Goal: Task Accomplishment & Management: Manage account settings

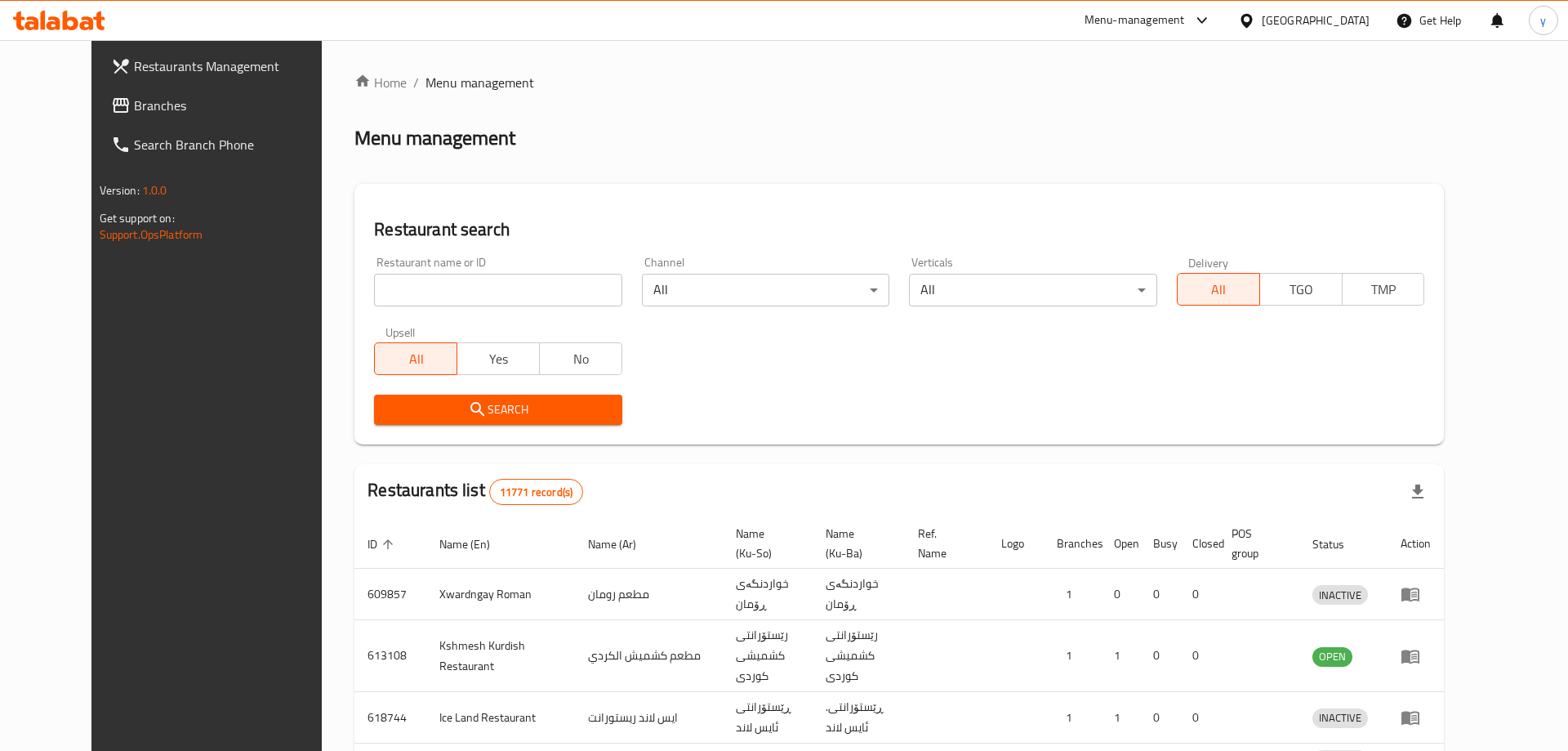
click at [441, 261] on div at bounding box center [784, 375] width 1568 height 751
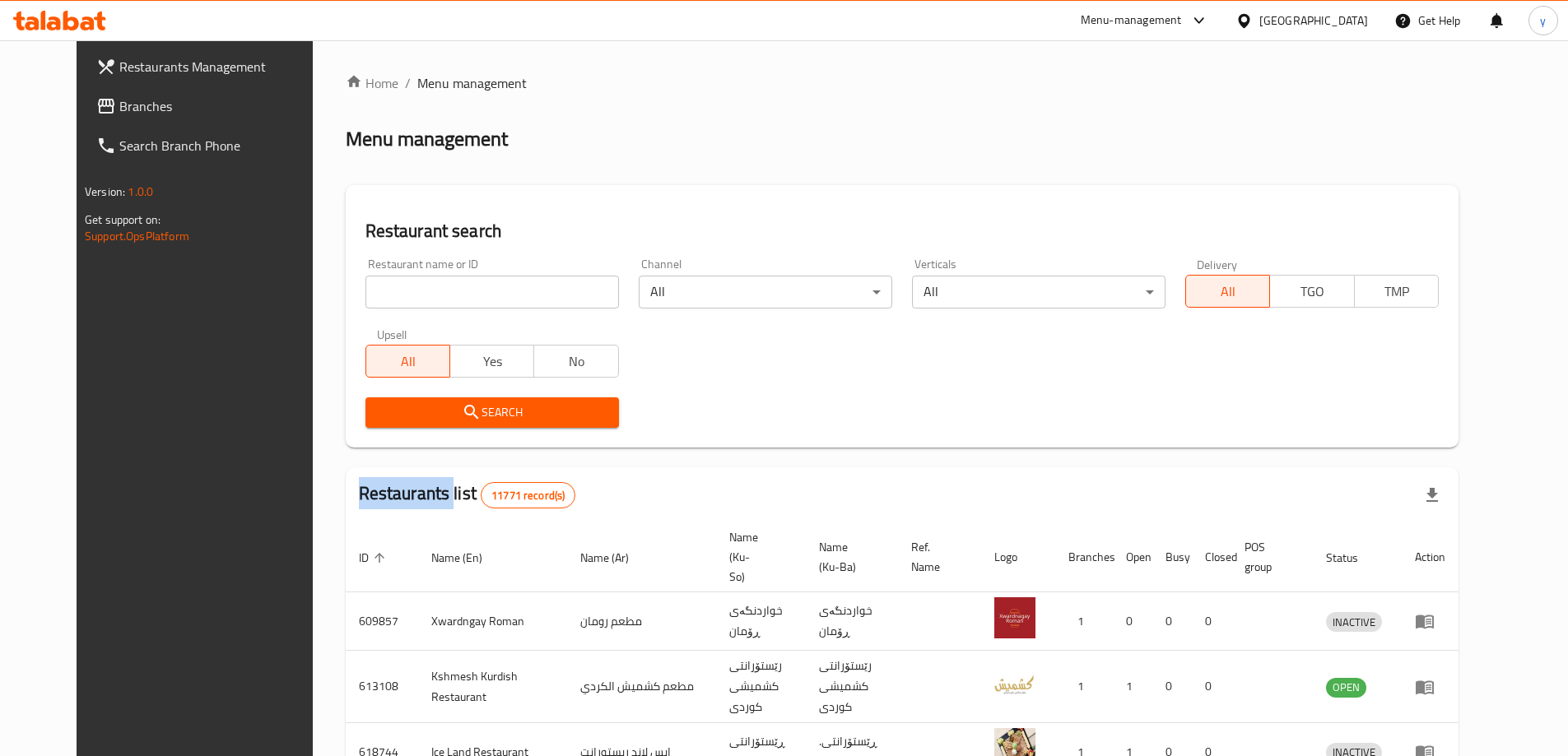
click at [144, 100] on span "Branches" at bounding box center [221, 106] width 206 height 20
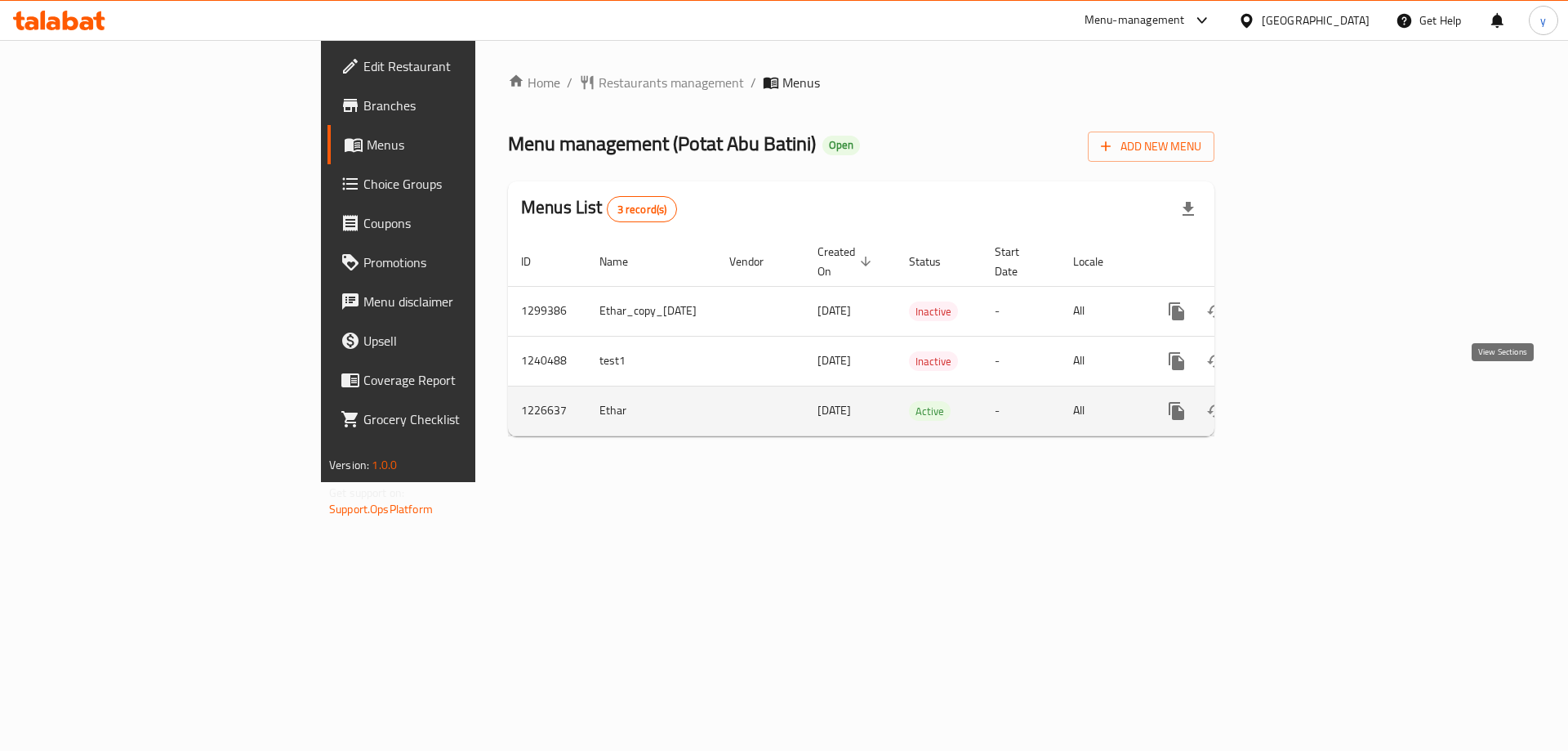
click at [1305, 401] on icon "enhanced table" at bounding box center [1295, 411] width 19 height 19
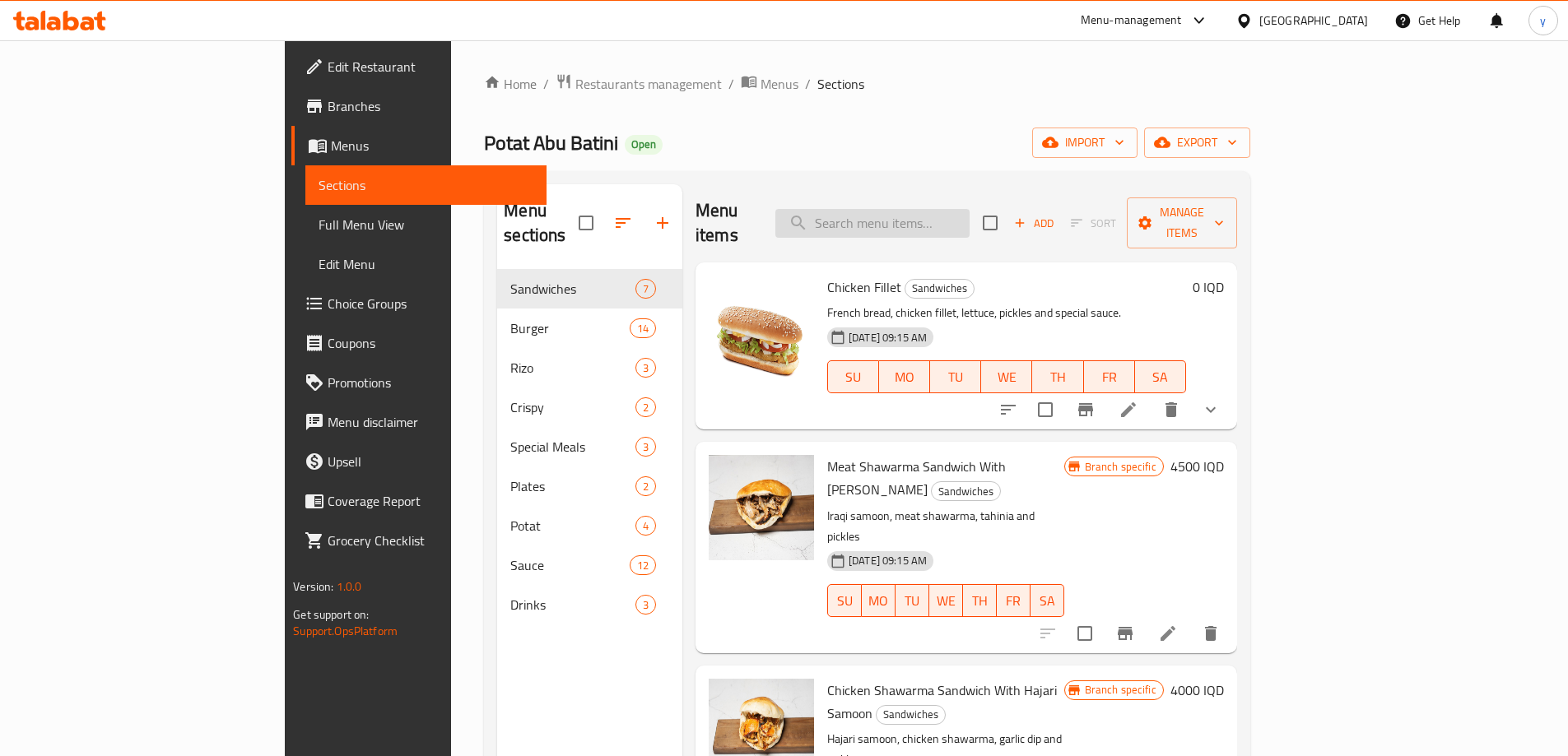
click at [933, 223] on input "search" at bounding box center [871, 223] width 194 height 29
paste input "Muqadasia Sauce"
type input "Muqadasia Sauce"
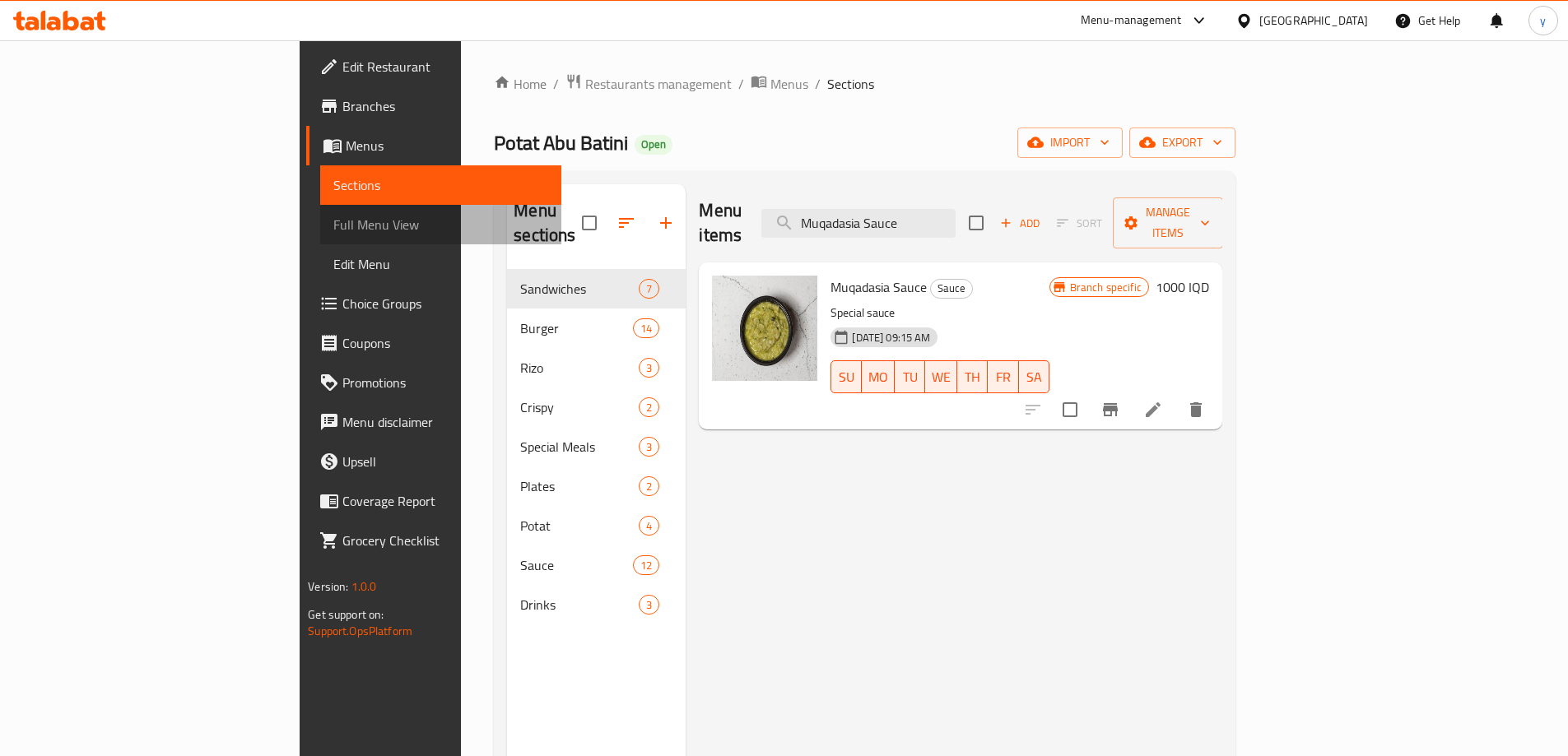
click at [320, 213] on link "Full Menu View" at bounding box center [440, 224] width 241 height 39
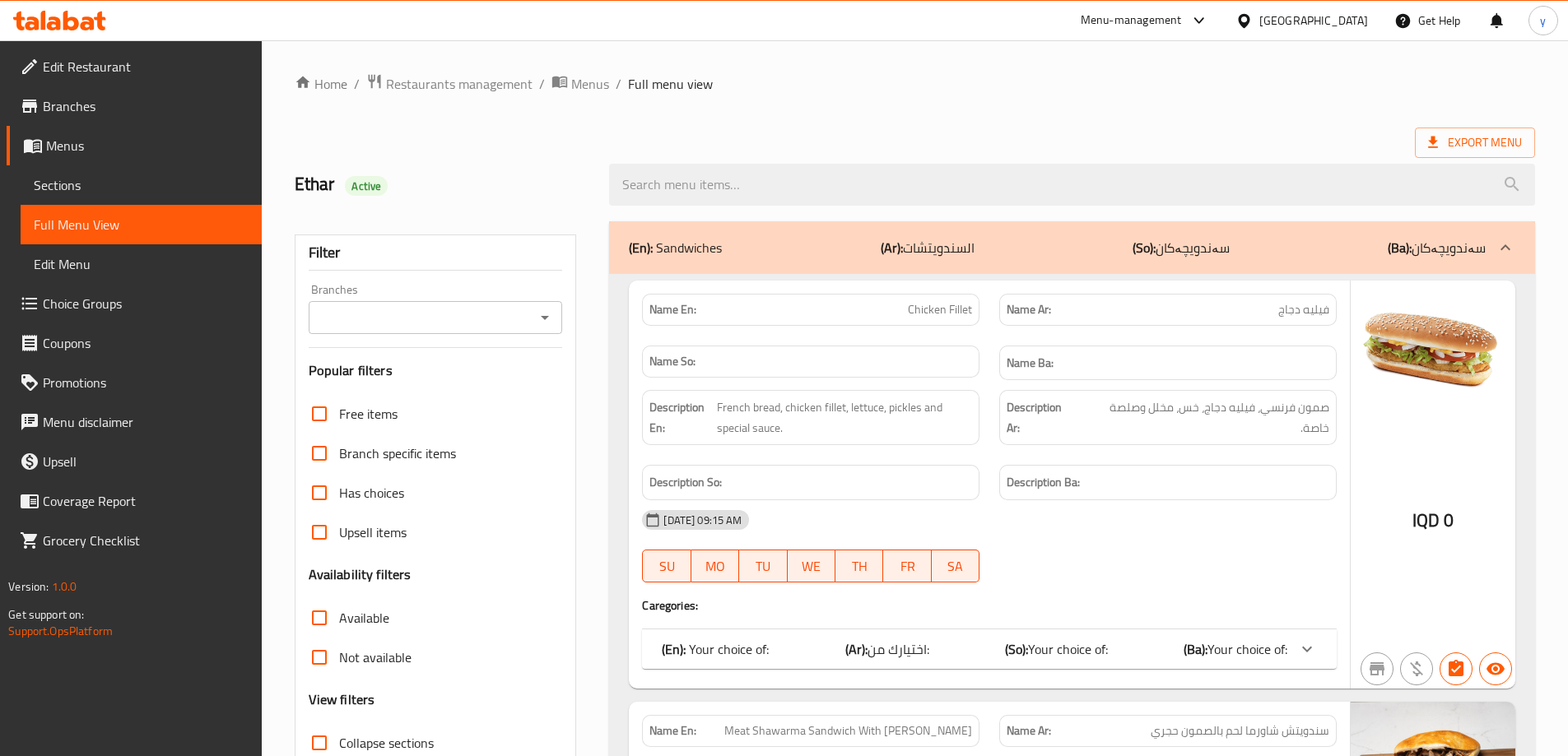
drag, startPoint x: 970, startPoint y: 201, endPoint x: 622, endPoint y: 219, distance: 348.5
click at [932, 199] on input "search" at bounding box center [1071, 184] width 926 height 42
paste input "Muqadasia Sauce"
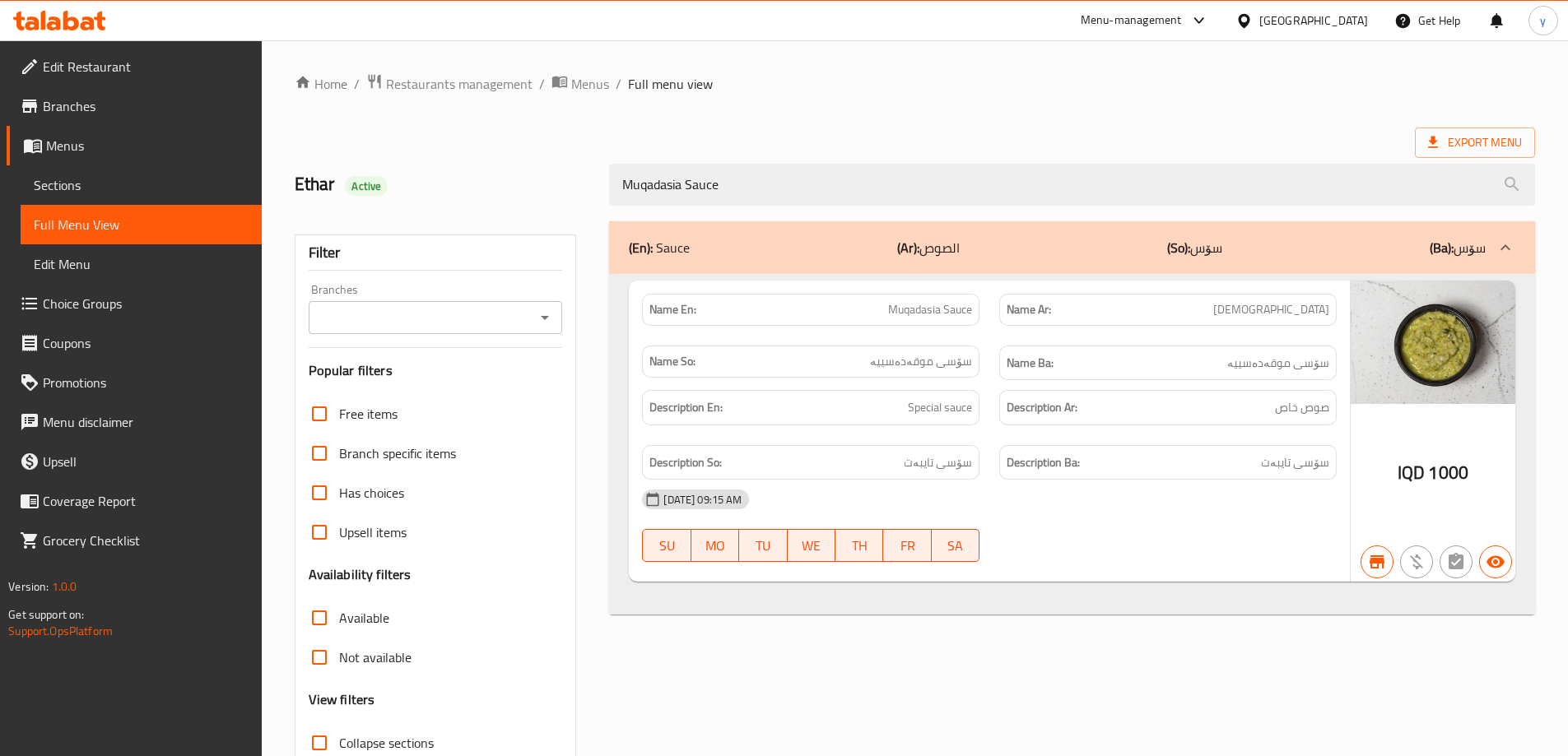
click at [534, 325] on div at bounding box center [544, 318] width 21 height 23
type input "Muqadasia Sauce"
click at [539, 329] on div at bounding box center [544, 318] width 21 height 23
click at [549, 318] on icon "Open" at bounding box center [544, 317] width 20 height 20
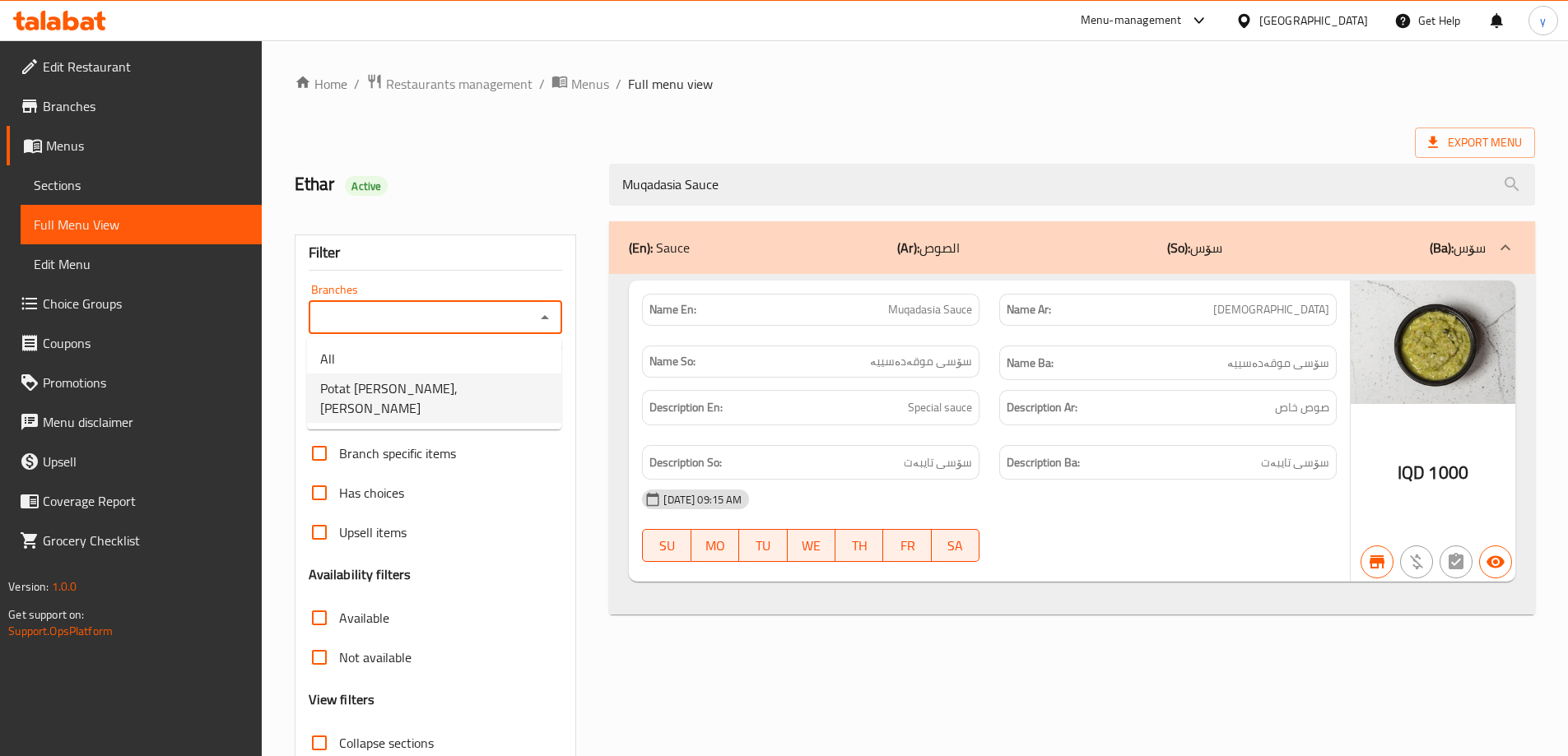
click at [463, 379] on li "Potat [PERSON_NAME], [PERSON_NAME]" at bounding box center [434, 398] width 255 height 50
type input "Potat [PERSON_NAME], [PERSON_NAME]"
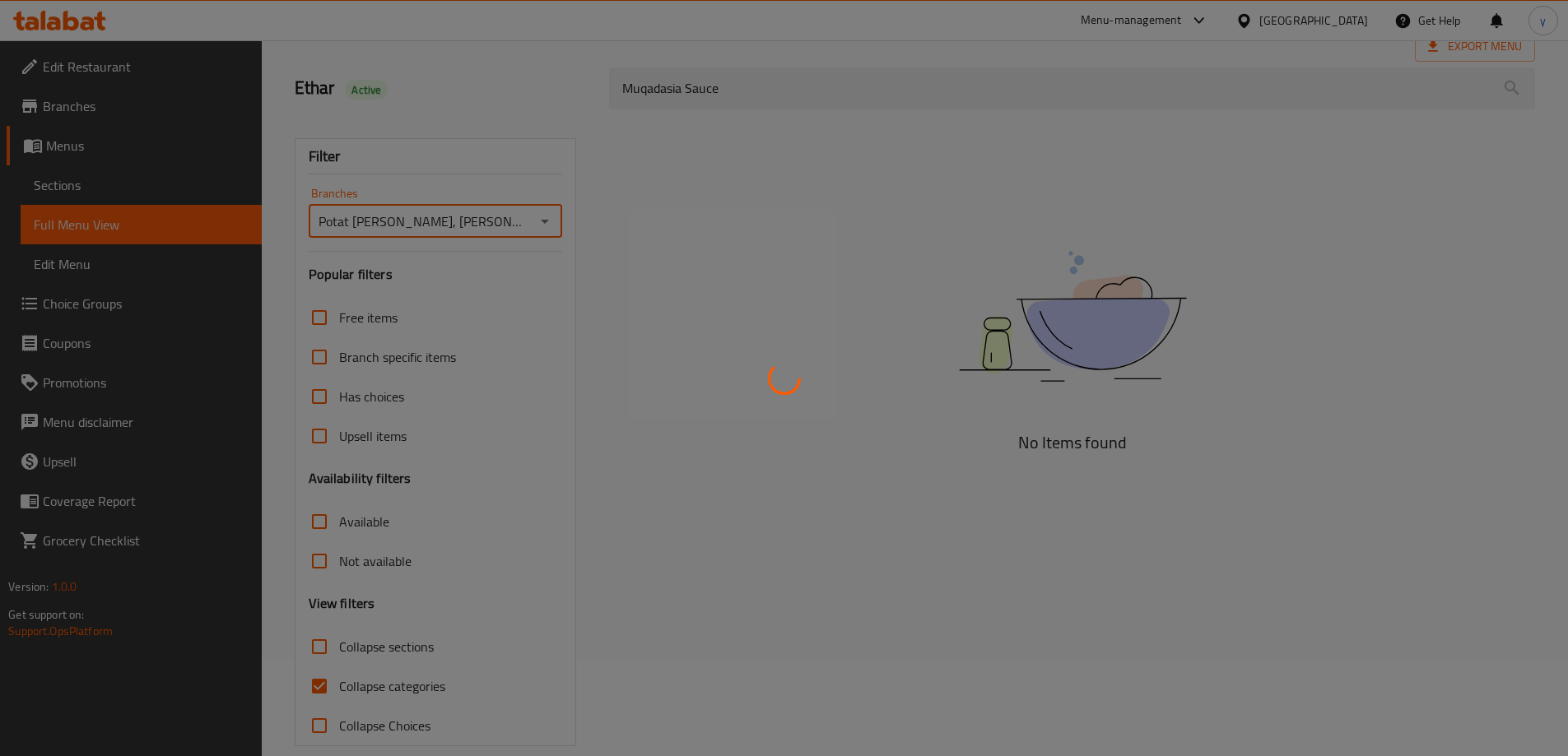
scroll to position [119, 0]
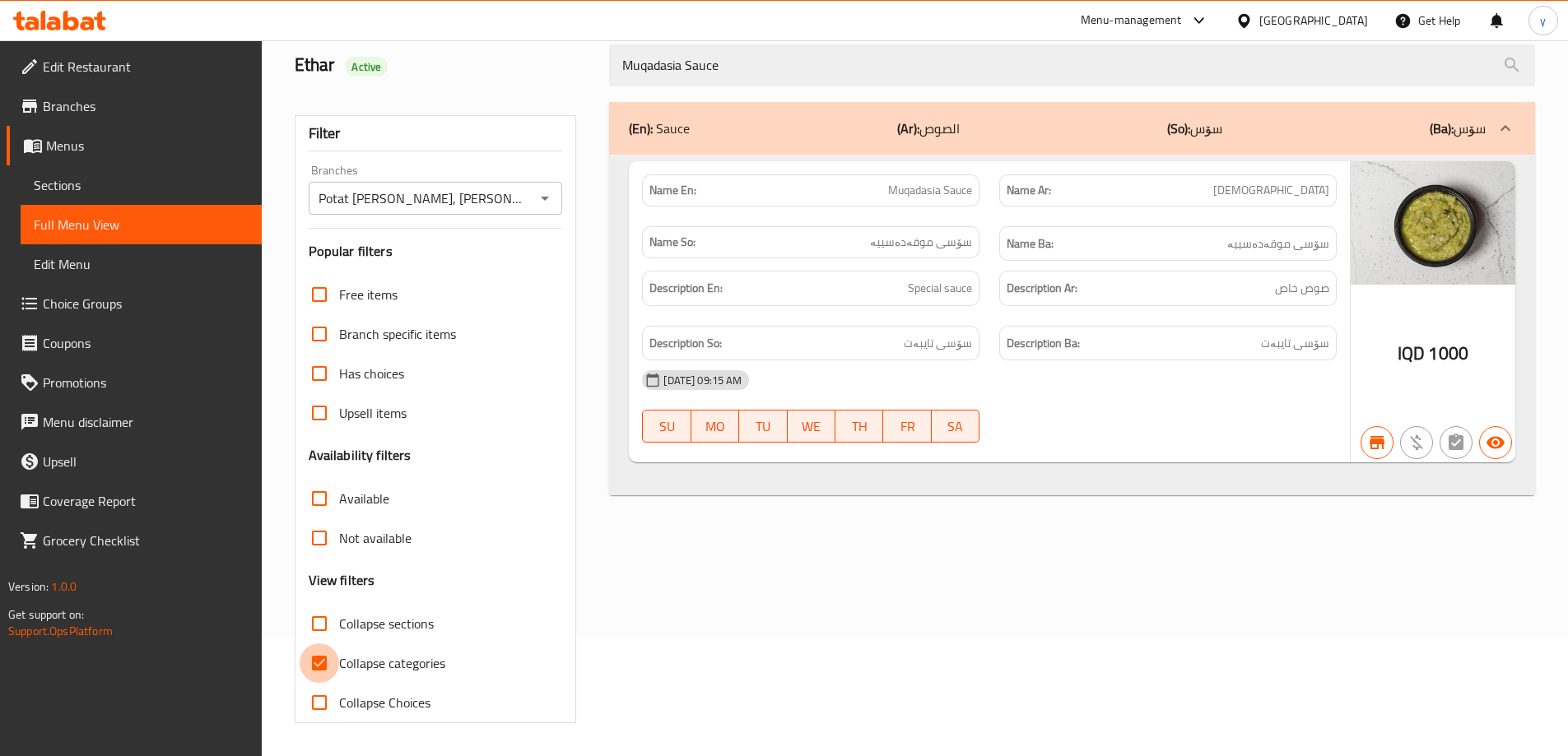
click at [312, 664] on input "Collapse categories" at bounding box center [319, 663] width 39 height 39
checkbox input "false"
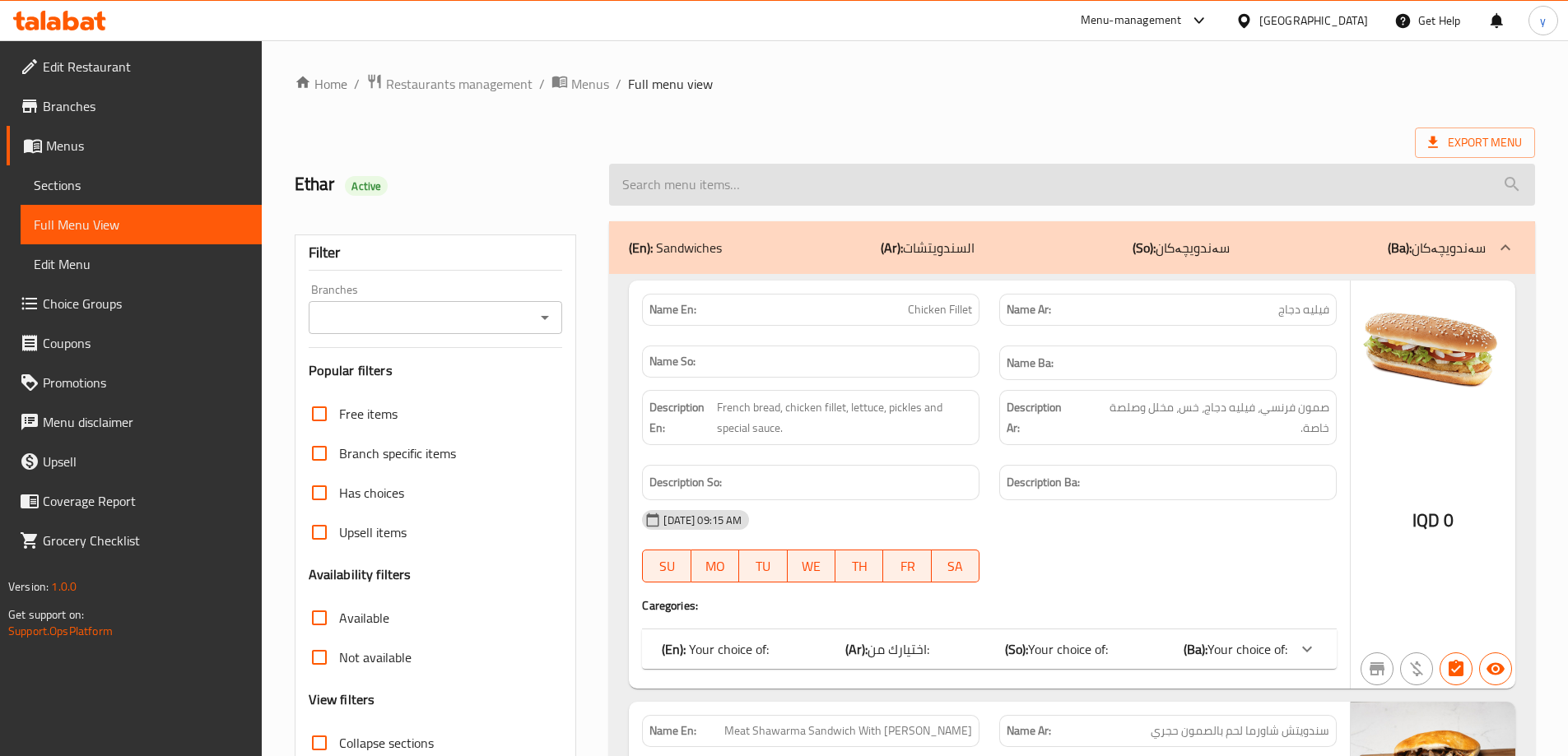
click at [779, 197] on input "search" at bounding box center [1071, 184] width 926 height 42
paste input "Truffle Sauce"
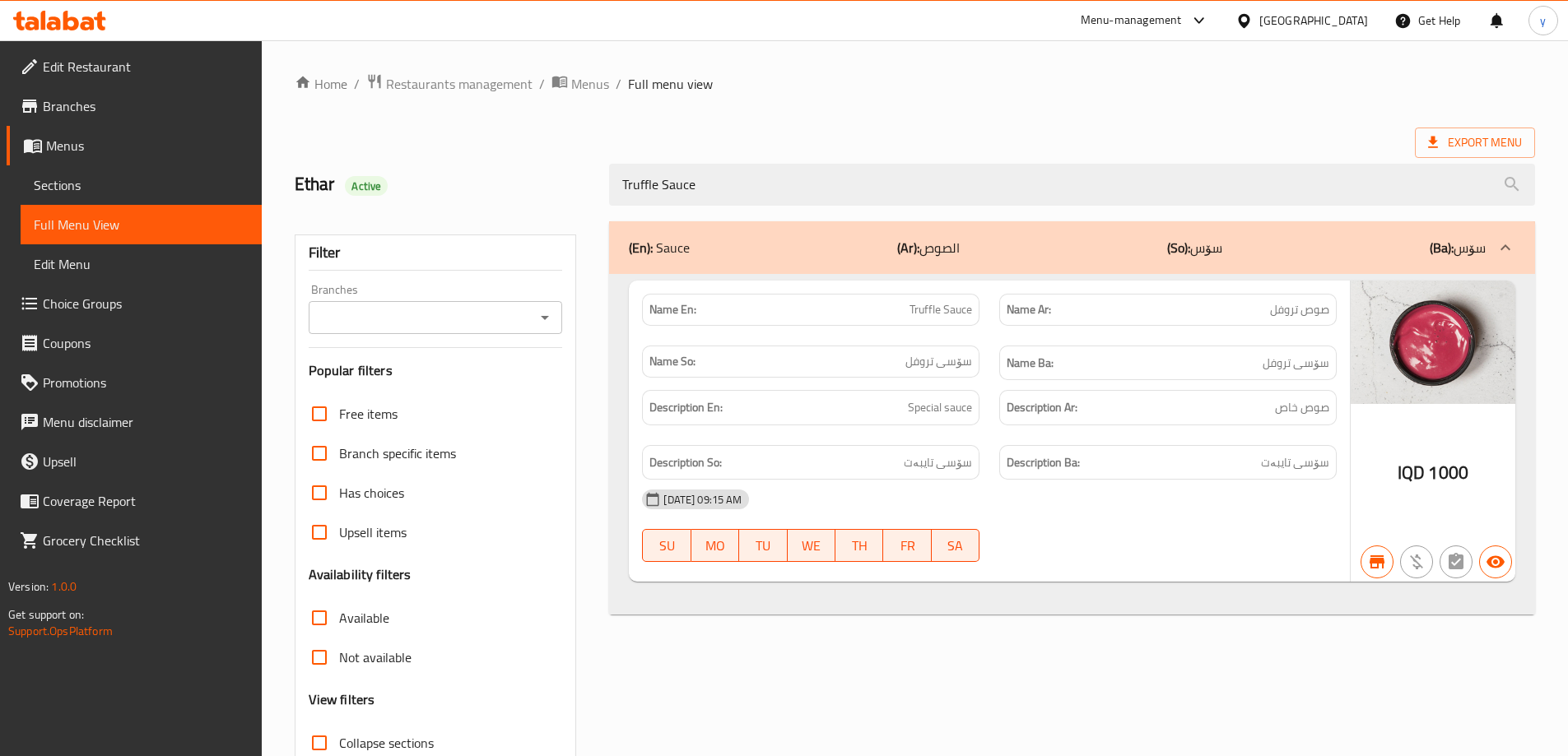
click at [554, 302] on div "Branches" at bounding box center [435, 318] width 255 height 33
type input "Truffle Sauce"
click at [547, 316] on icon "Open" at bounding box center [544, 318] width 8 height 4
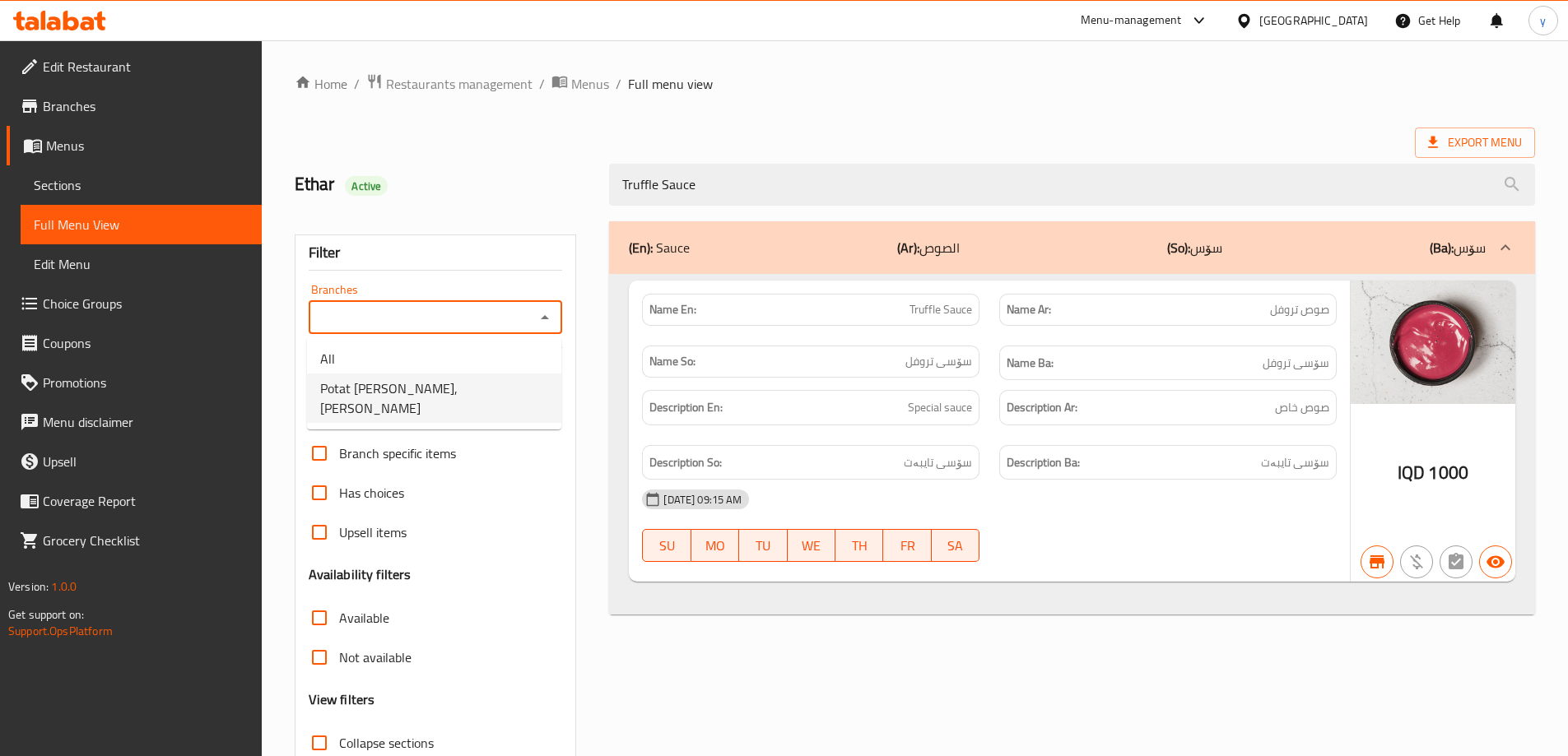
click at [462, 402] on li "Potat [PERSON_NAME], [PERSON_NAME]" at bounding box center [434, 398] width 255 height 50
type input "Potat [PERSON_NAME], [PERSON_NAME]"
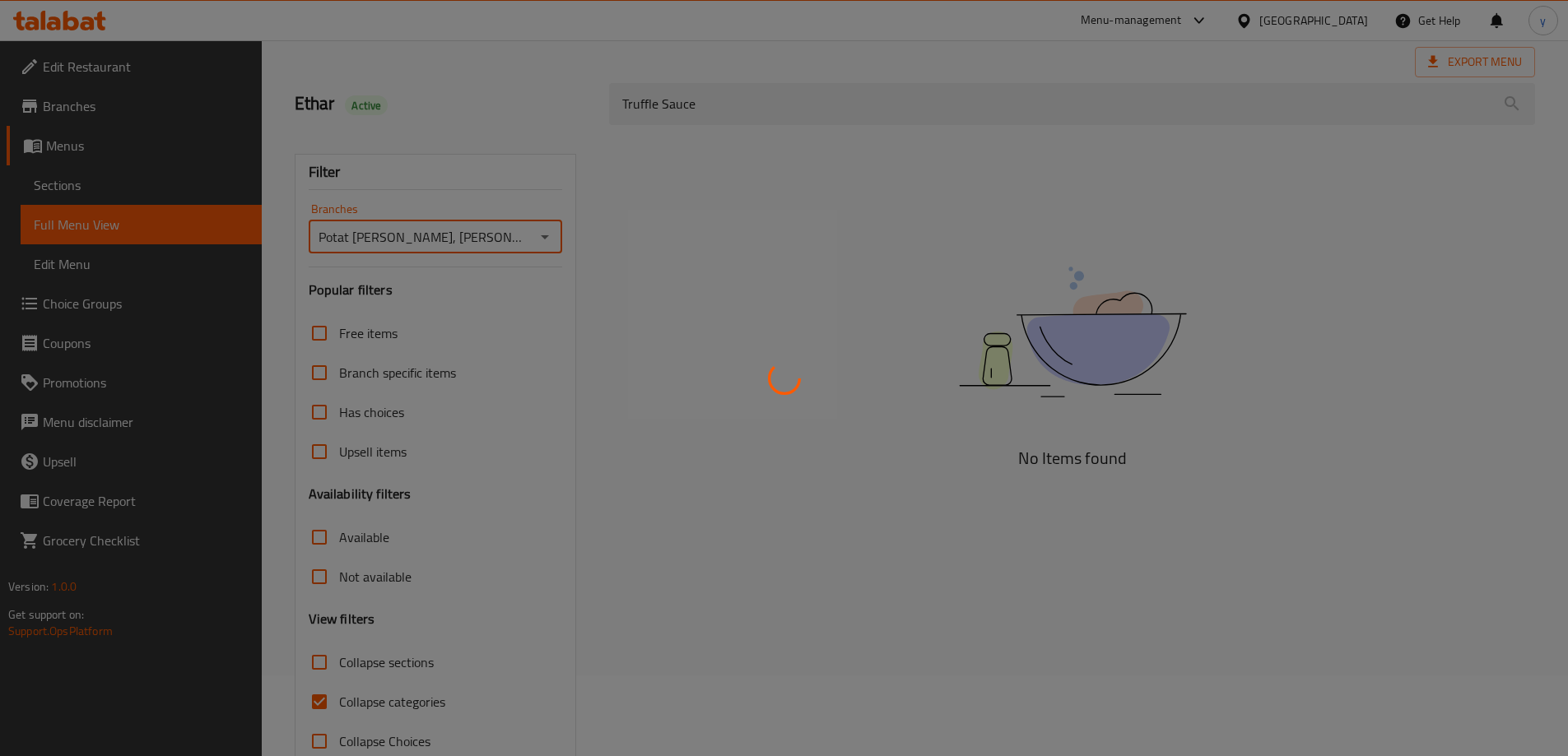
scroll to position [119, 0]
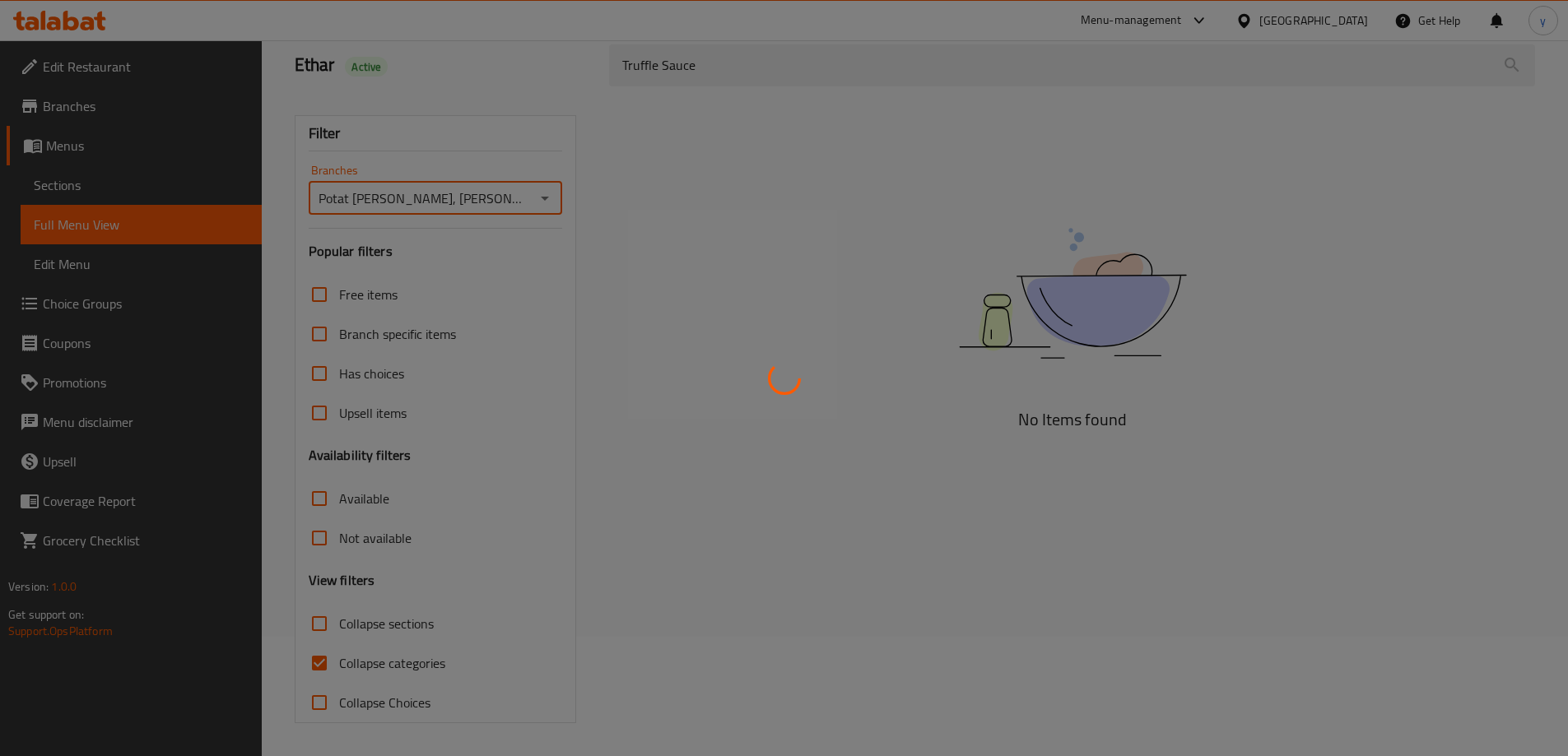
click at [328, 661] on div at bounding box center [784, 378] width 1568 height 756
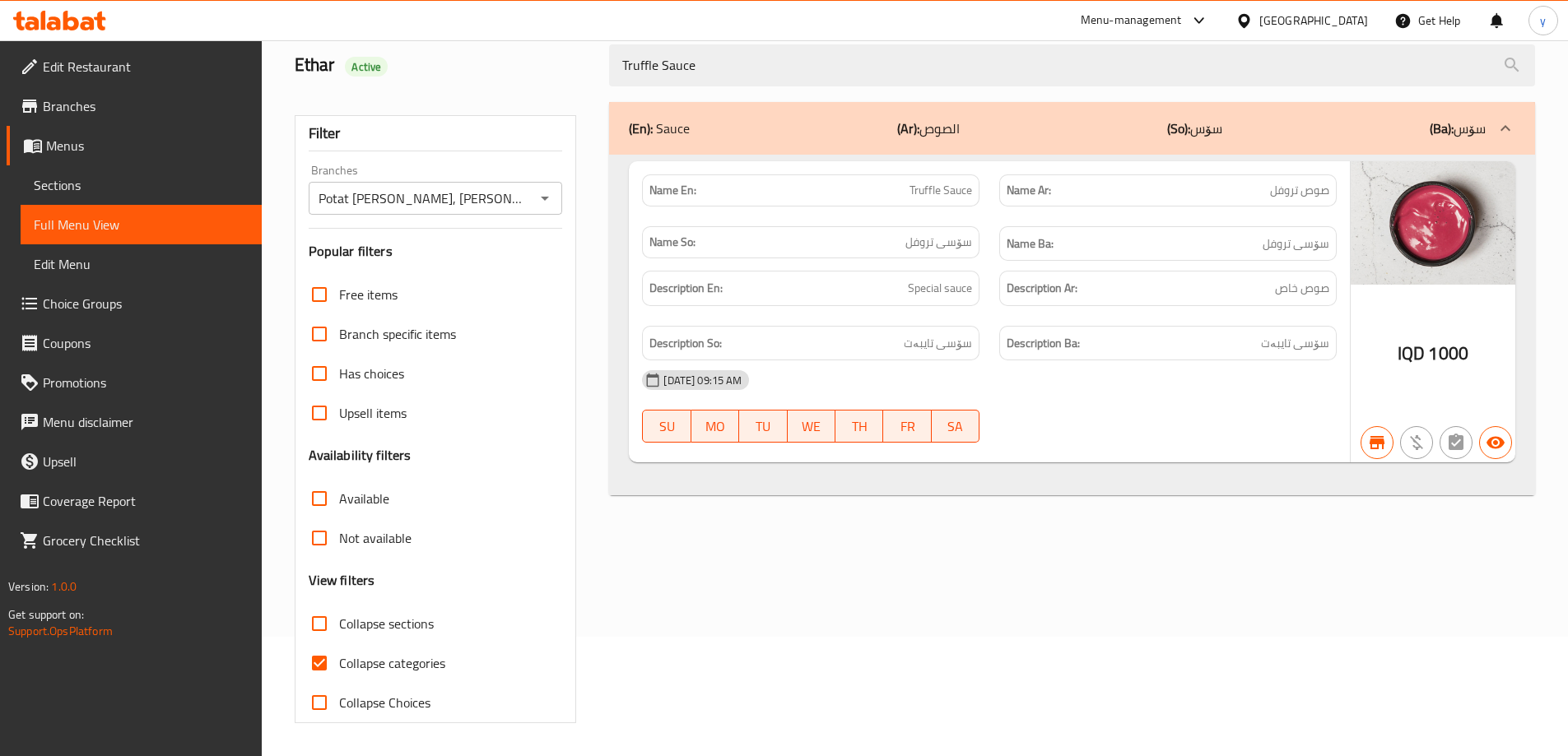
click at [328, 661] on div at bounding box center [784, 378] width 1568 height 756
click at [333, 659] on input "Collapse categories" at bounding box center [319, 663] width 39 height 39
checkbox input "false"
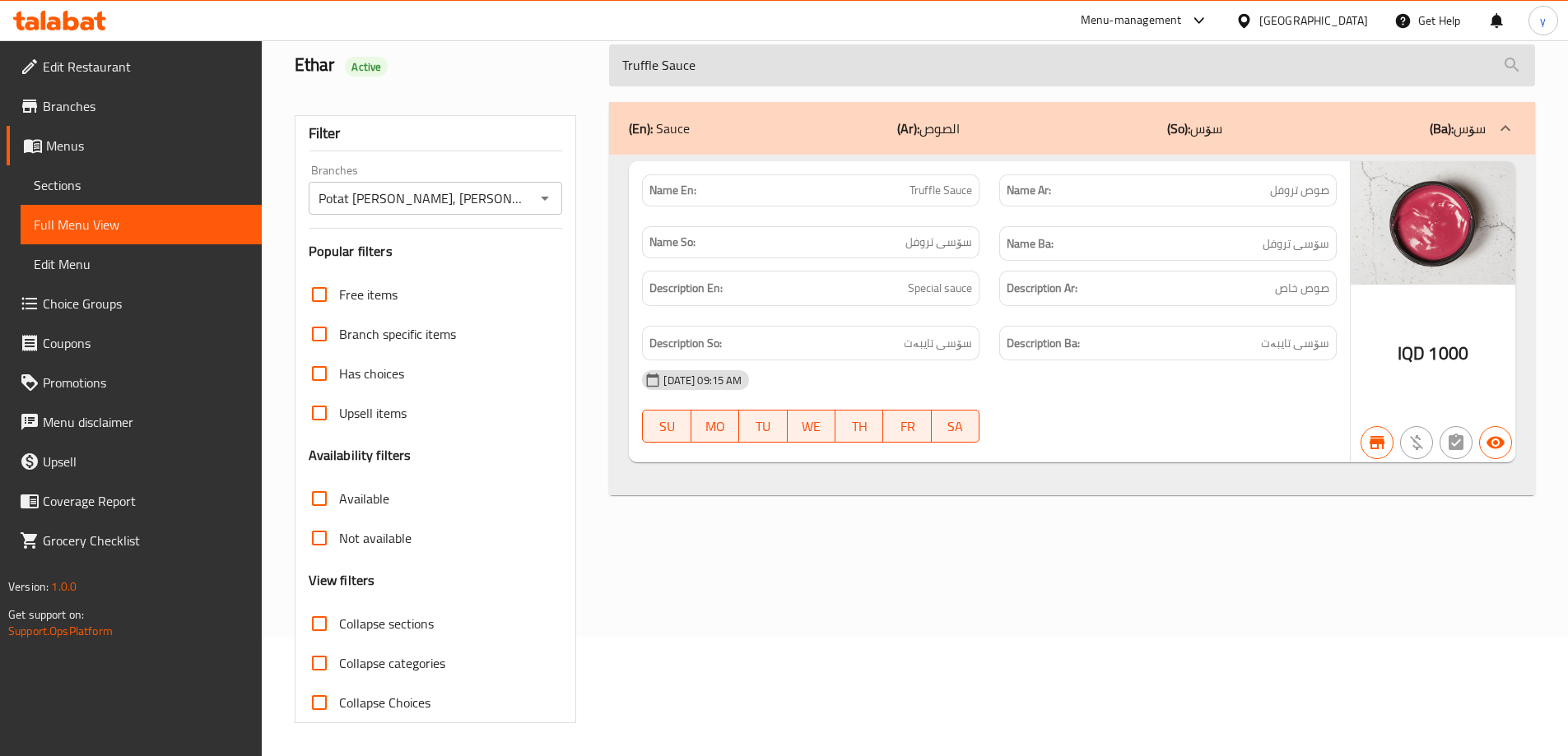
click at [802, 66] on input "Truffle Sauce" at bounding box center [1071, 65] width 926 height 42
paste input "Potat"
type input "Potat Sauce"
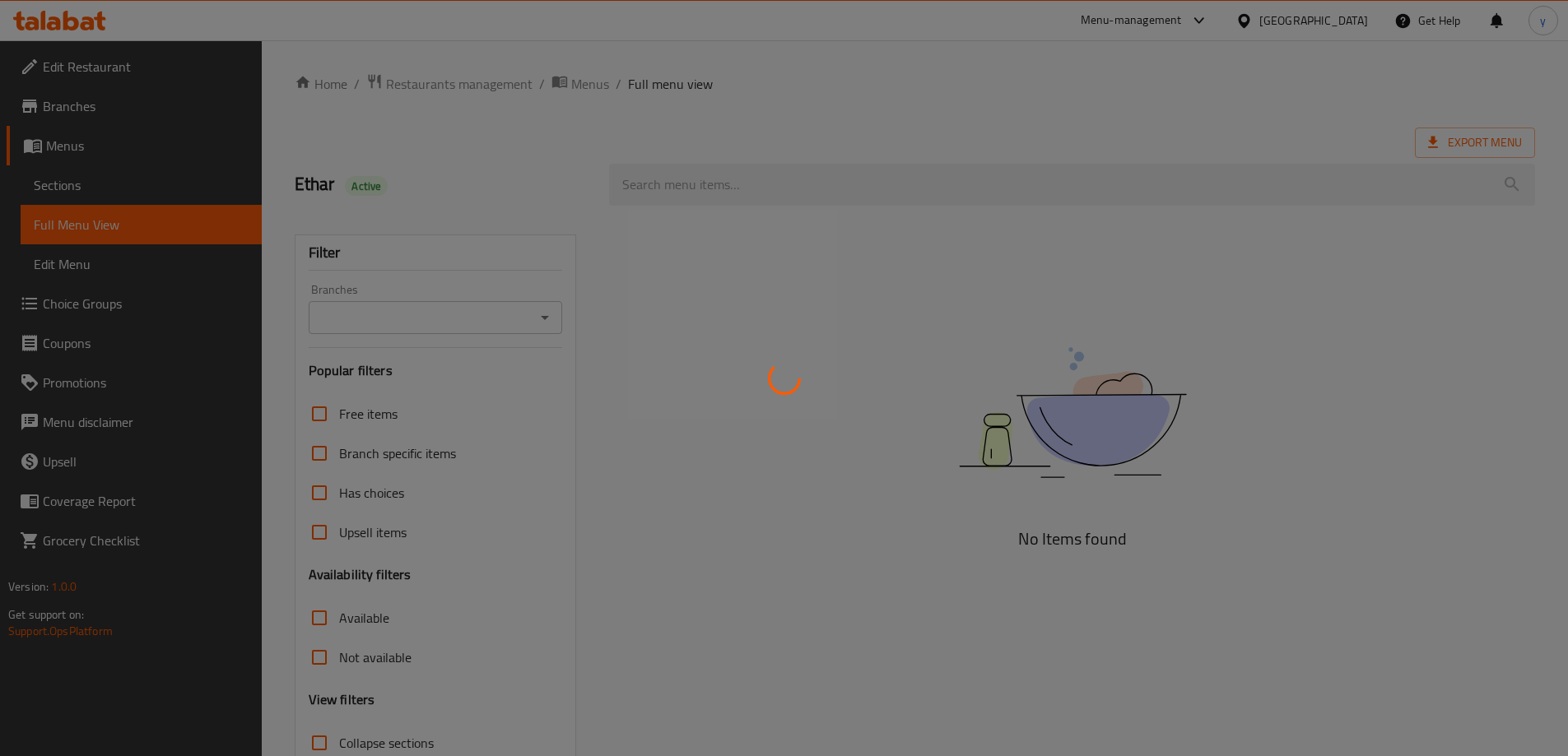
click at [809, 179] on div at bounding box center [784, 378] width 1568 height 756
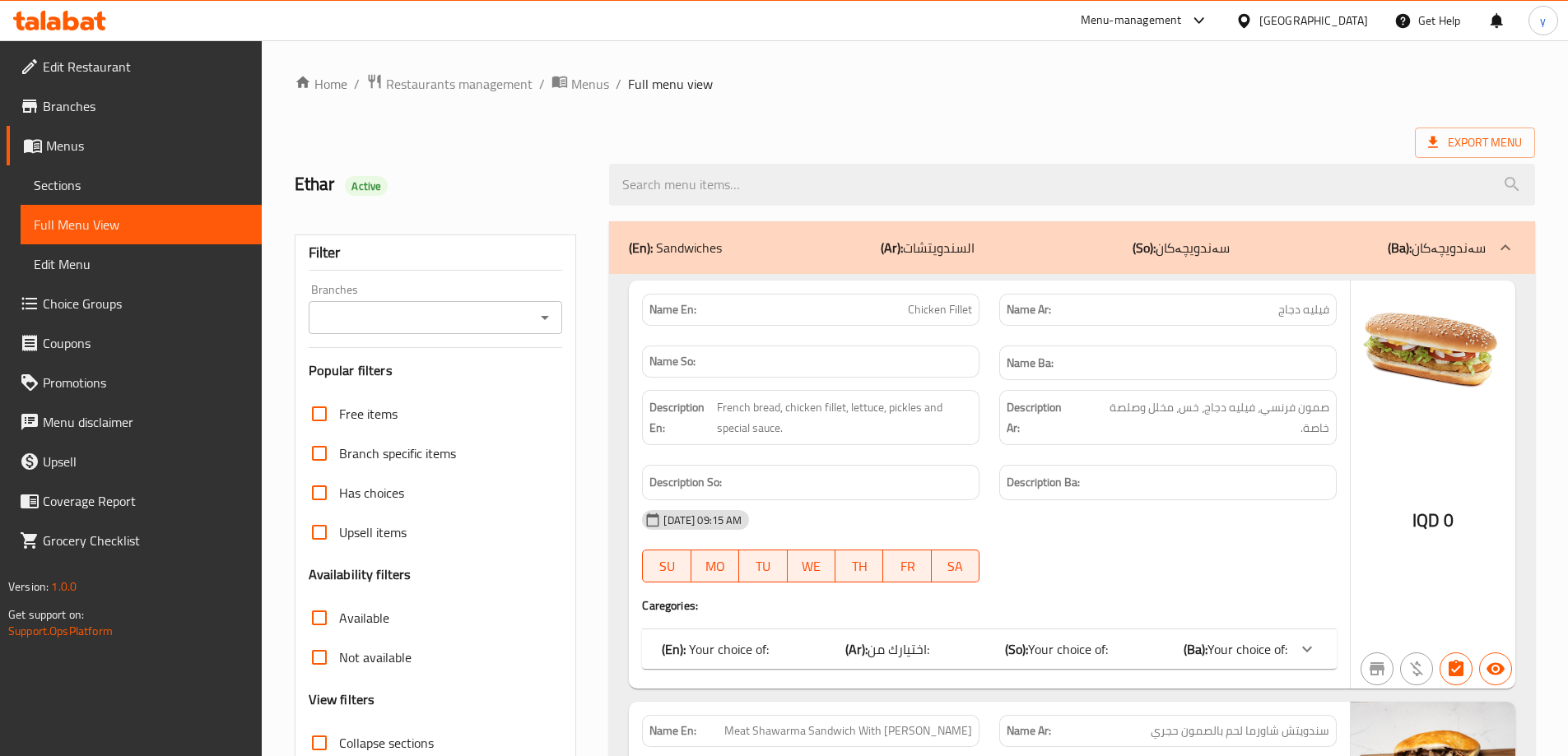
click at [809, 179] on input "search" at bounding box center [1071, 184] width 926 height 42
paste input "Potat Sauce"
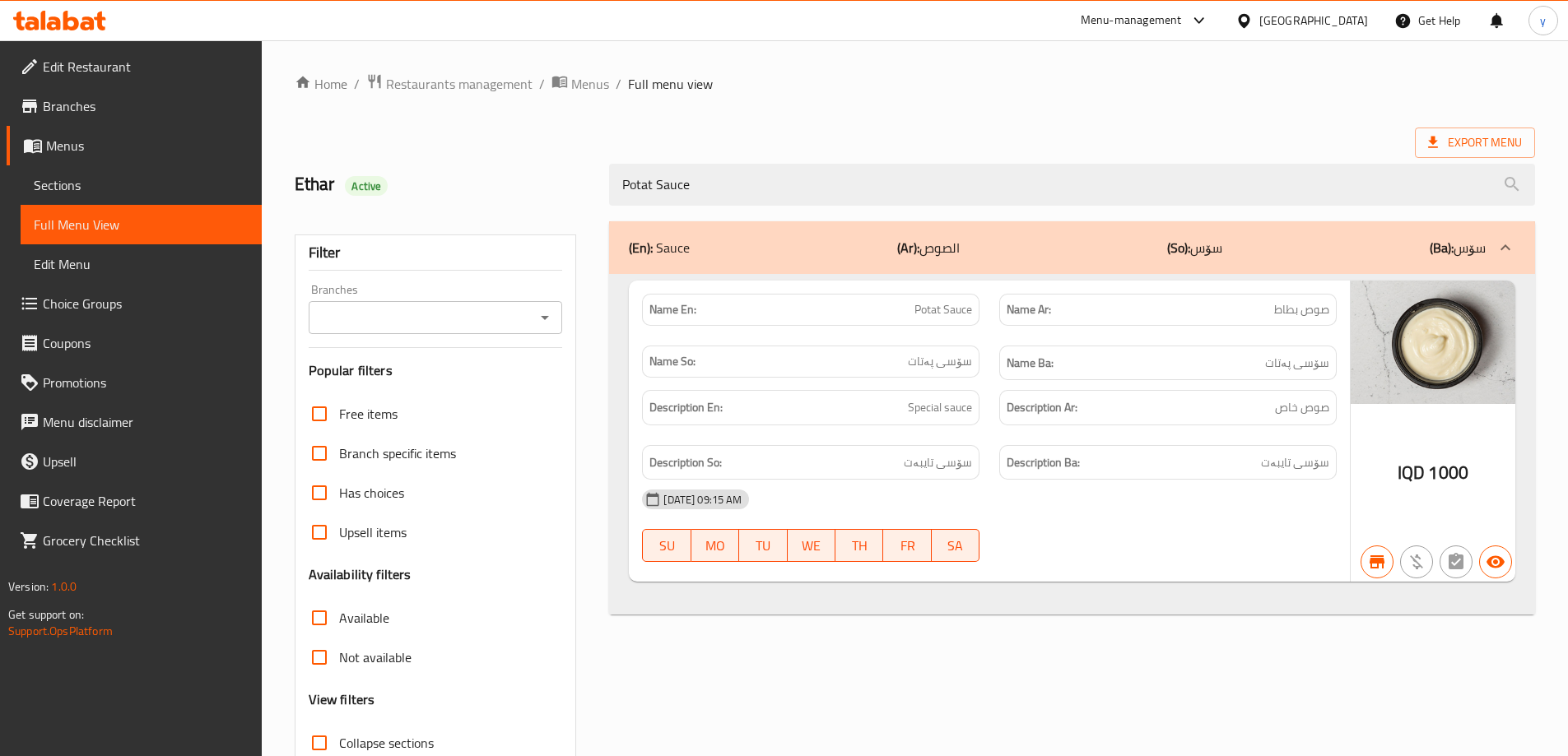
click at [542, 312] on icon "Open" at bounding box center [544, 317] width 20 height 20
type input "Potat Sauce"
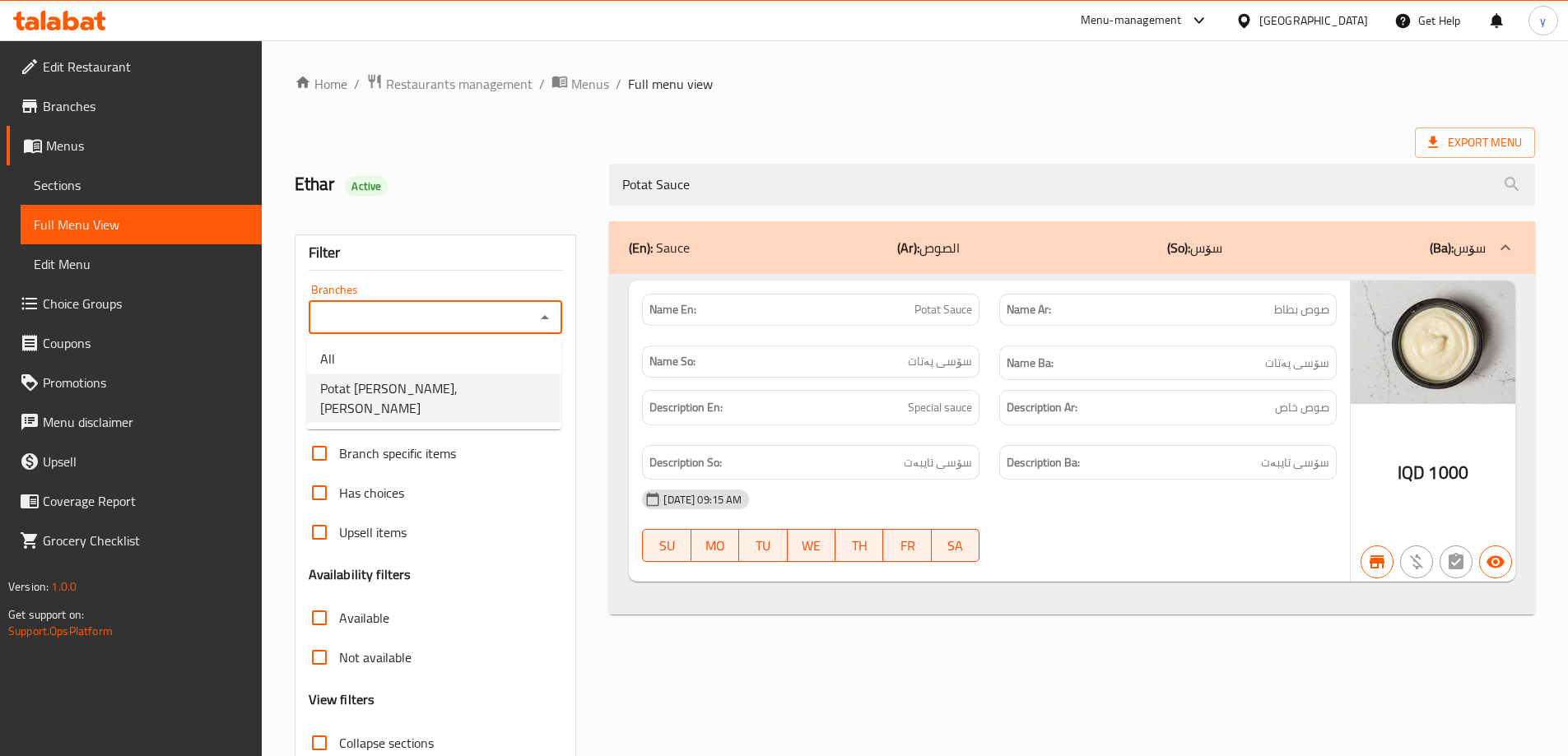
click at [512, 382] on li "Potat [PERSON_NAME], [PERSON_NAME]" at bounding box center [434, 398] width 255 height 50
type input "Potat [PERSON_NAME], [PERSON_NAME]"
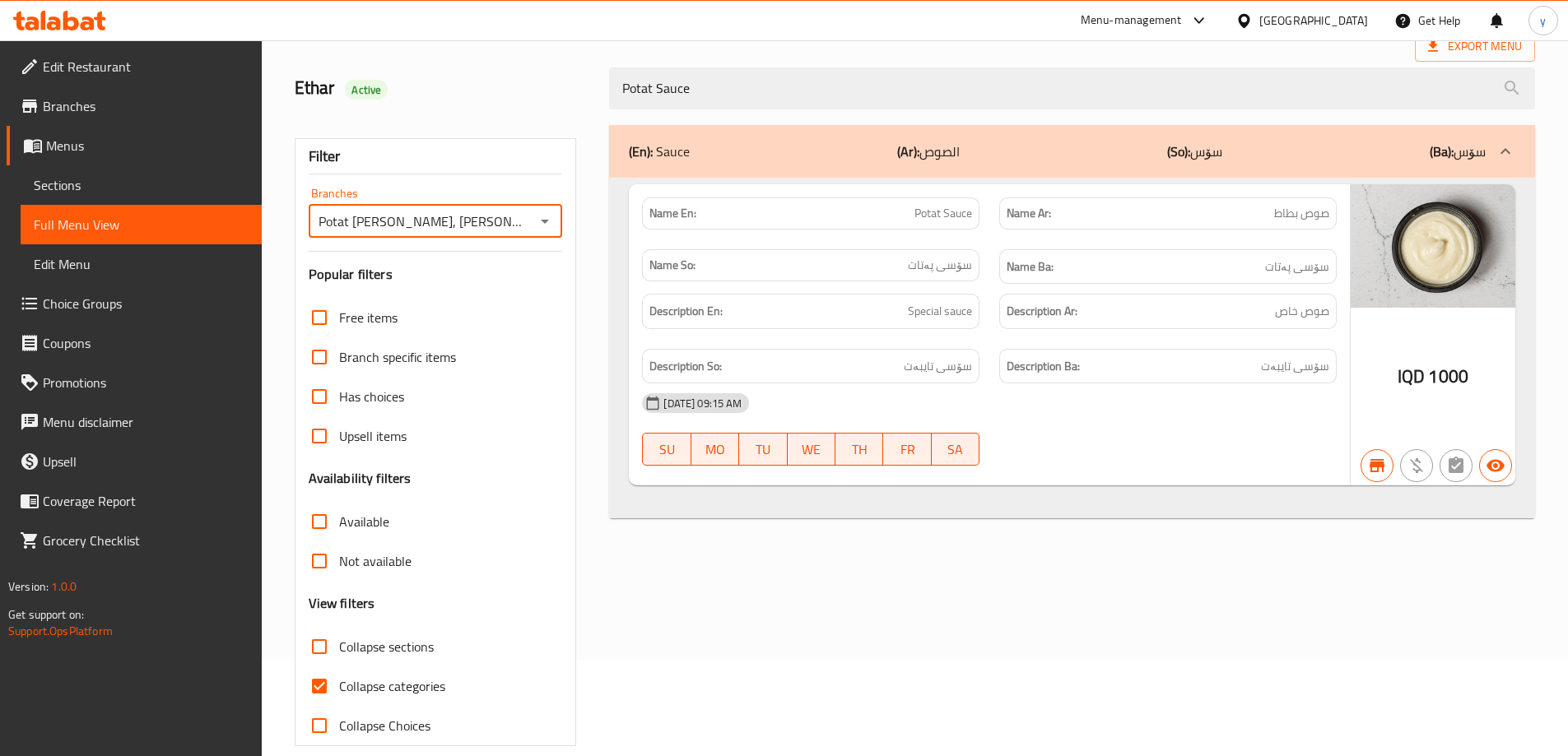
scroll to position [119, 0]
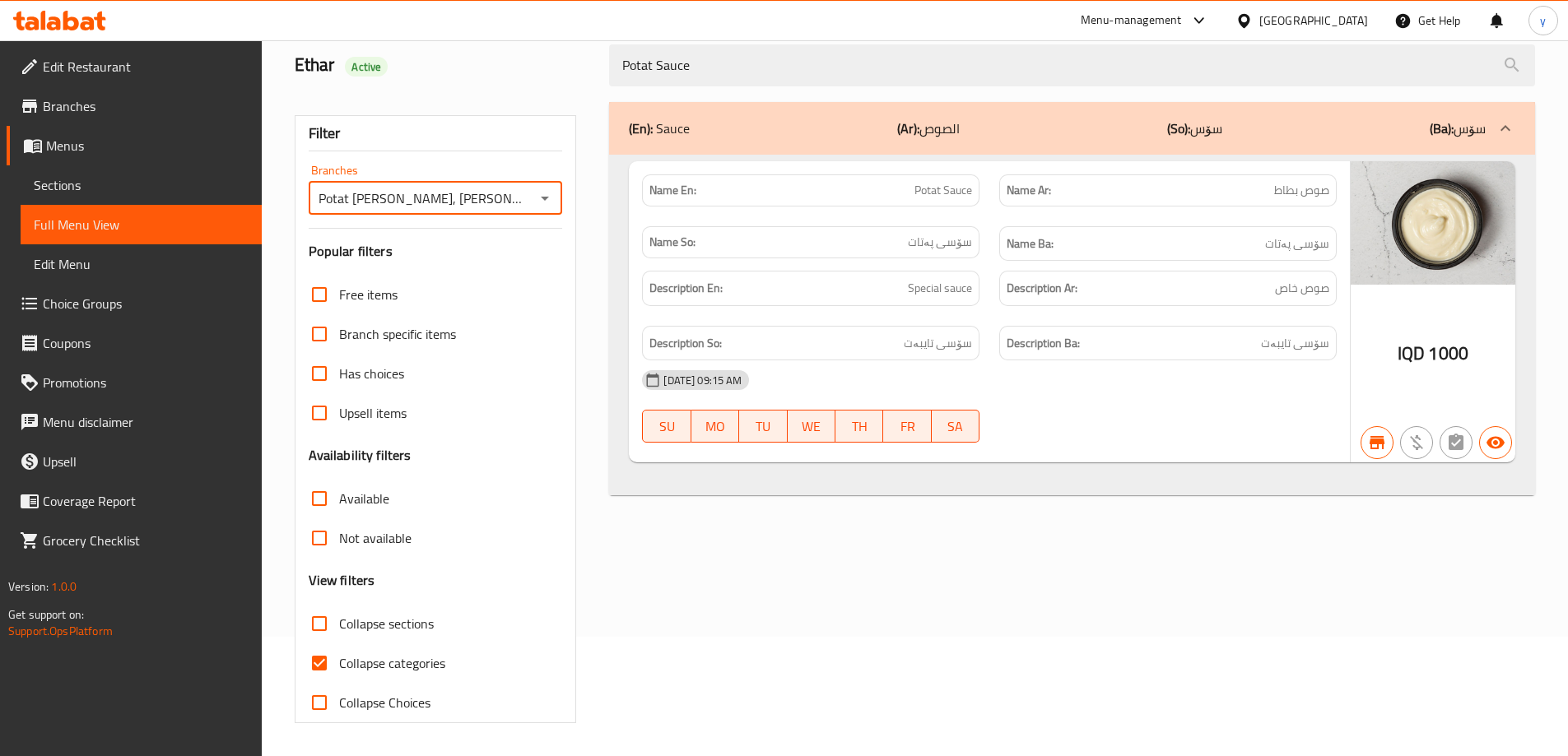
click at [323, 663] on input "Collapse categories" at bounding box center [319, 663] width 39 height 39
checkbox input "false"
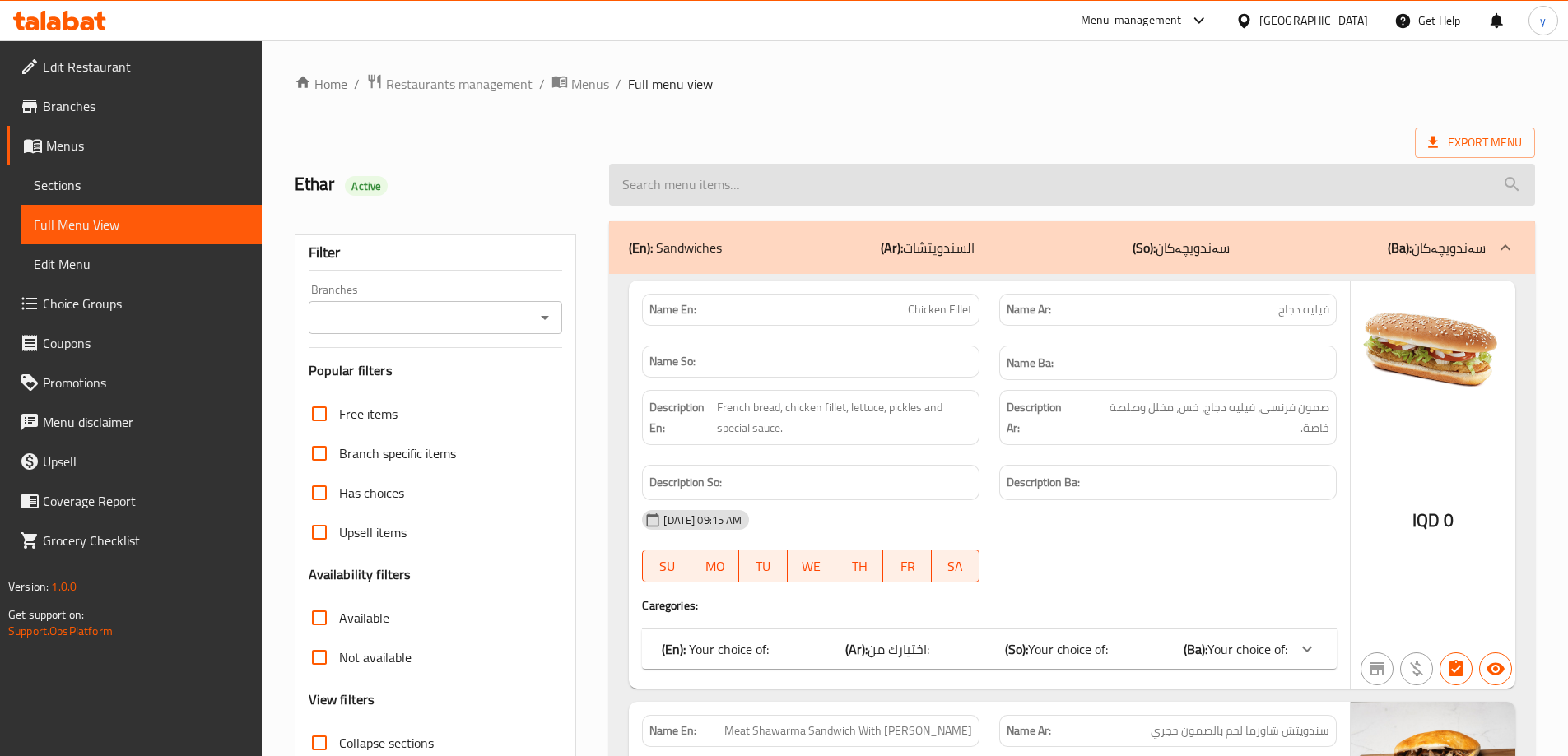
click at [707, 189] on input "search" at bounding box center [1071, 184] width 926 height 42
paste input "BBQ Sauce"
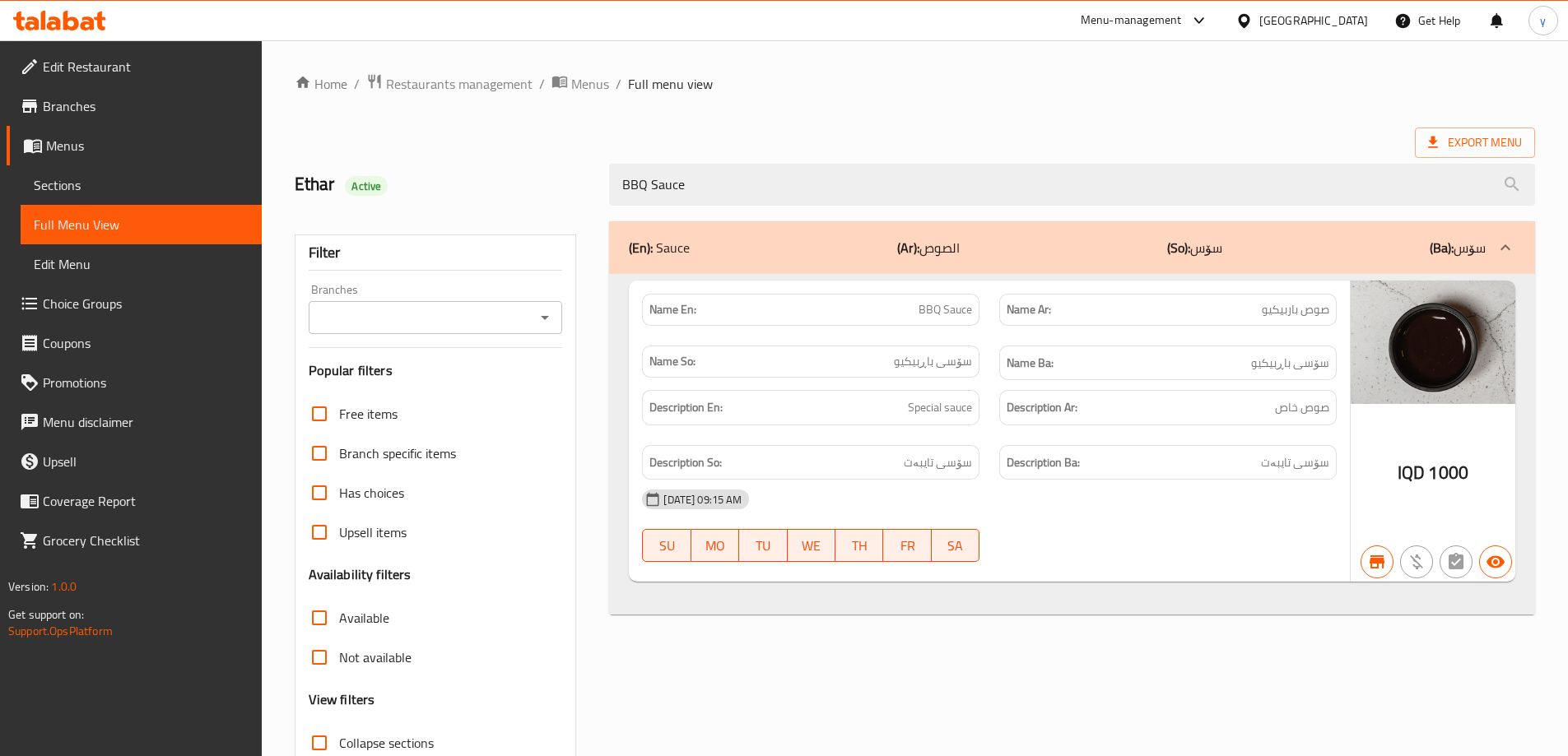
click at [548, 317] on icon "Open" at bounding box center [544, 317] width 20 height 20
type input "BBQ Sauce"
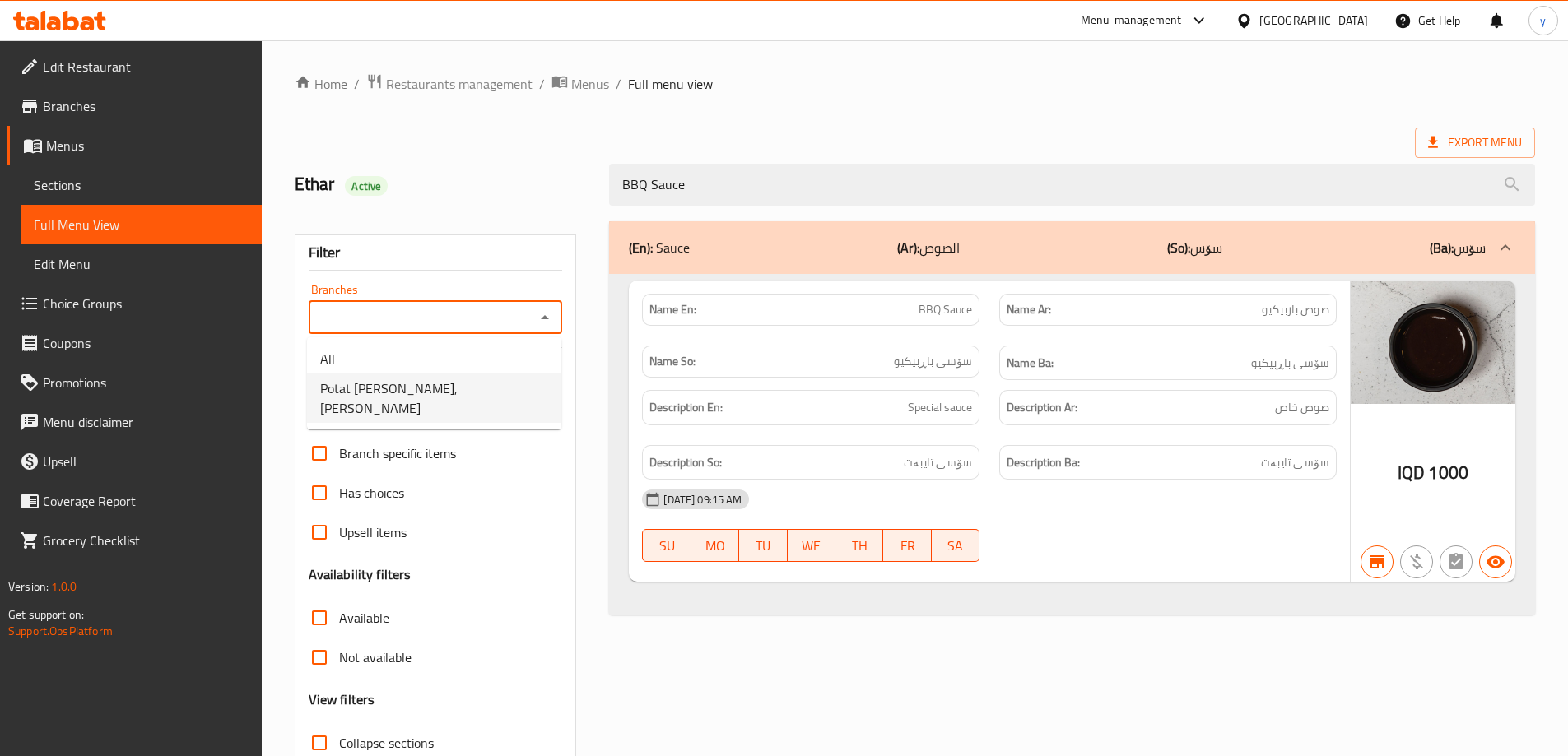
click at [486, 380] on li "Potat [PERSON_NAME], [PERSON_NAME]" at bounding box center [434, 398] width 255 height 50
type input "Potat [PERSON_NAME], [PERSON_NAME]"
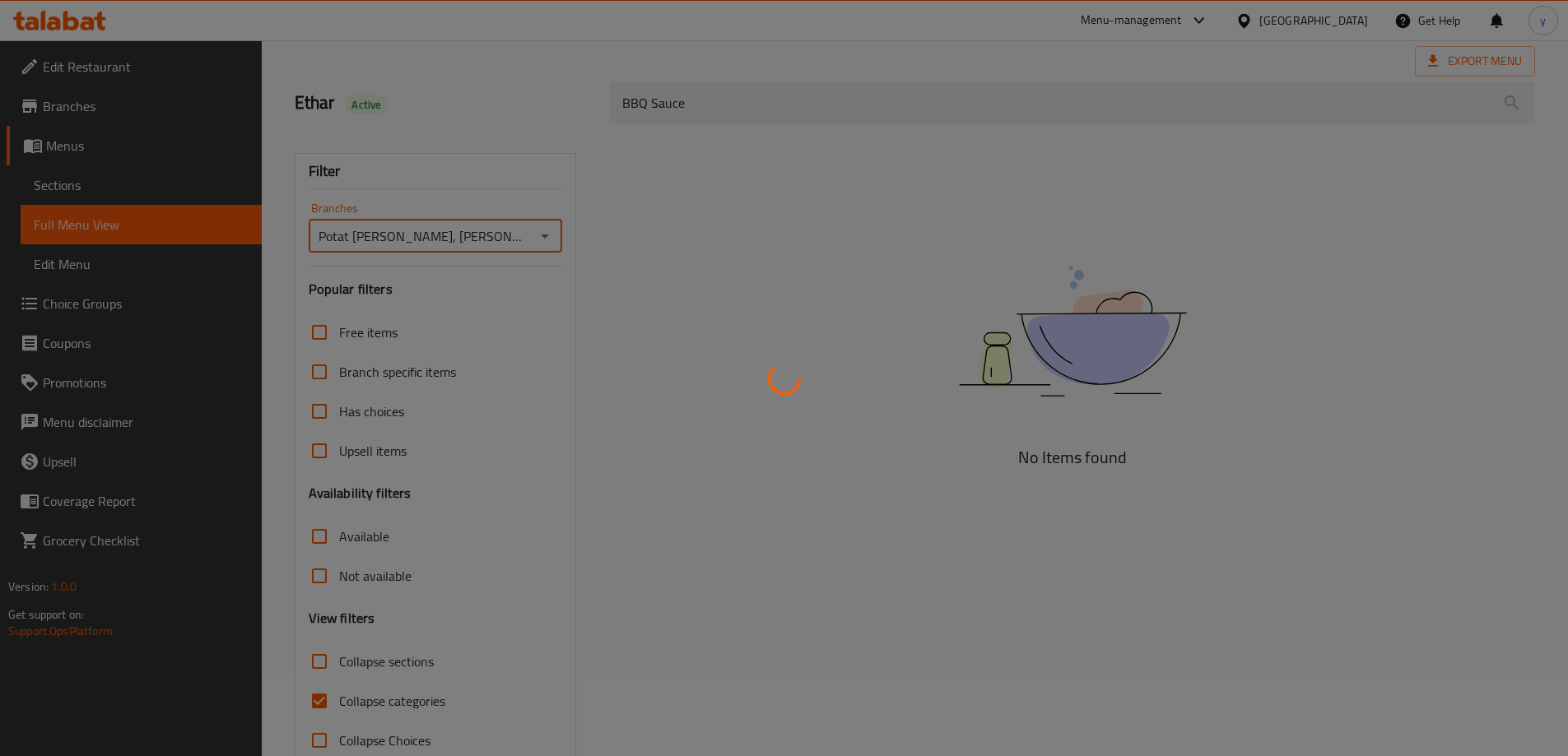
scroll to position [119, 0]
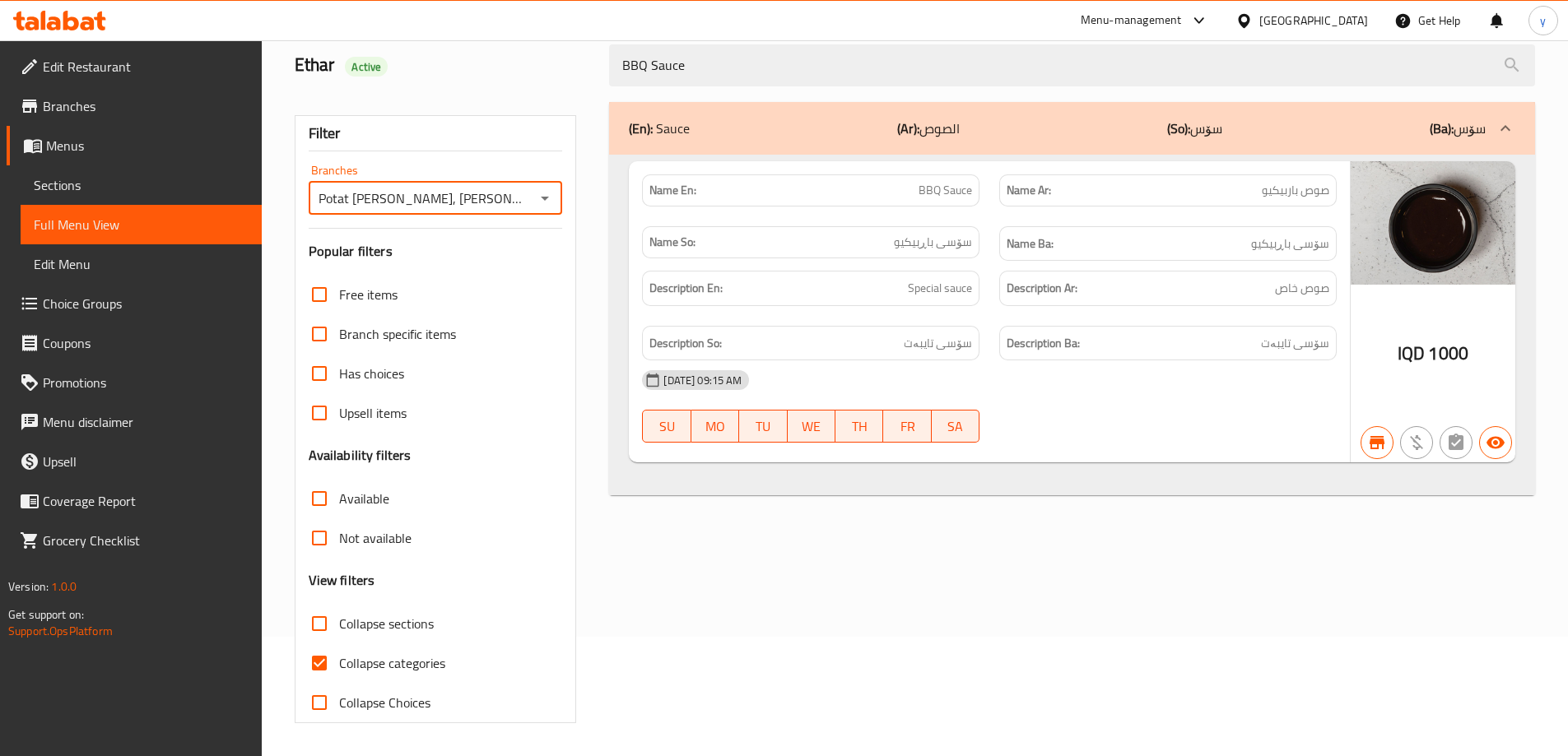
click at [336, 679] on input "Collapse categories" at bounding box center [319, 663] width 39 height 39
checkbox input "false"
click at [162, 189] on span "Sections" at bounding box center [141, 185] width 215 height 20
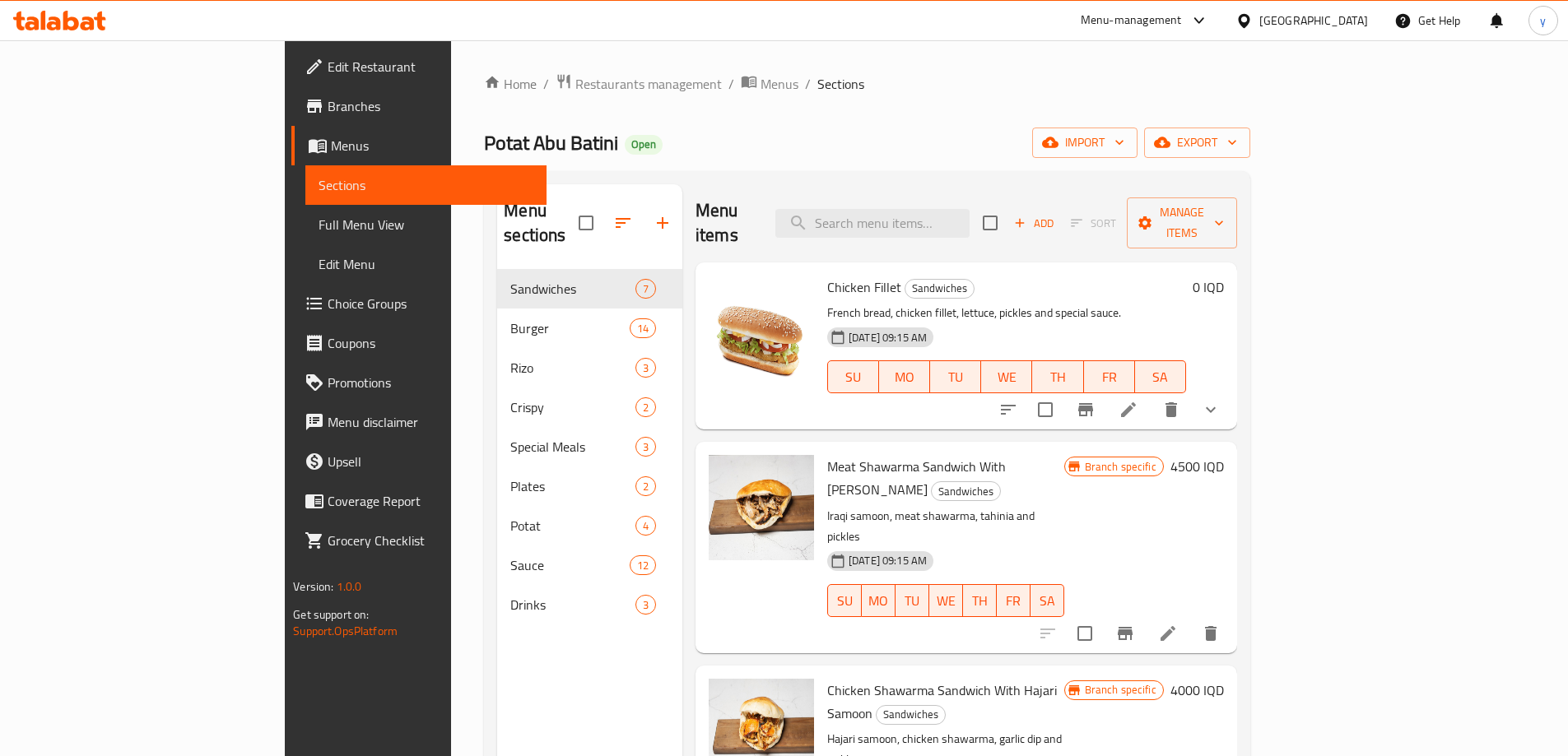
click at [959, 189] on div "Menu items Add Sort Manage items" at bounding box center [966, 223] width 542 height 78
click at [959, 209] on input "search" at bounding box center [871, 223] width 194 height 29
paste input "Demetresco Chicken With Cheese"
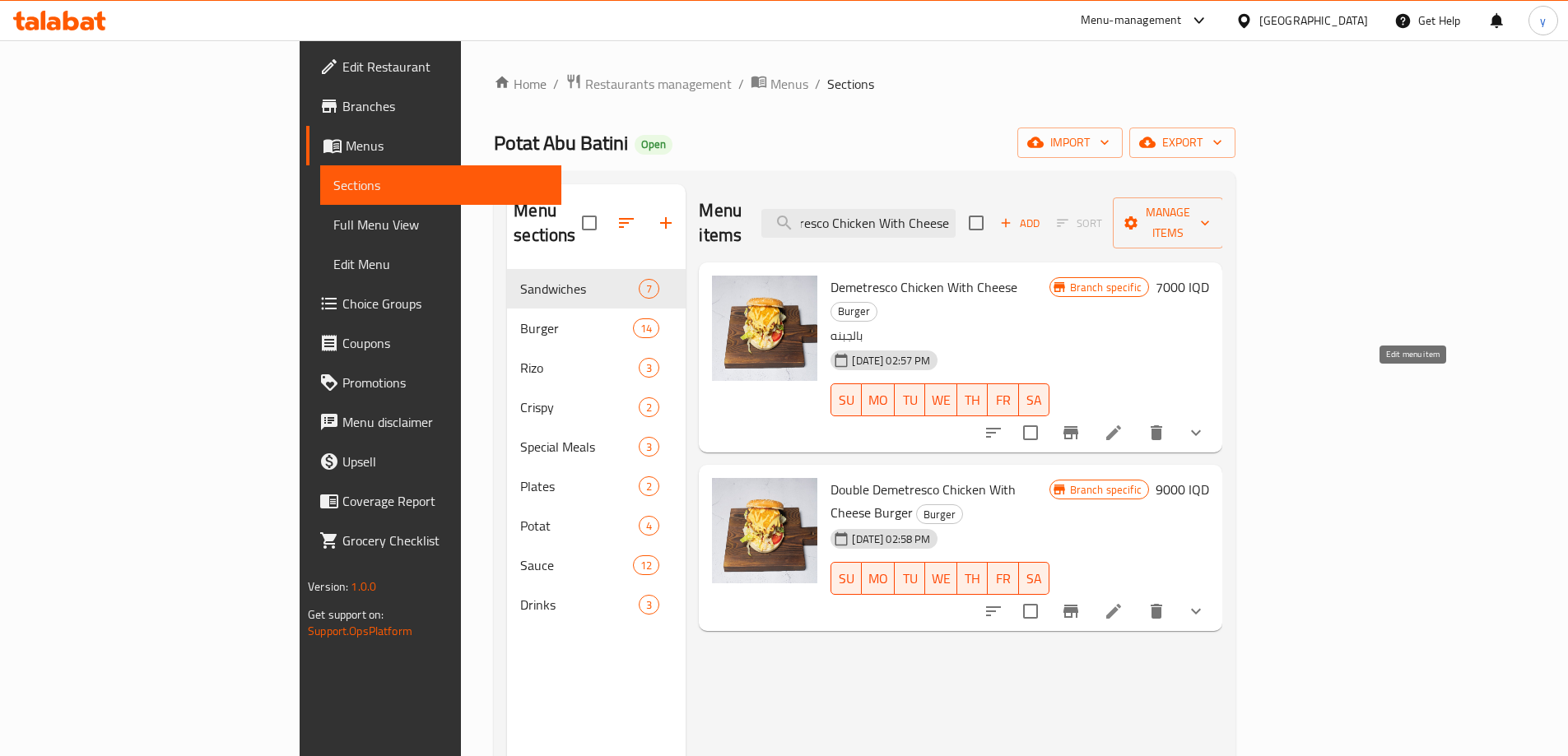
type input "Demetresco Chicken With Cheese"
click at [1123, 422] on icon at bounding box center [1113, 432] width 20 height 20
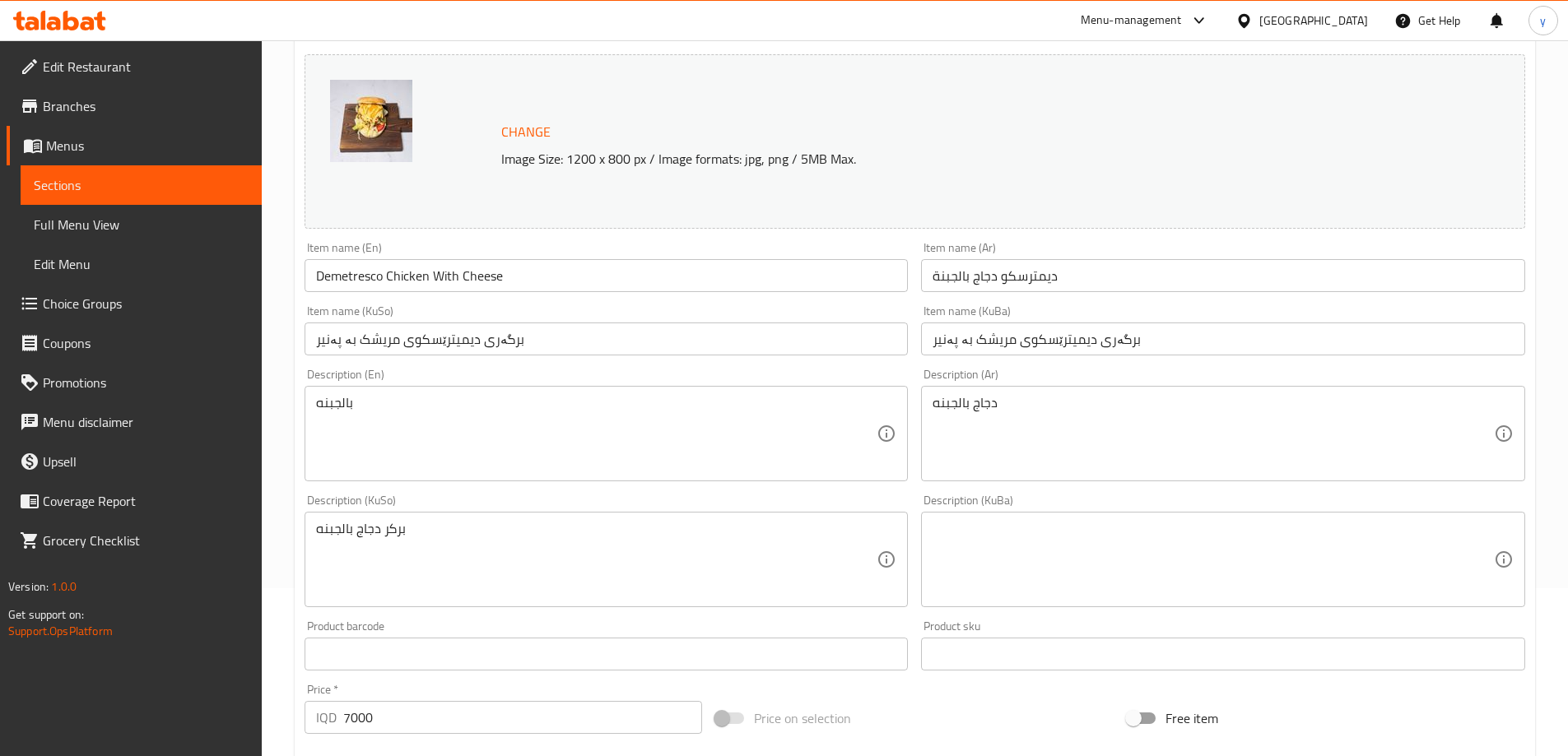
scroll to position [329, 0]
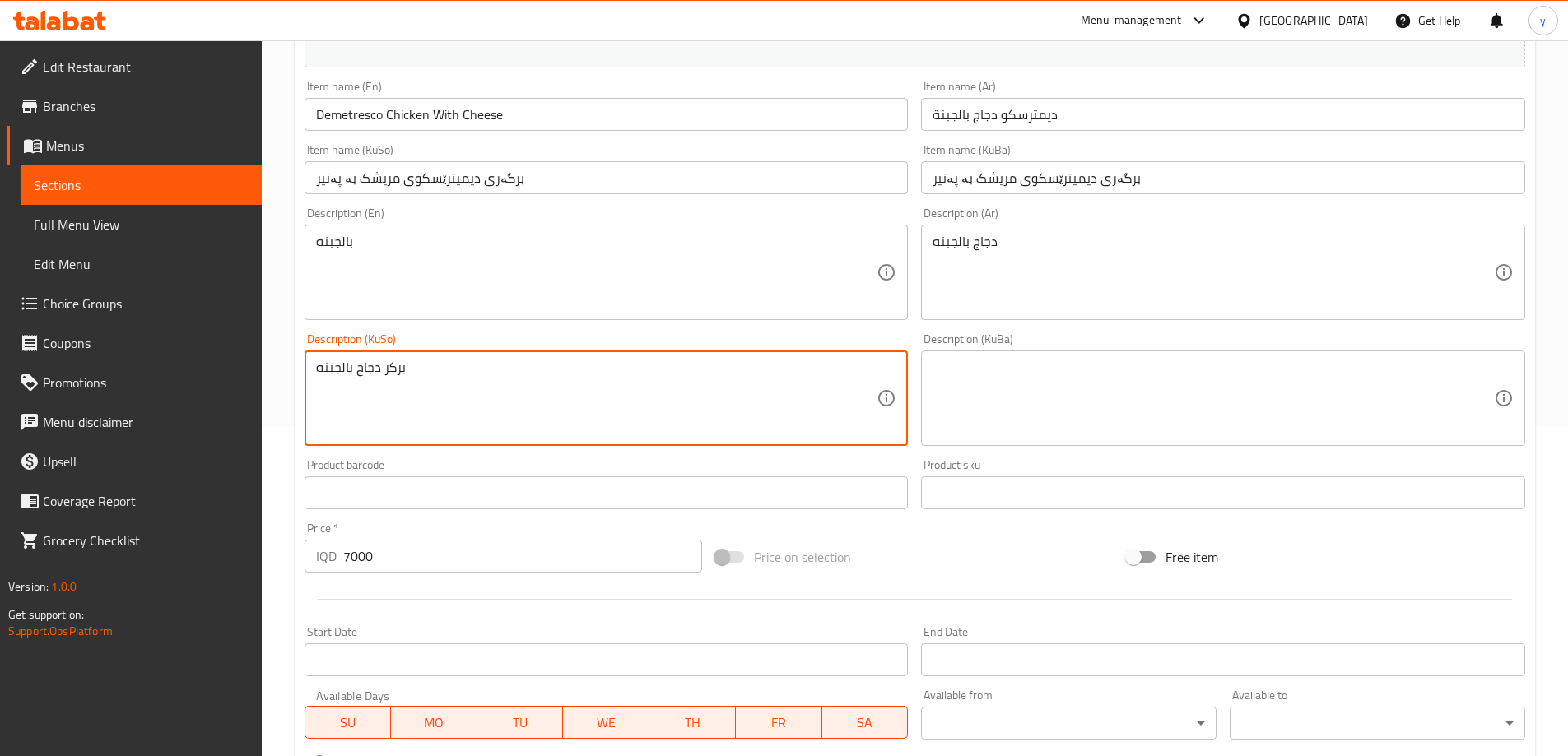
click at [412, 373] on textarea "بركر دجاج بالجبنه" at bounding box center [596, 399] width 561 height 78
type textarea "بركر دجاج"
click at [429, 383] on textarea "بركر دجاج" at bounding box center [596, 399] width 561 height 78
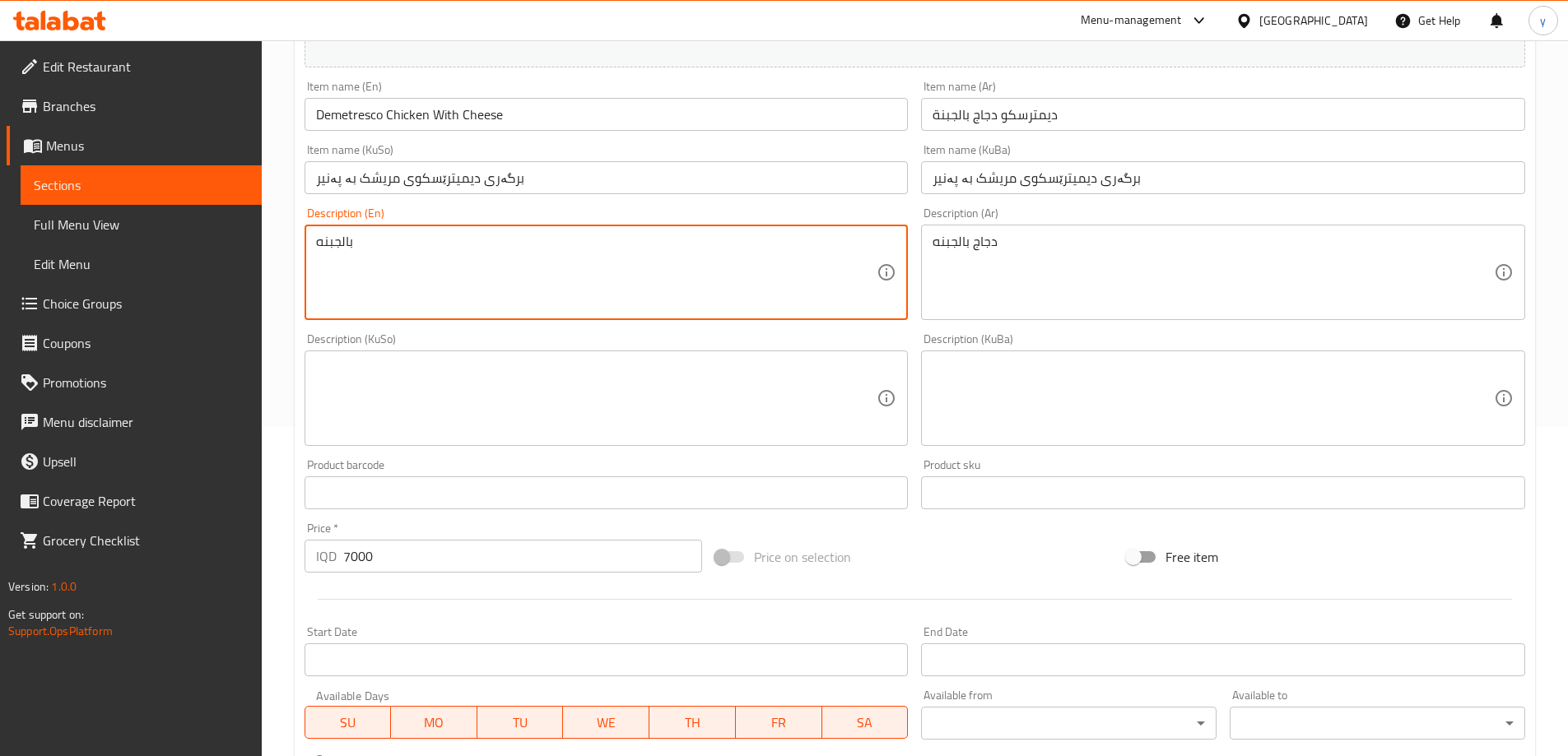
click at [433, 301] on textarea "بالجبنه" at bounding box center [596, 273] width 561 height 78
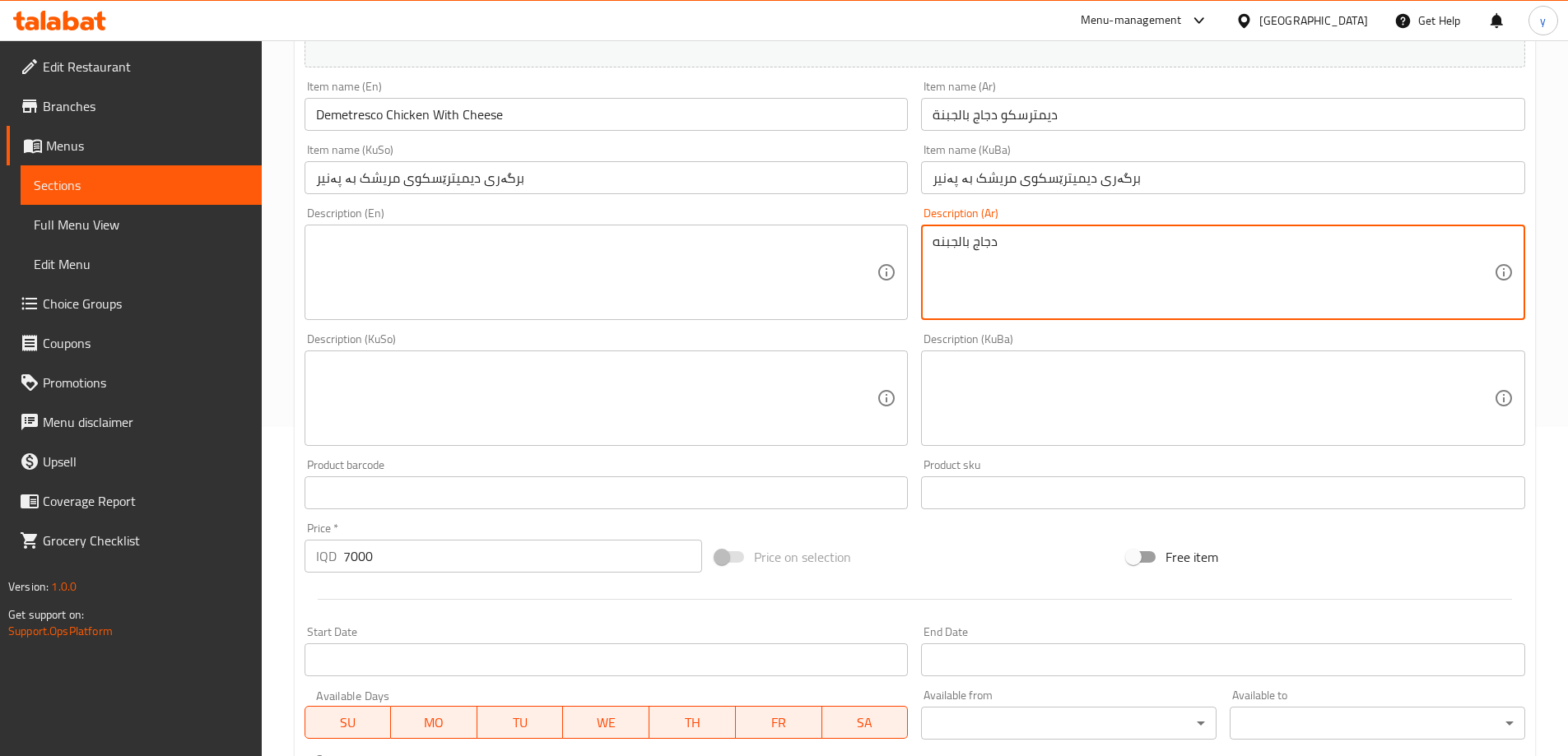
click at [946, 256] on textarea "دجاج بالجبنه" at bounding box center [1213, 273] width 561 height 78
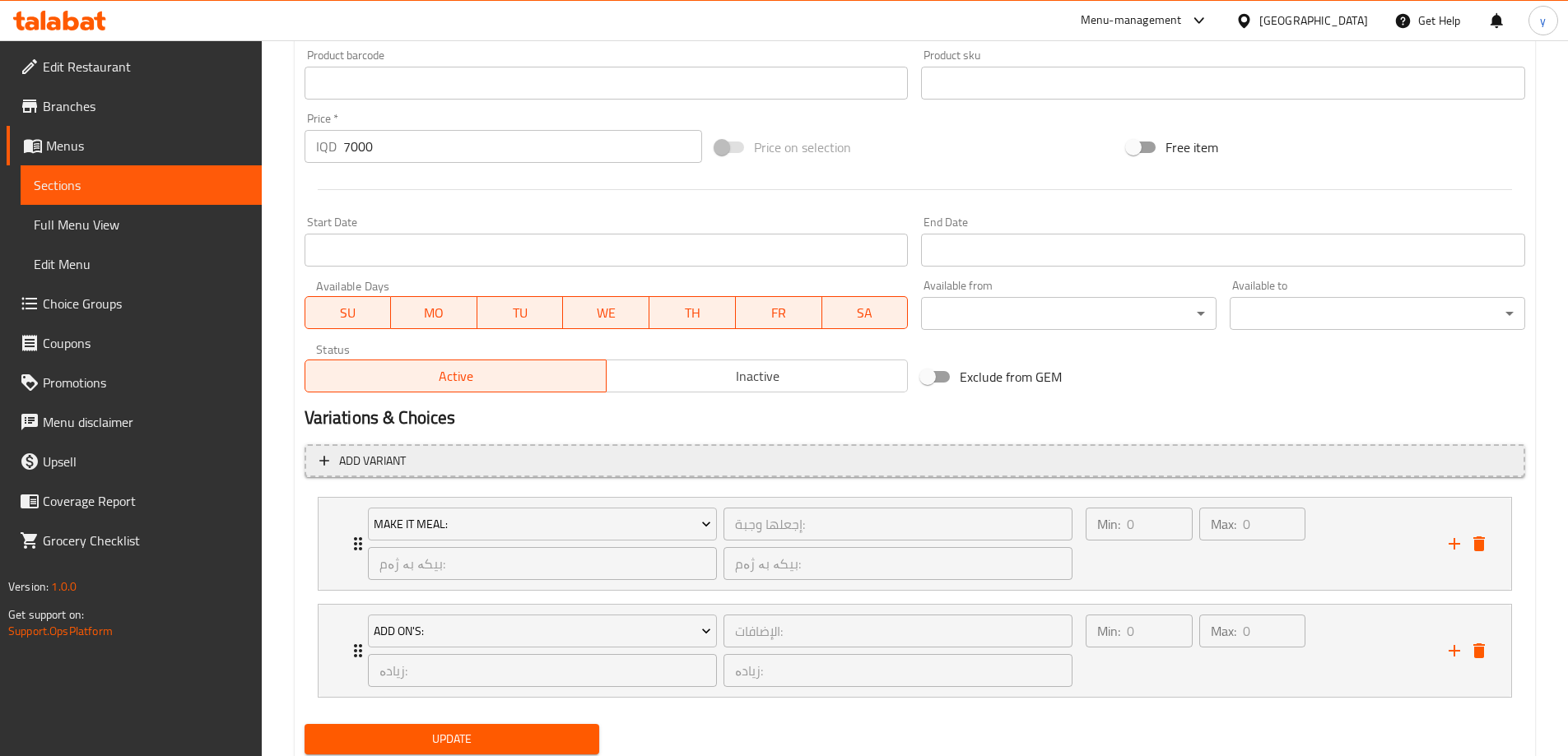
scroll to position [793, 0]
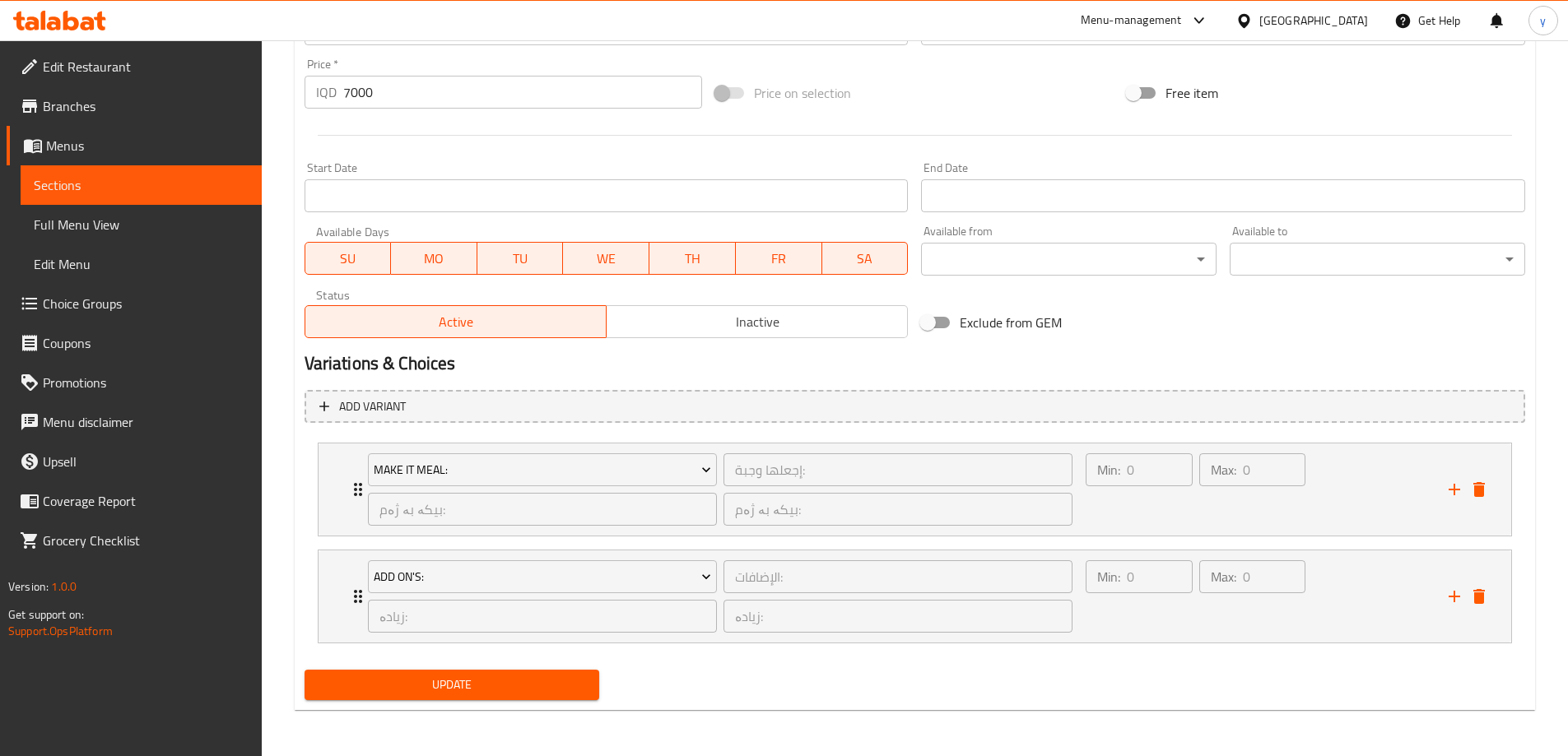
click at [551, 696] on span "Update" at bounding box center [453, 685] width 269 height 20
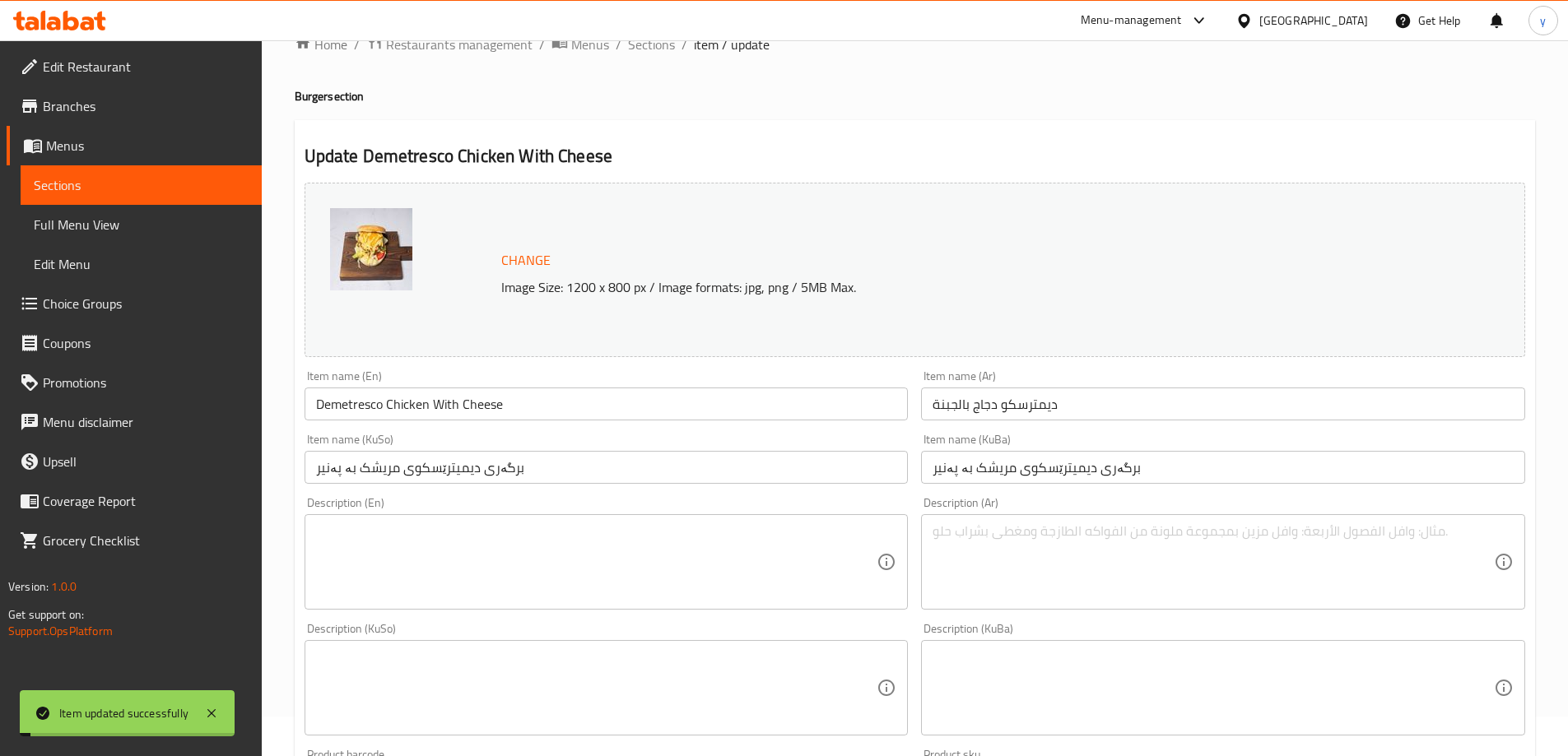
scroll to position [0, 0]
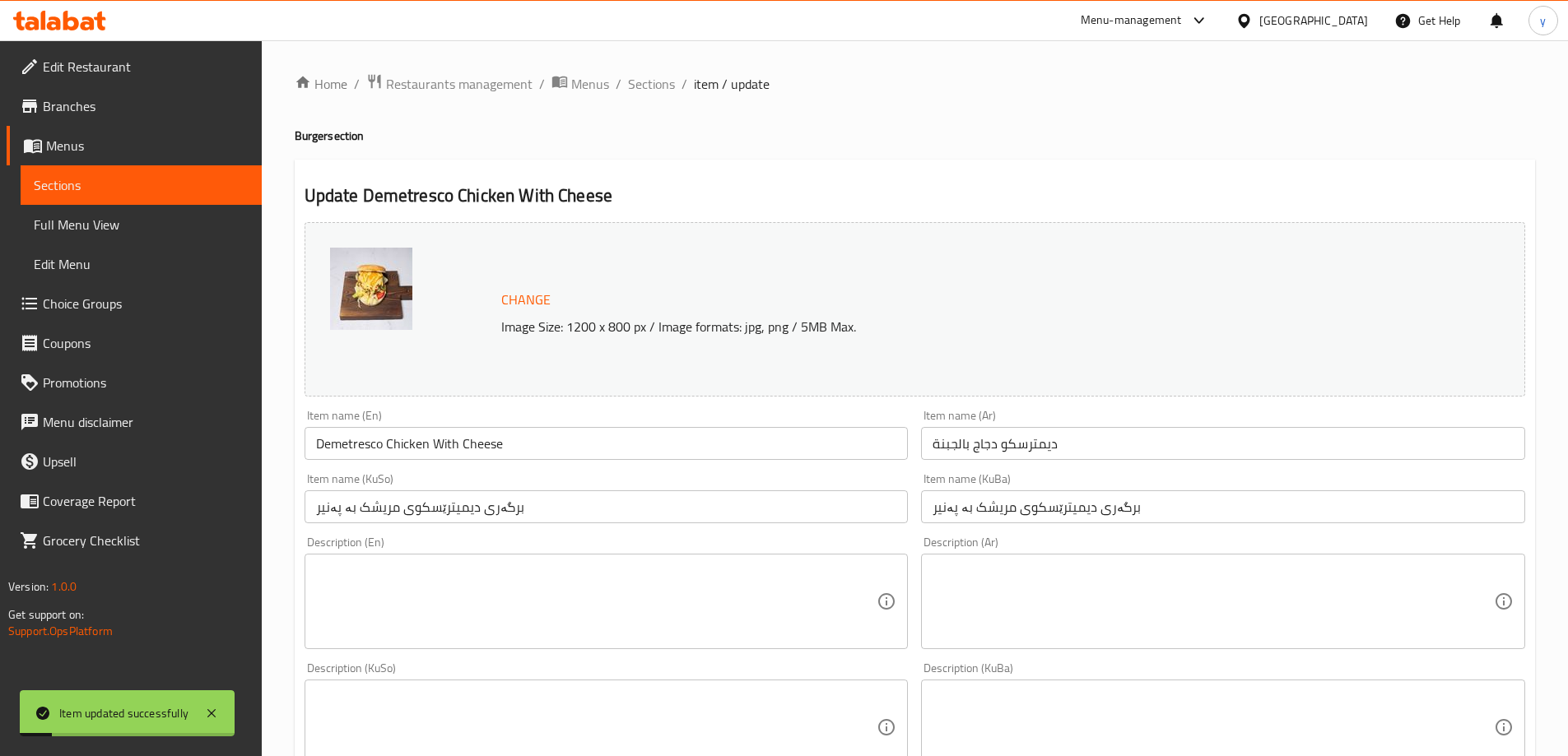
click at [413, 448] on input "Demetresco Chicken With Cheese" at bounding box center [606, 444] width 604 height 33
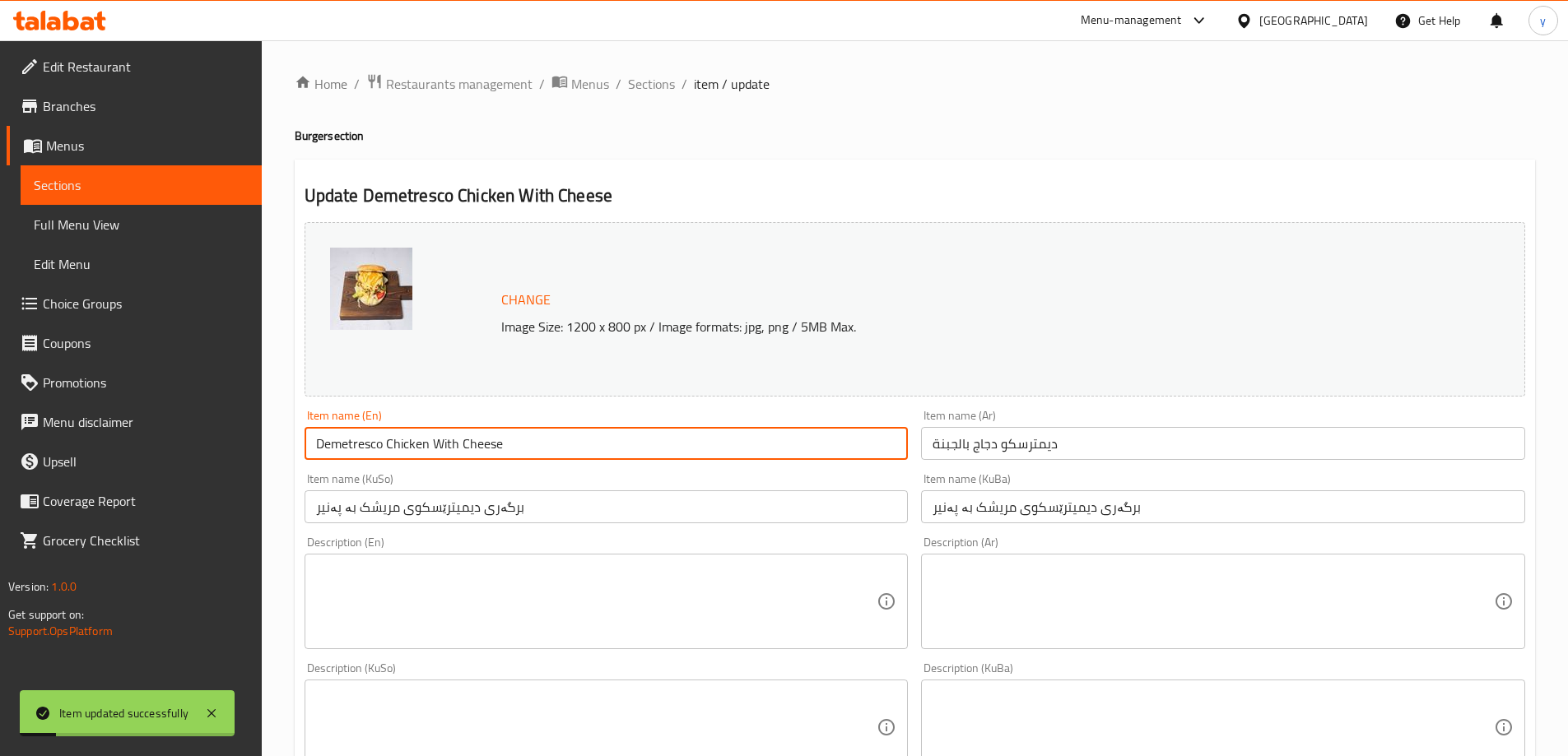
click at [413, 448] on input "Demetresco Chicken With Cheese" at bounding box center [606, 444] width 604 height 33
click at [419, 424] on div "Item name (En) Demetresco Chicken With Cheese Item name (En)" at bounding box center [606, 434] width 604 height 50
click at [413, 430] on input "Demetresco Chicken With Cheese" at bounding box center [606, 444] width 604 height 33
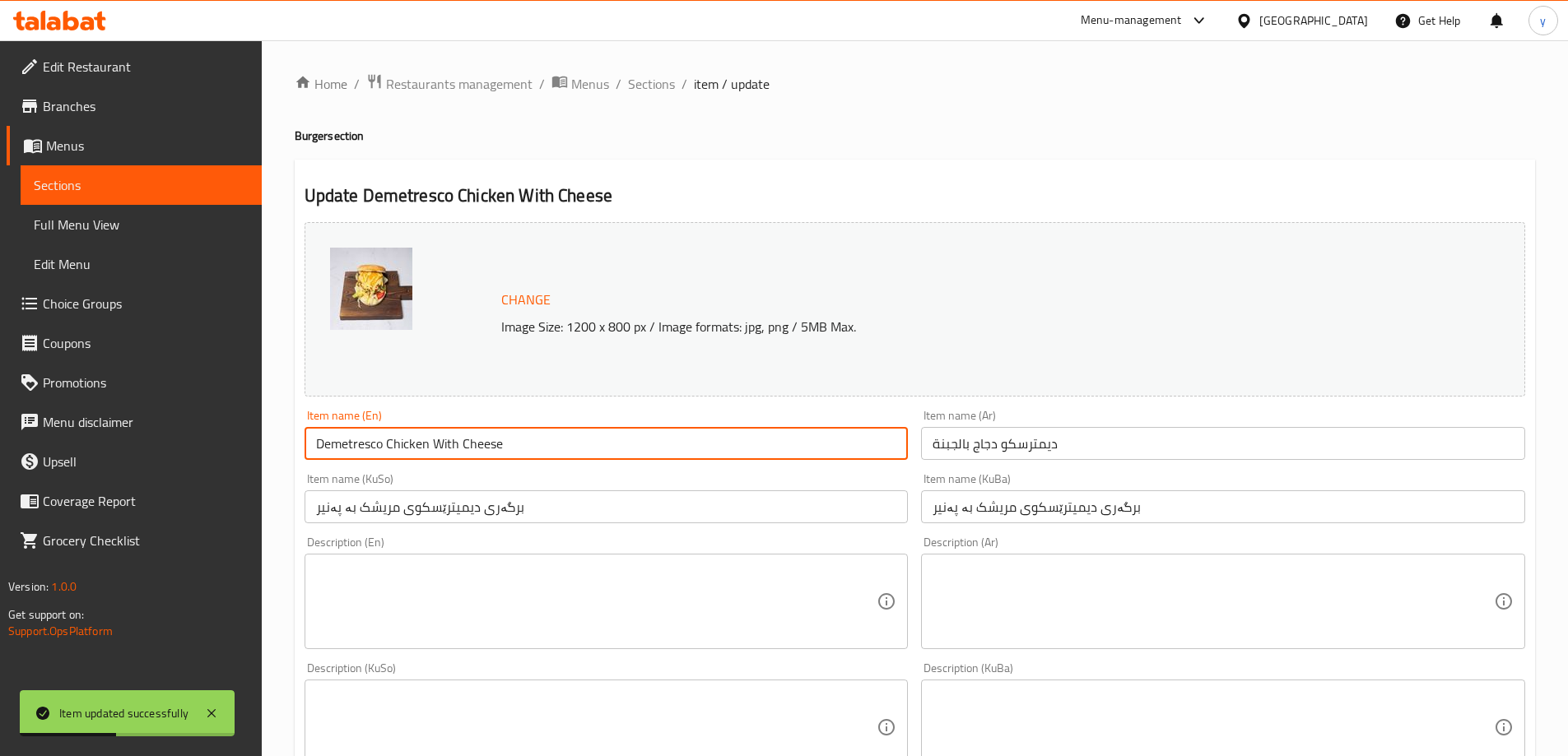
click at [149, 234] on link "Full Menu View" at bounding box center [141, 224] width 241 height 39
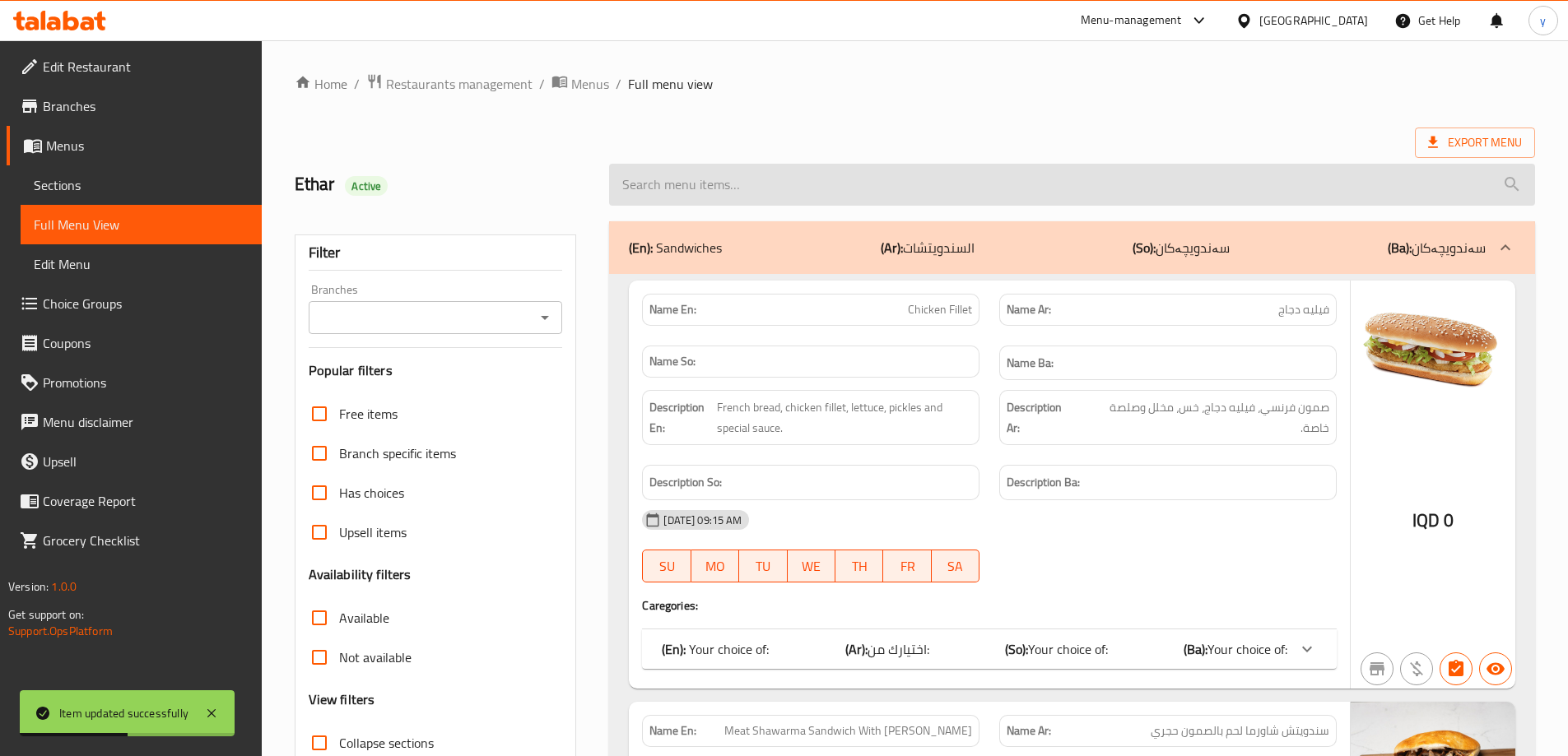
click at [732, 178] on input "search" at bounding box center [1071, 184] width 926 height 42
paste input "Demetresco Chicken With Cheese"
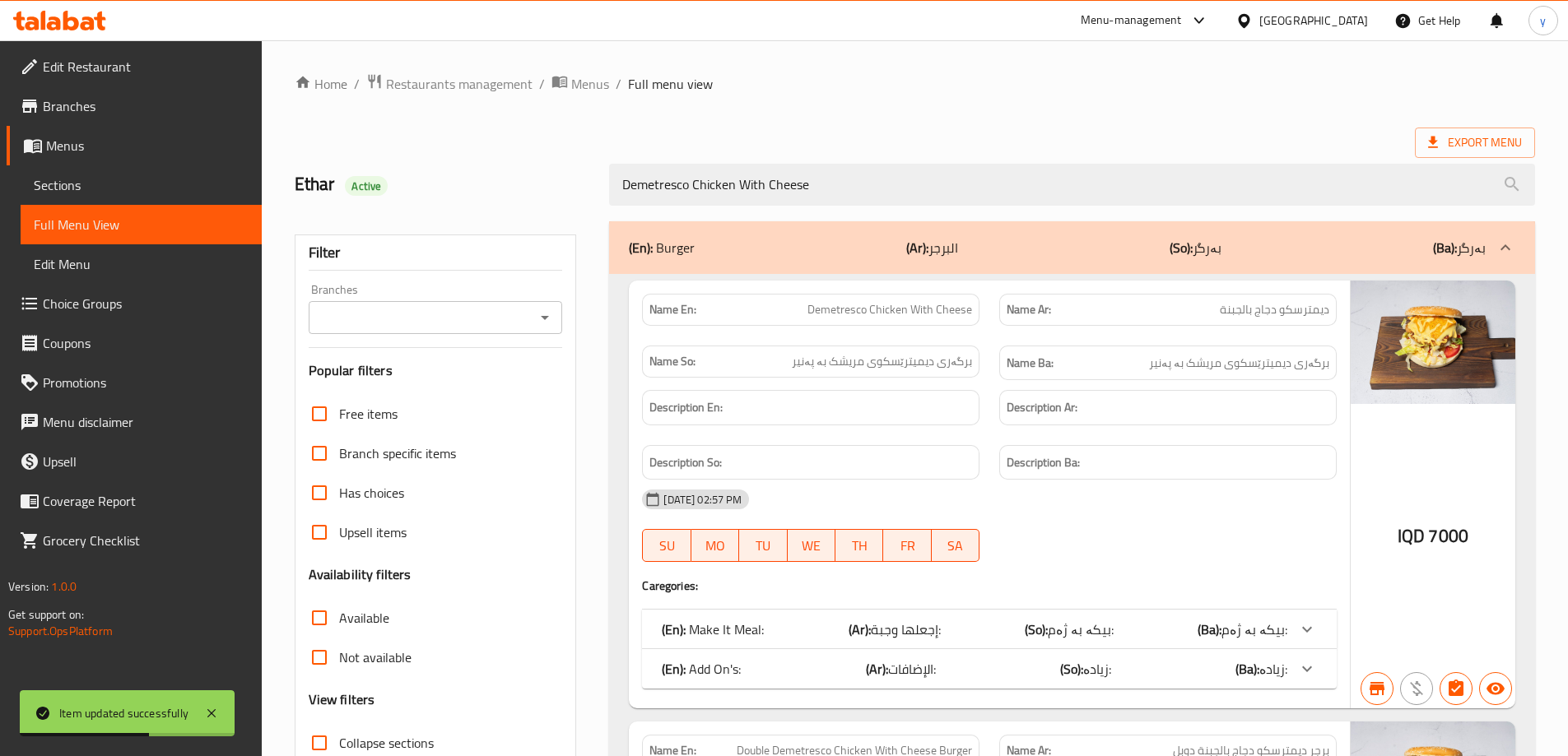
click at [551, 316] on icon "Open" at bounding box center [544, 317] width 20 height 20
type input "Demetresco Chicken With Cheese"
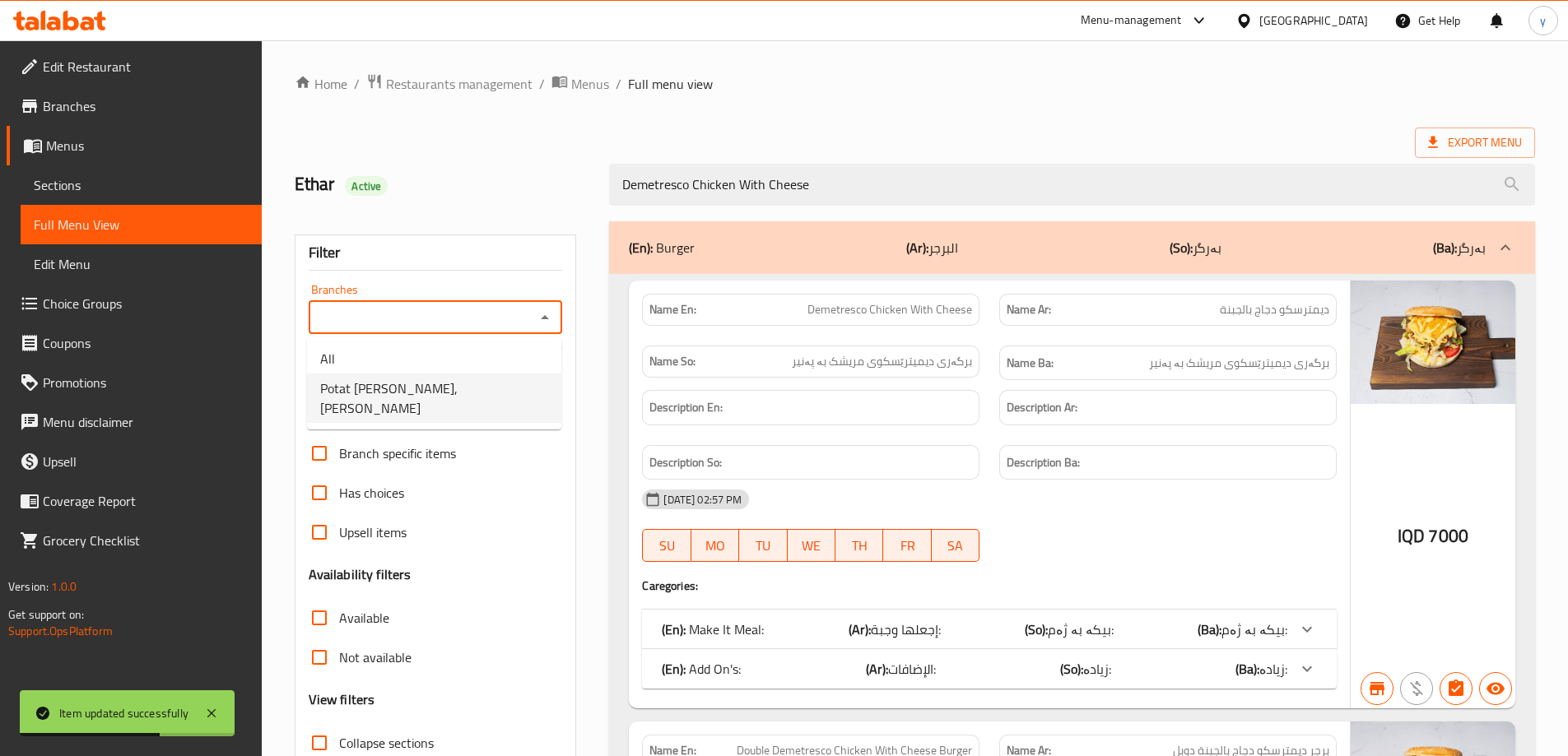
click at [462, 378] on span "Potat [PERSON_NAME], [PERSON_NAME]" at bounding box center [434, 398] width 228 height 39
type input "Potat [PERSON_NAME], [PERSON_NAME]"
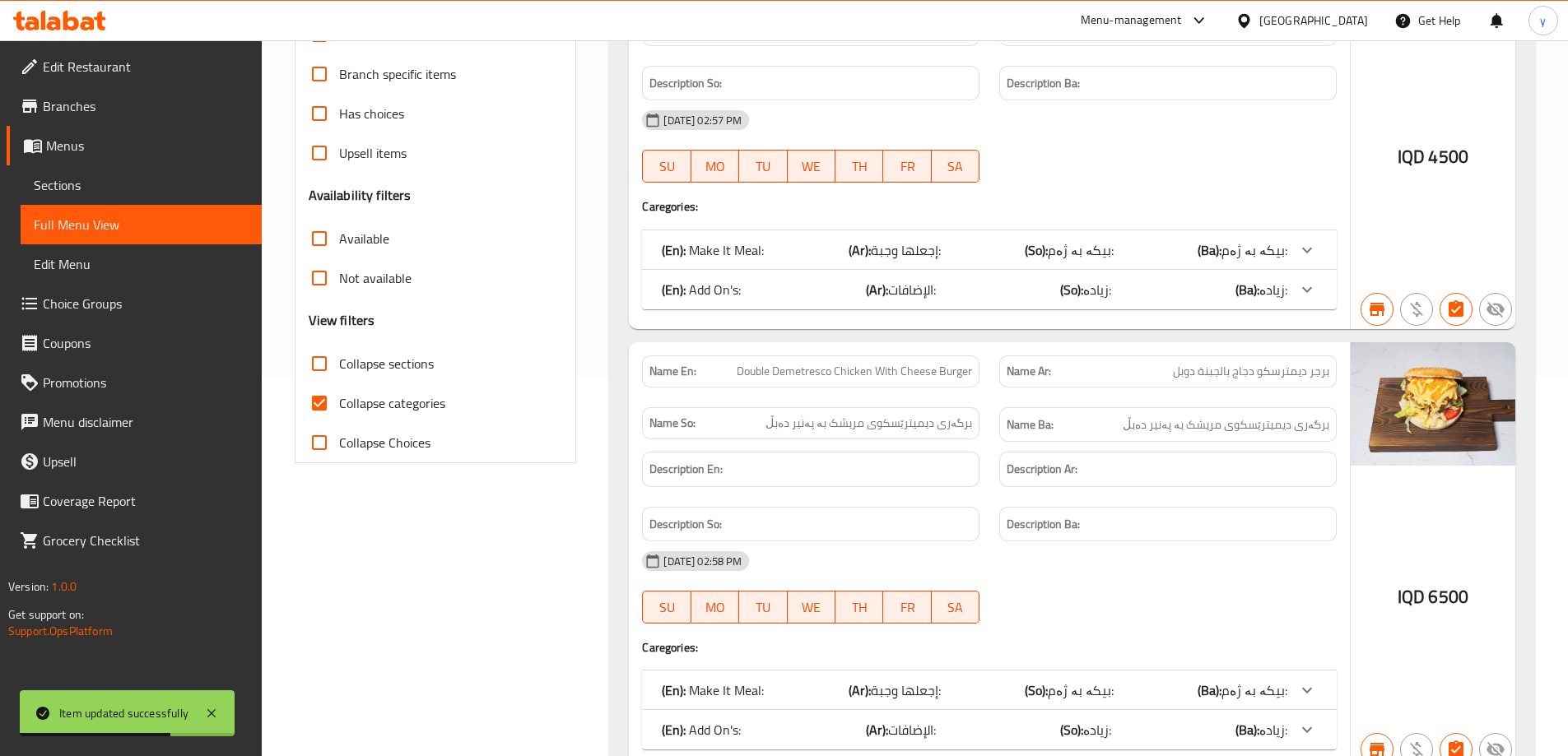
scroll to position [458, 0]
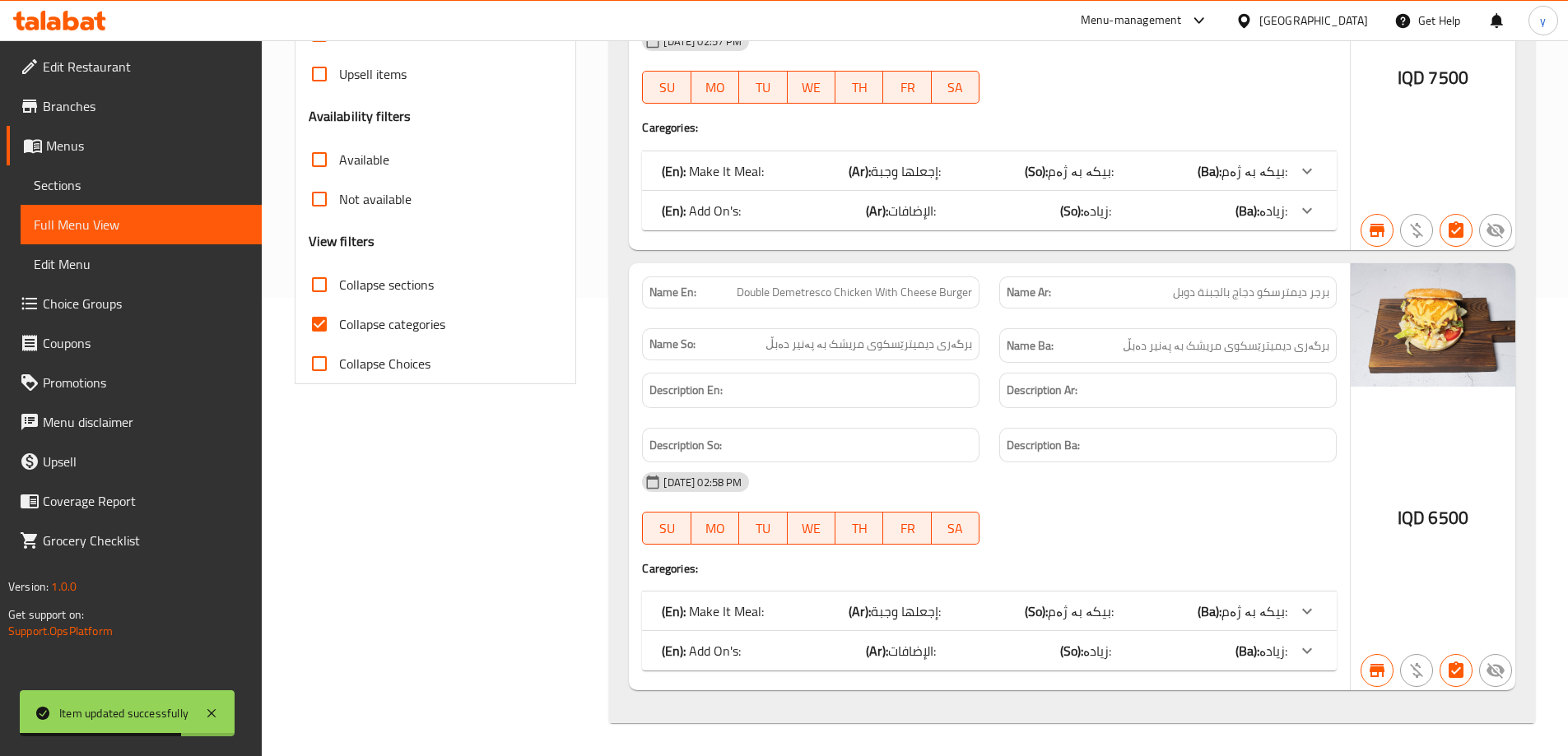
click at [318, 306] on input "Collapse categories" at bounding box center [319, 324] width 39 height 39
checkbox input "false"
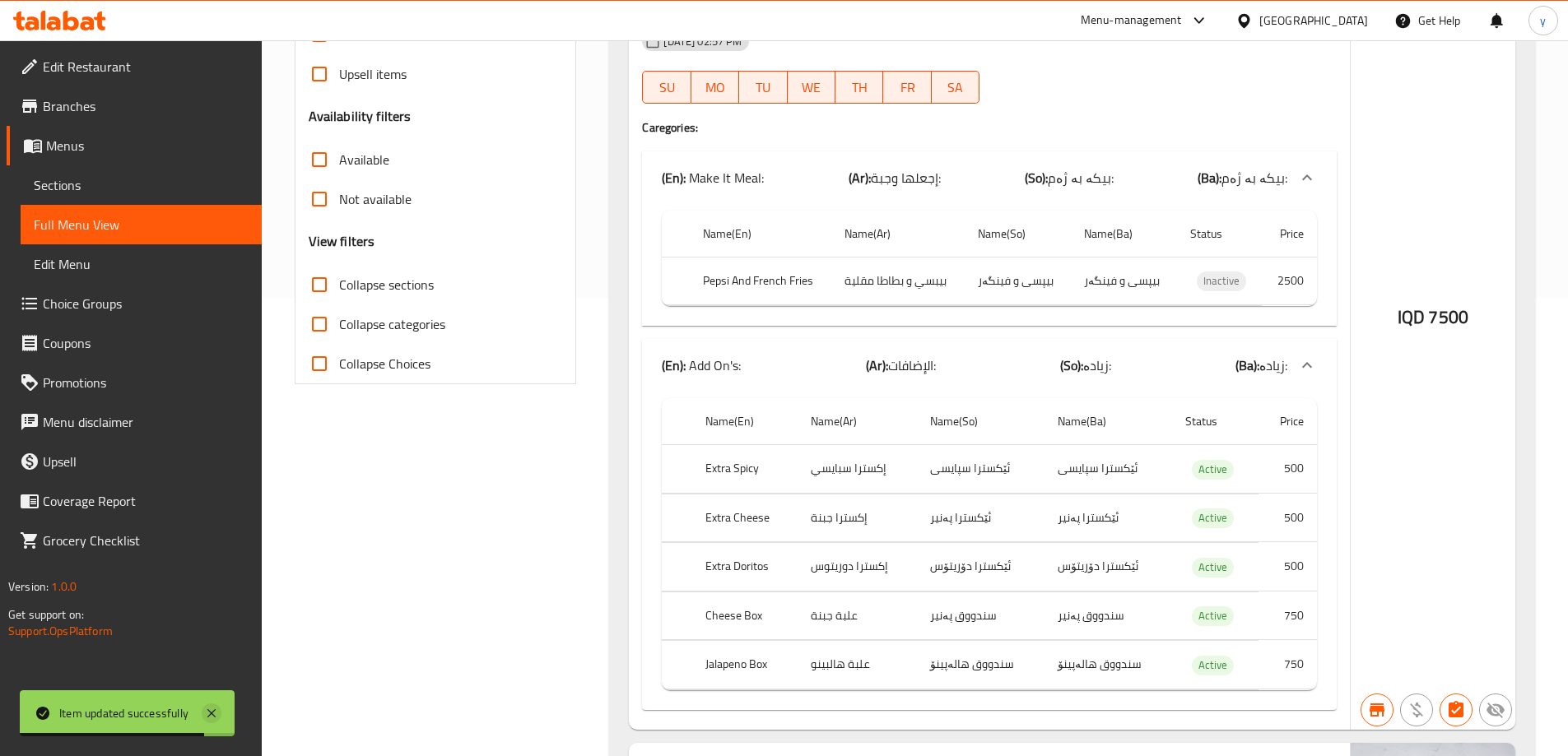
click at [221, 708] on icon at bounding box center [212, 713] width 20 height 20
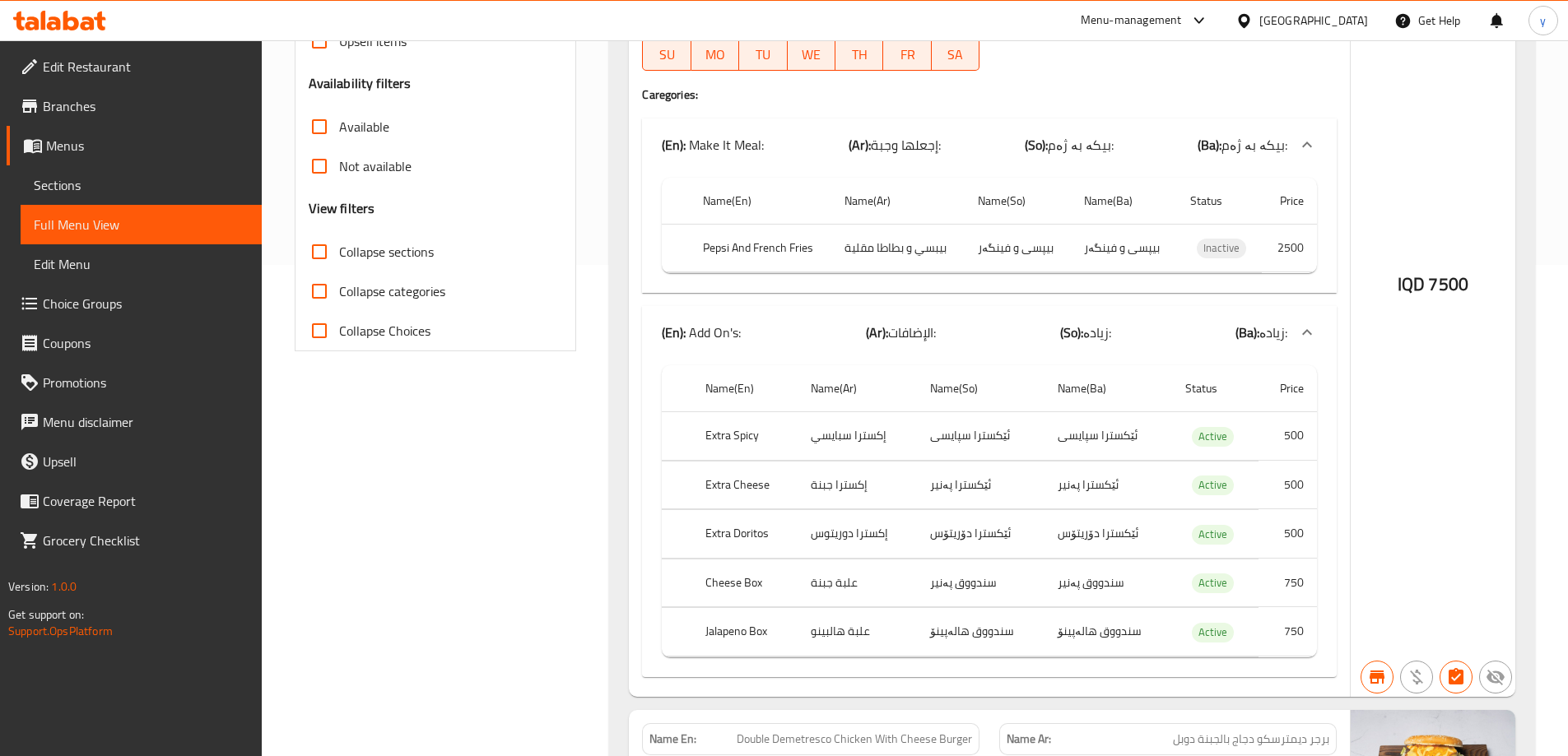
scroll to position [430, 0]
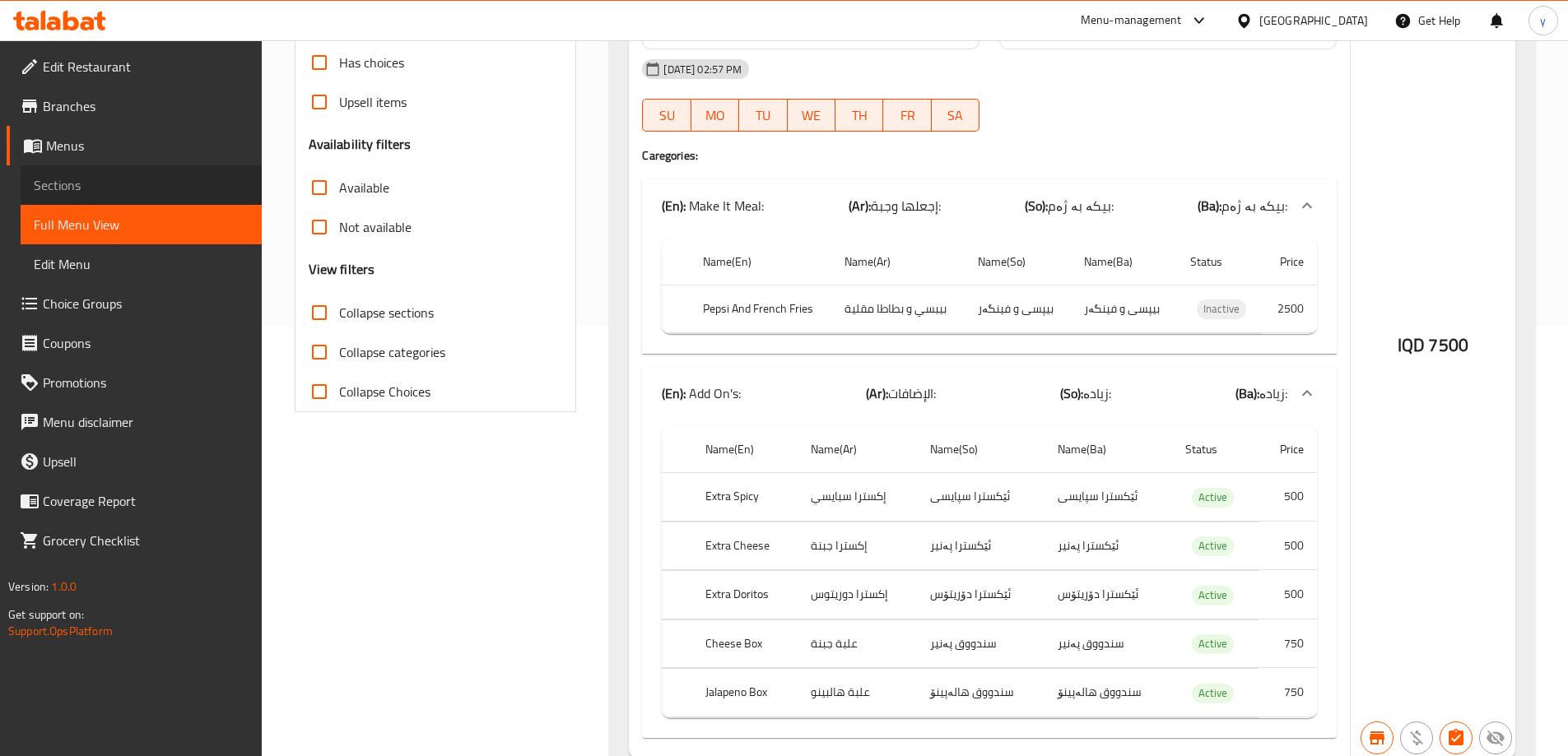
click at [207, 179] on span "Sections" at bounding box center [141, 185] width 215 height 20
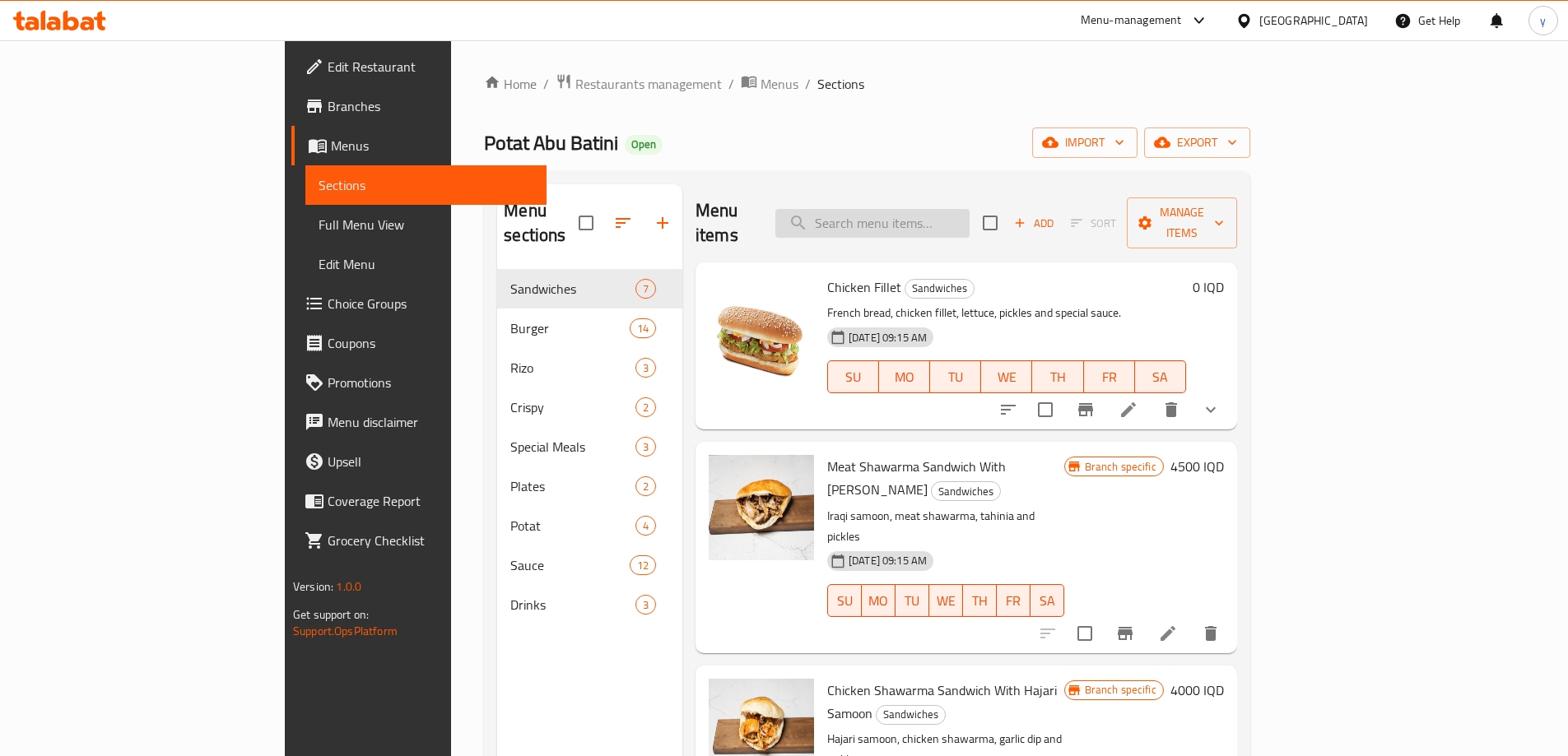
click at [970, 209] on input "search" at bounding box center [871, 223] width 194 height 29
paste input "Double Demetresco Chicken Burger"
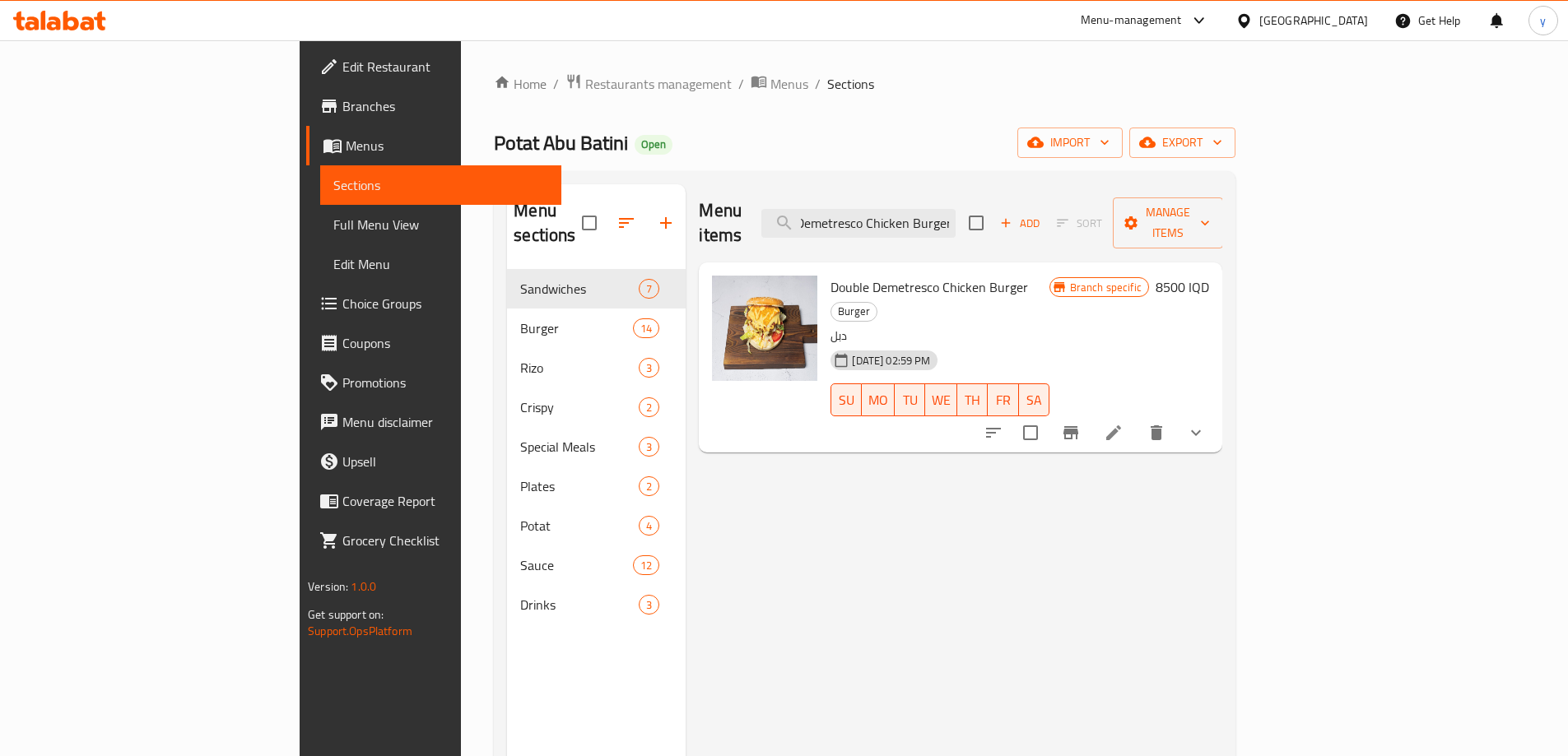
type input "Double Demetresco Chicken Burger"
click at [1137, 418] on li at bounding box center [1112, 432] width 46 height 29
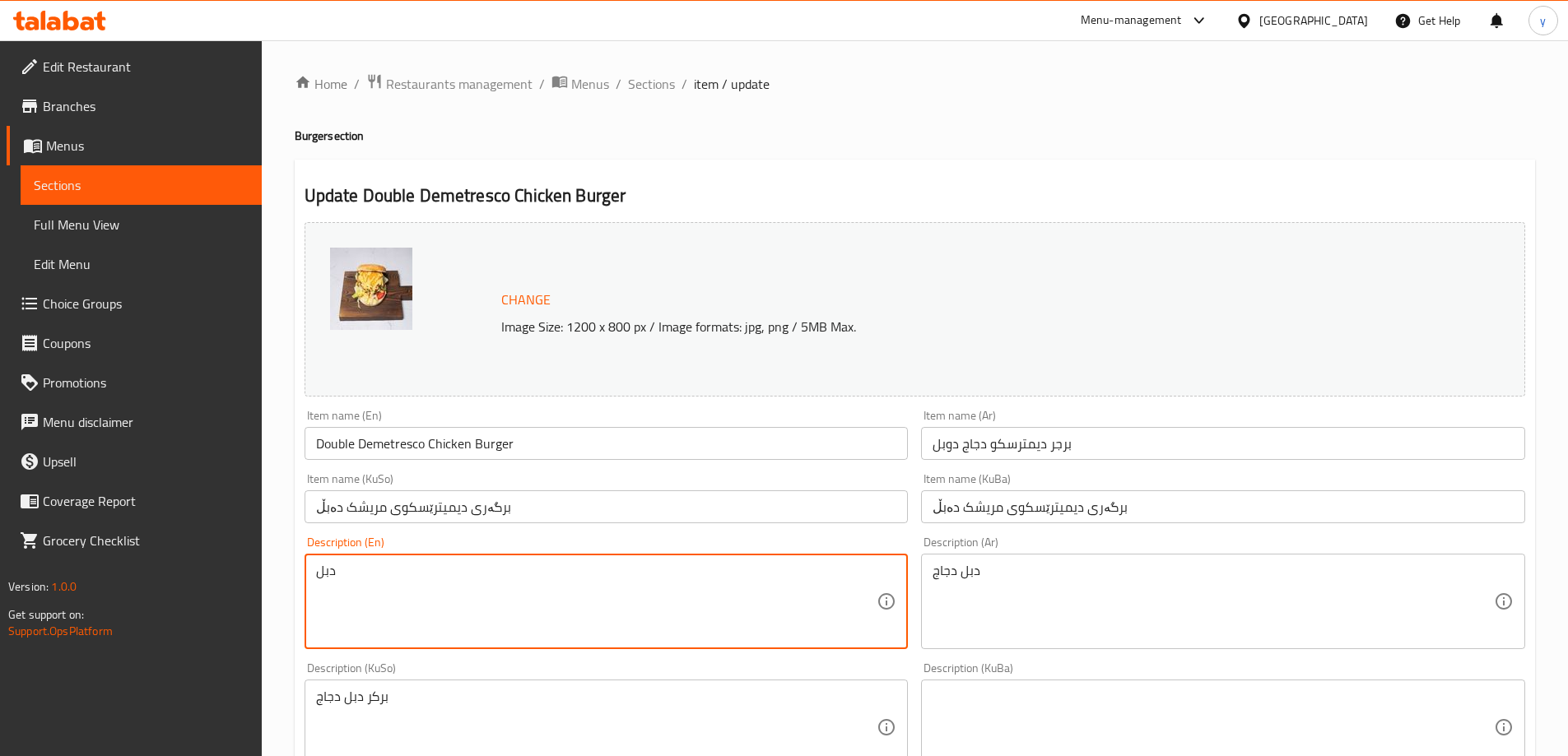
click at [663, 584] on textarea "دبل" at bounding box center [596, 602] width 561 height 78
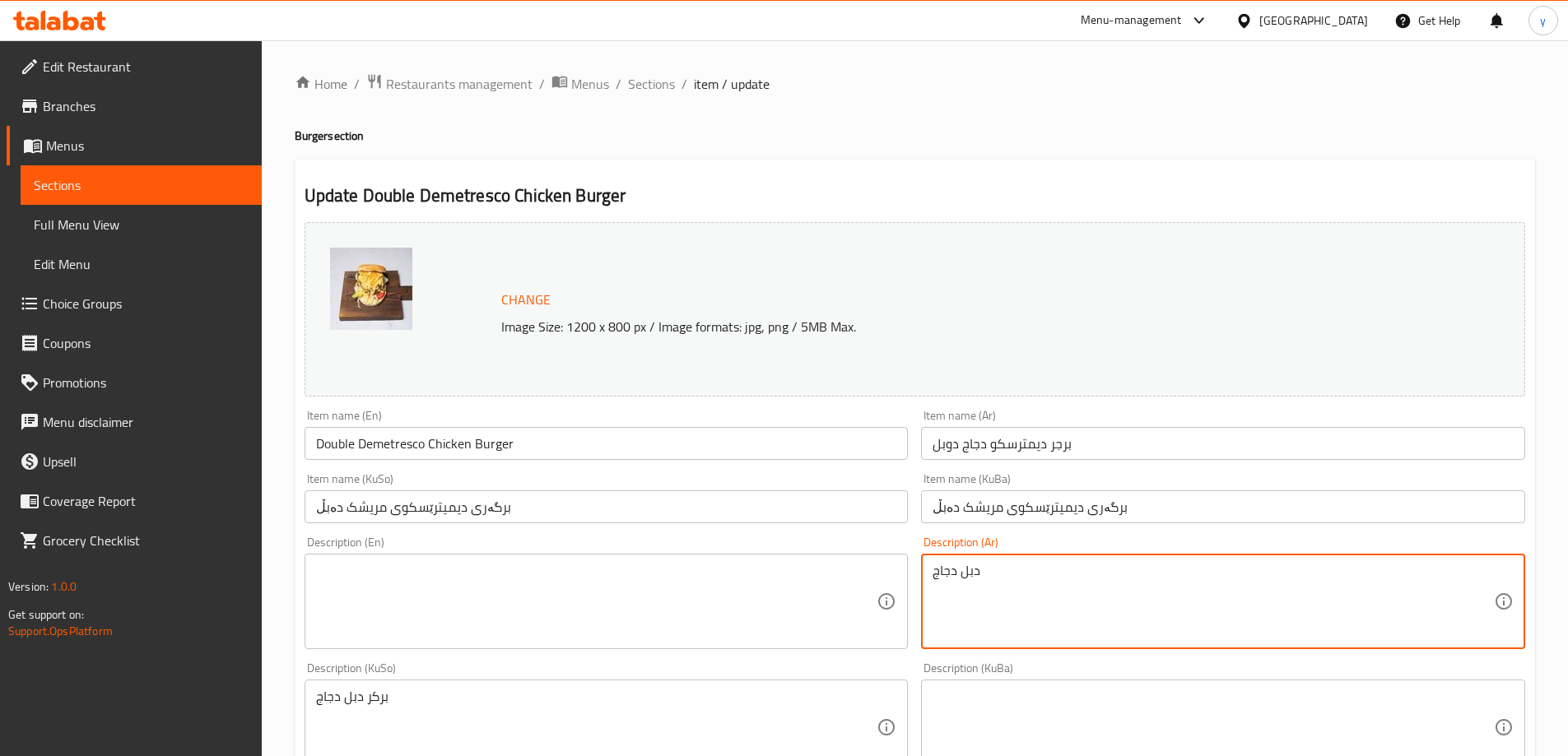
click at [980, 575] on textarea "دبل دجاج" at bounding box center [1213, 602] width 561 height 78
click at [656, 686] on div "بركر دبل دجاج Description (KuSo)" at bounding box center [606, 728] width 604 height 96
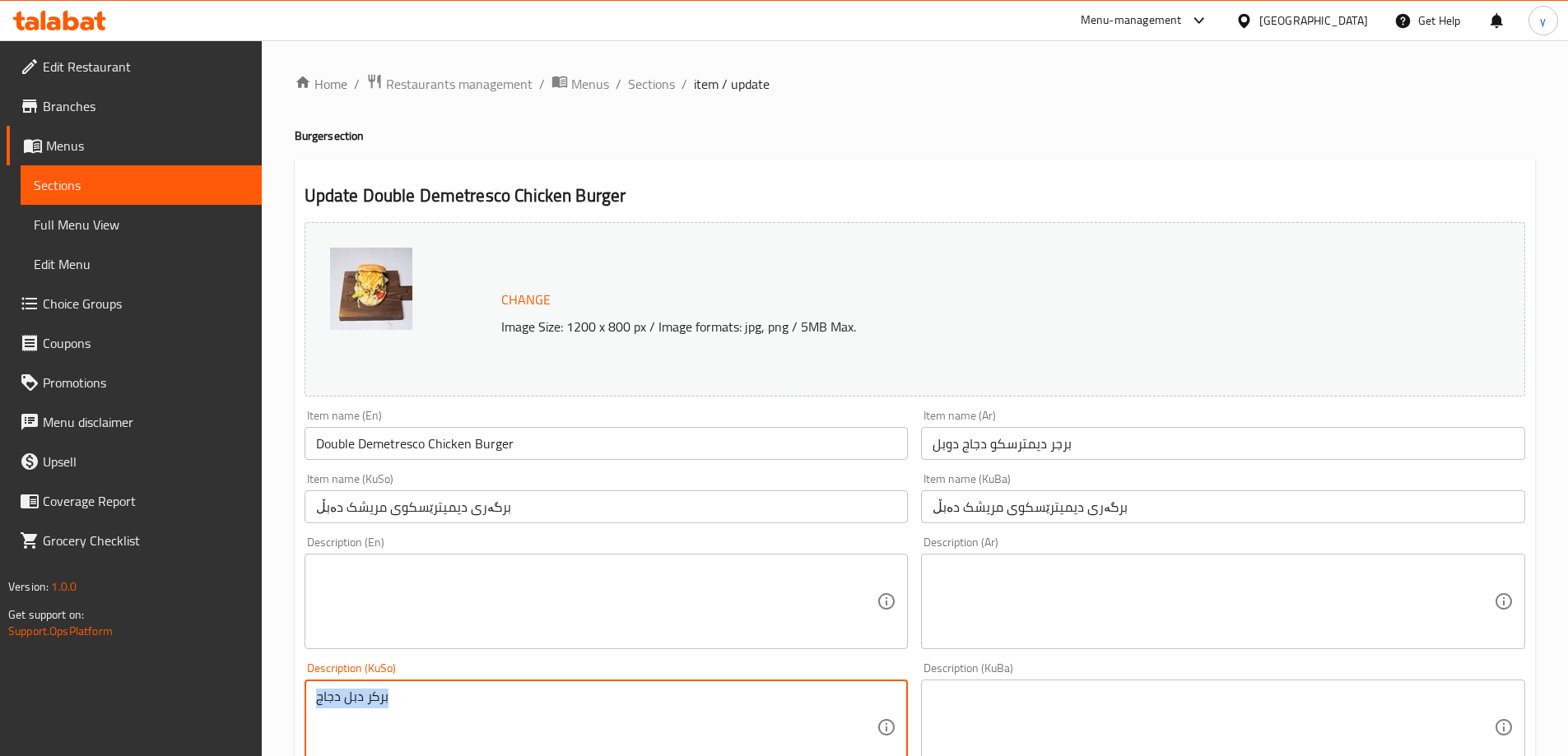
click at [655, 686] on div "بركر دبل دجاج Description (KuSo)" at bounding box center [606, 728] width 604 height 96
click at [649, 702] on textarea "بركر دبل دجاج" at bounding box center [596, 728] width 561 height 78
type textarea "بركر دبل"
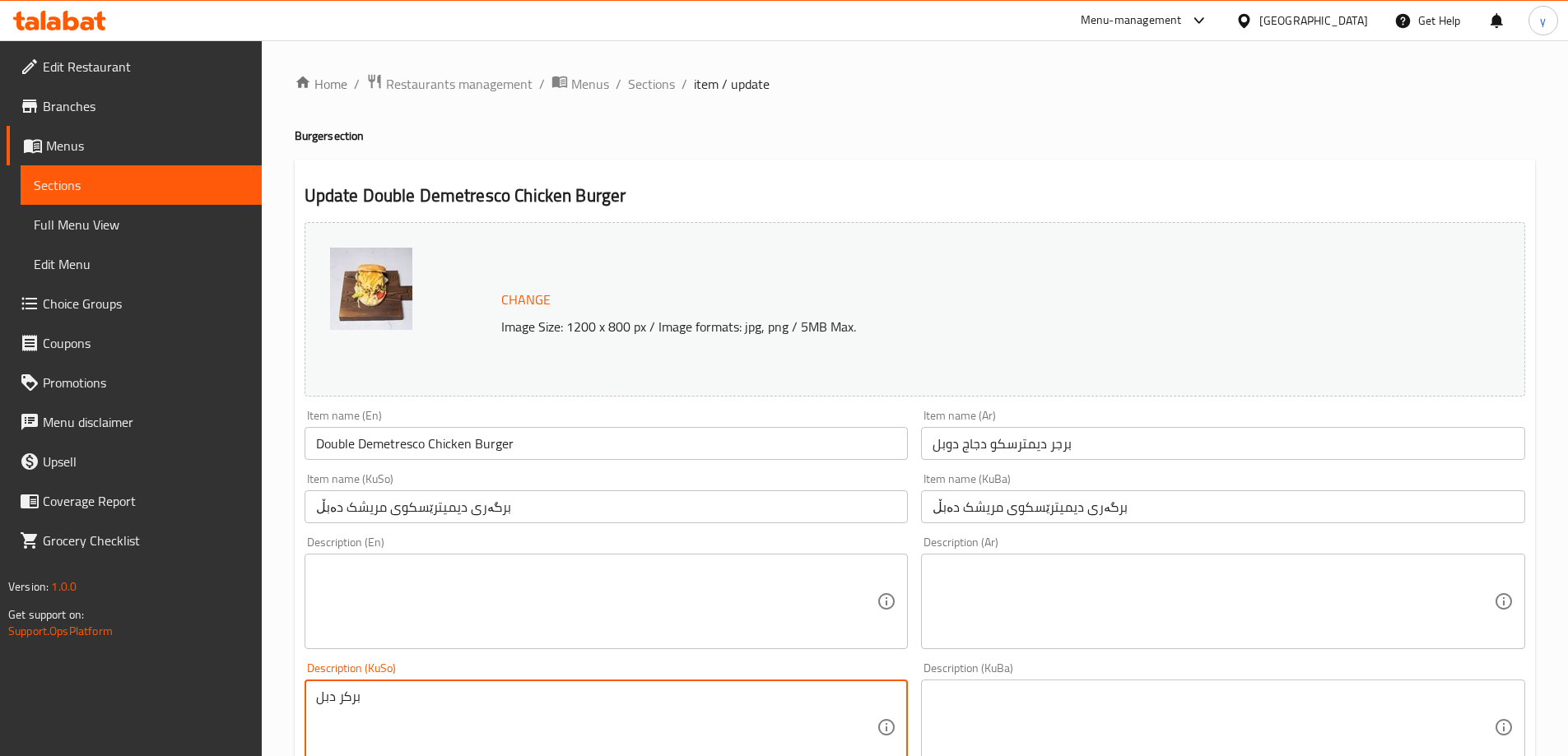
click at [646, 702] on textarea "بركر دبل" at bounding box center [596, 728] width 561 height 78
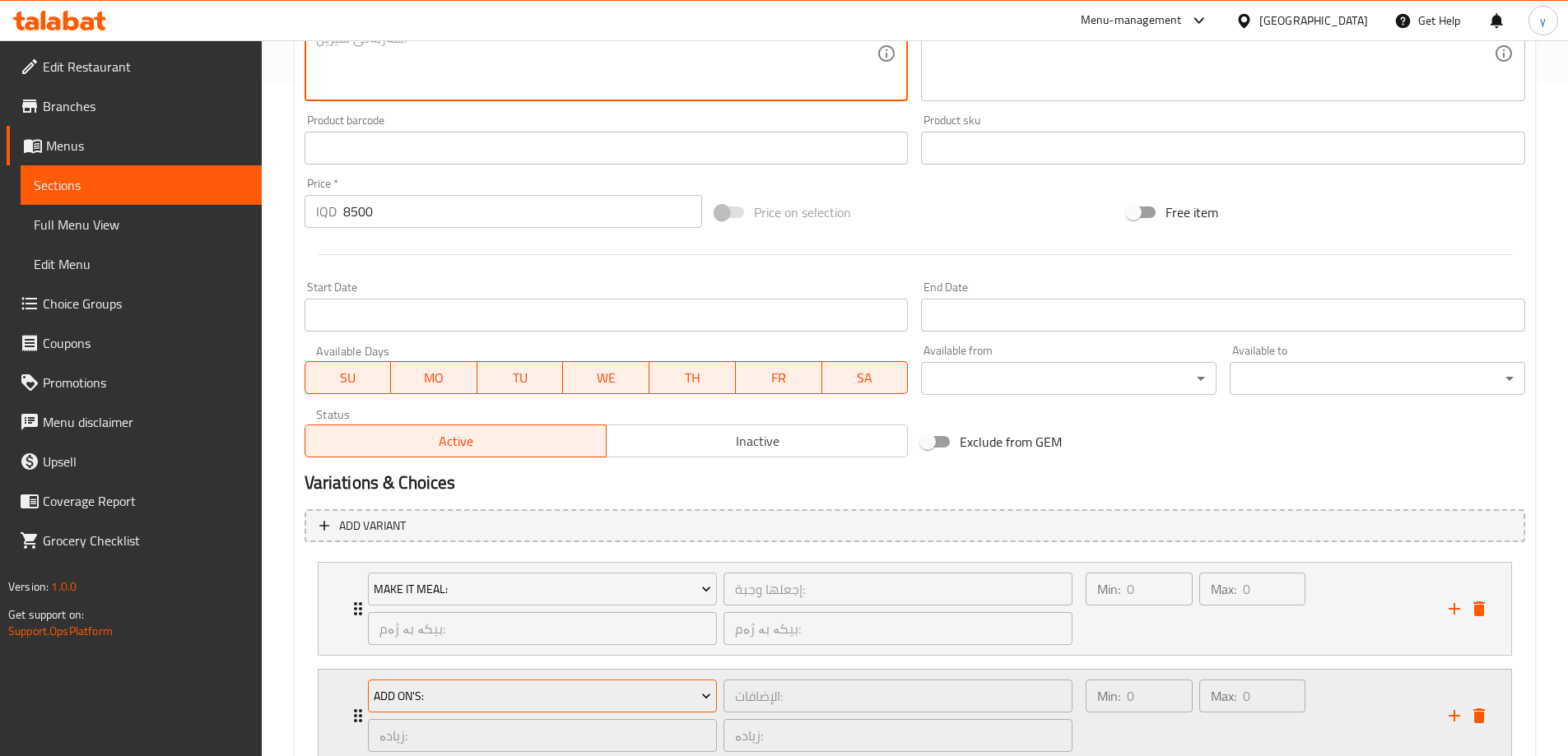
scroll to position [793, 0]
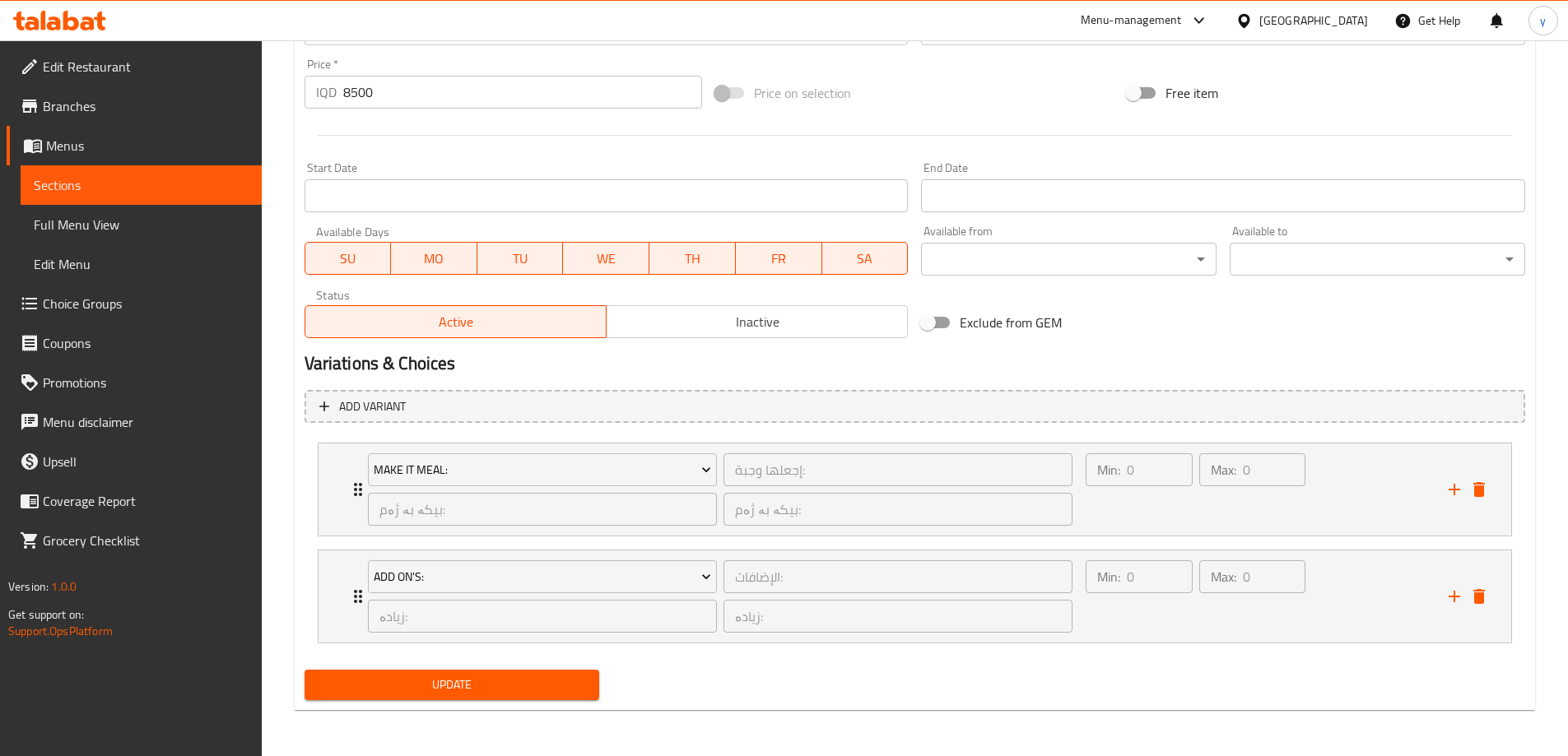
click at [441, 664] on div "Update" at bounding box center [452, 685] width 308 height 44
click at [453, 688] on span "Update" at bounding box center [453, 685] width 269 height 20
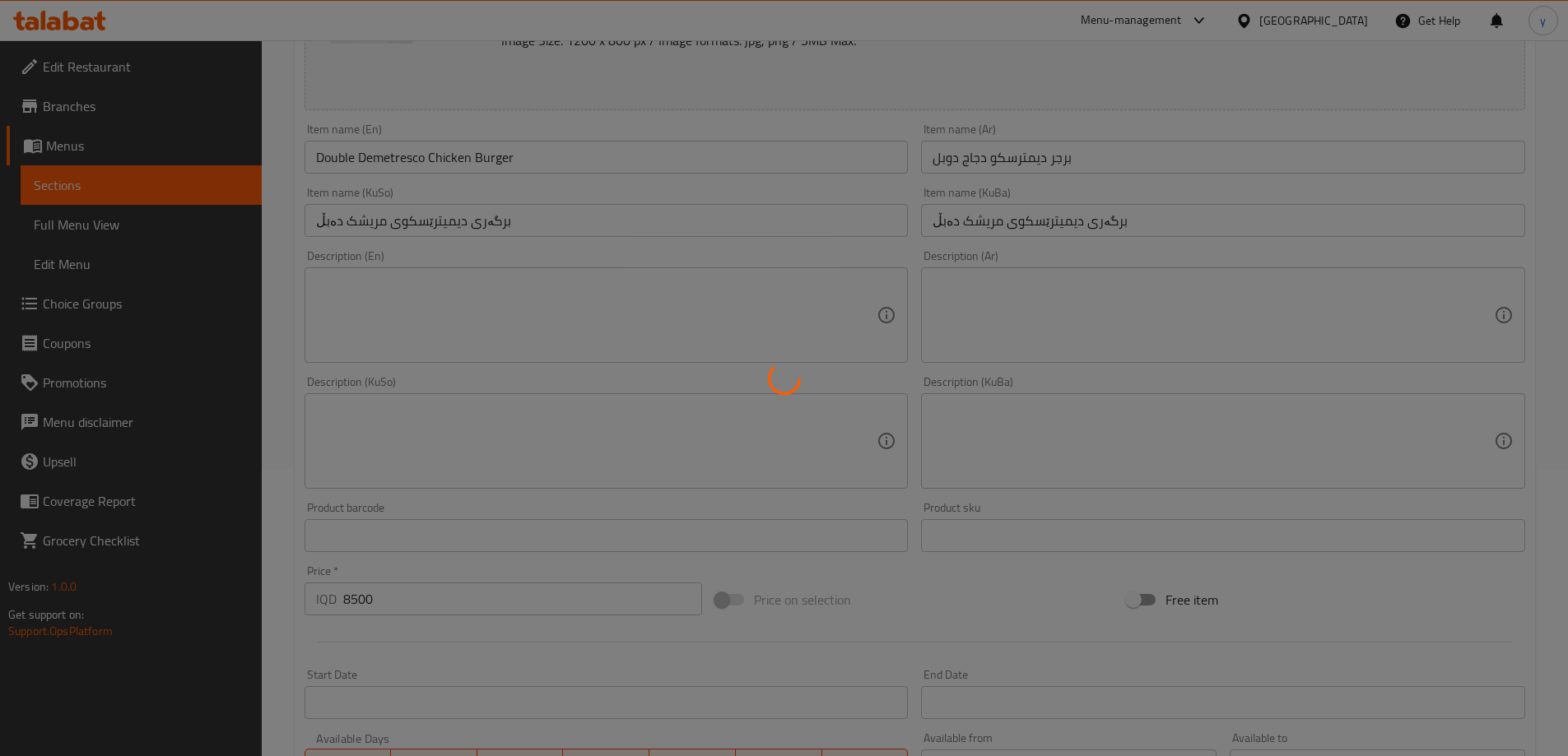
scroll to position [135, 0]
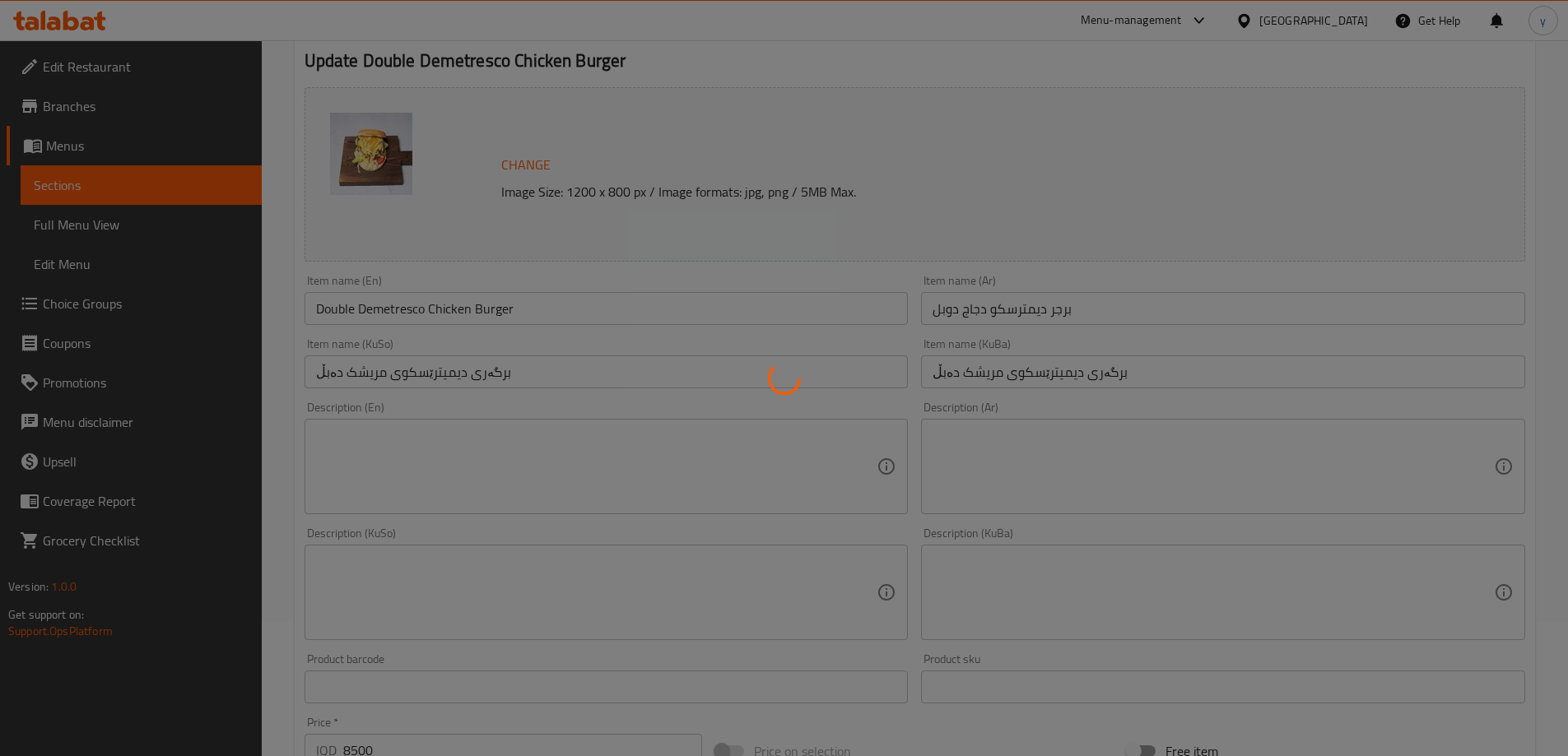
click at [434, 308] on div at bounding box center [784, 378] width 1568 height 756
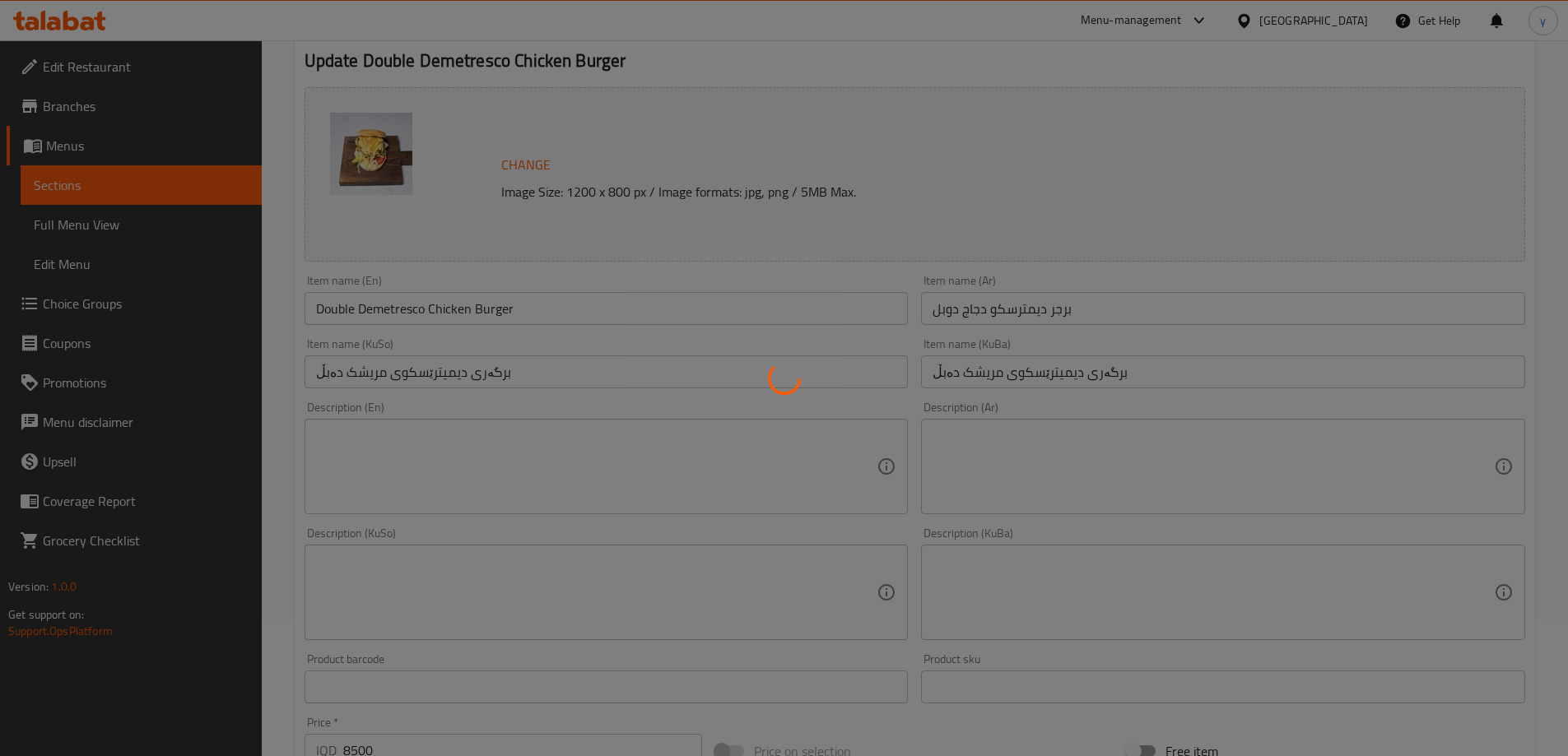
click at [434, 308] on div at bounding box center [784, 378] width 1568 height 756
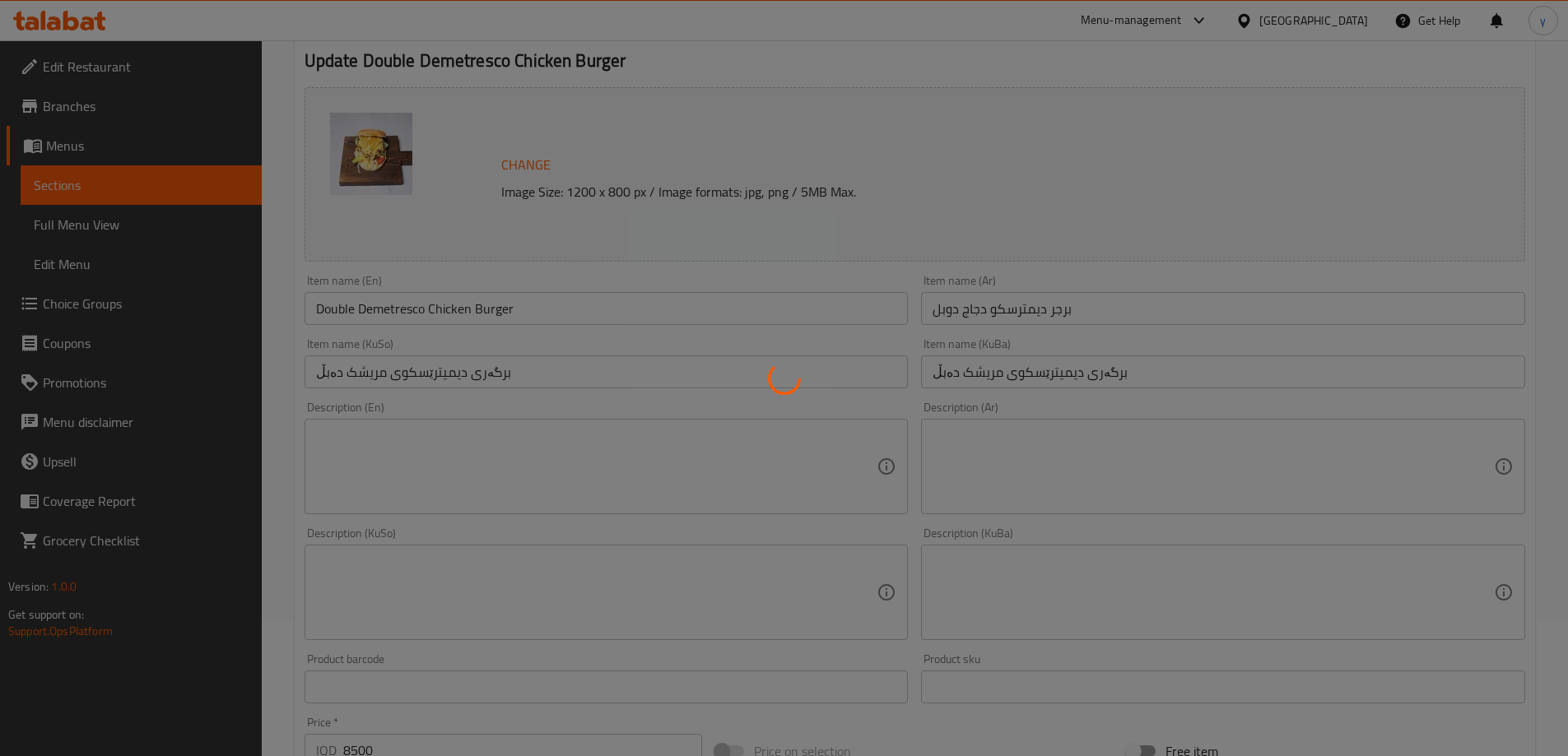
click at [434, 308] on div at bounding box center [784, 378] width 1568 height 756
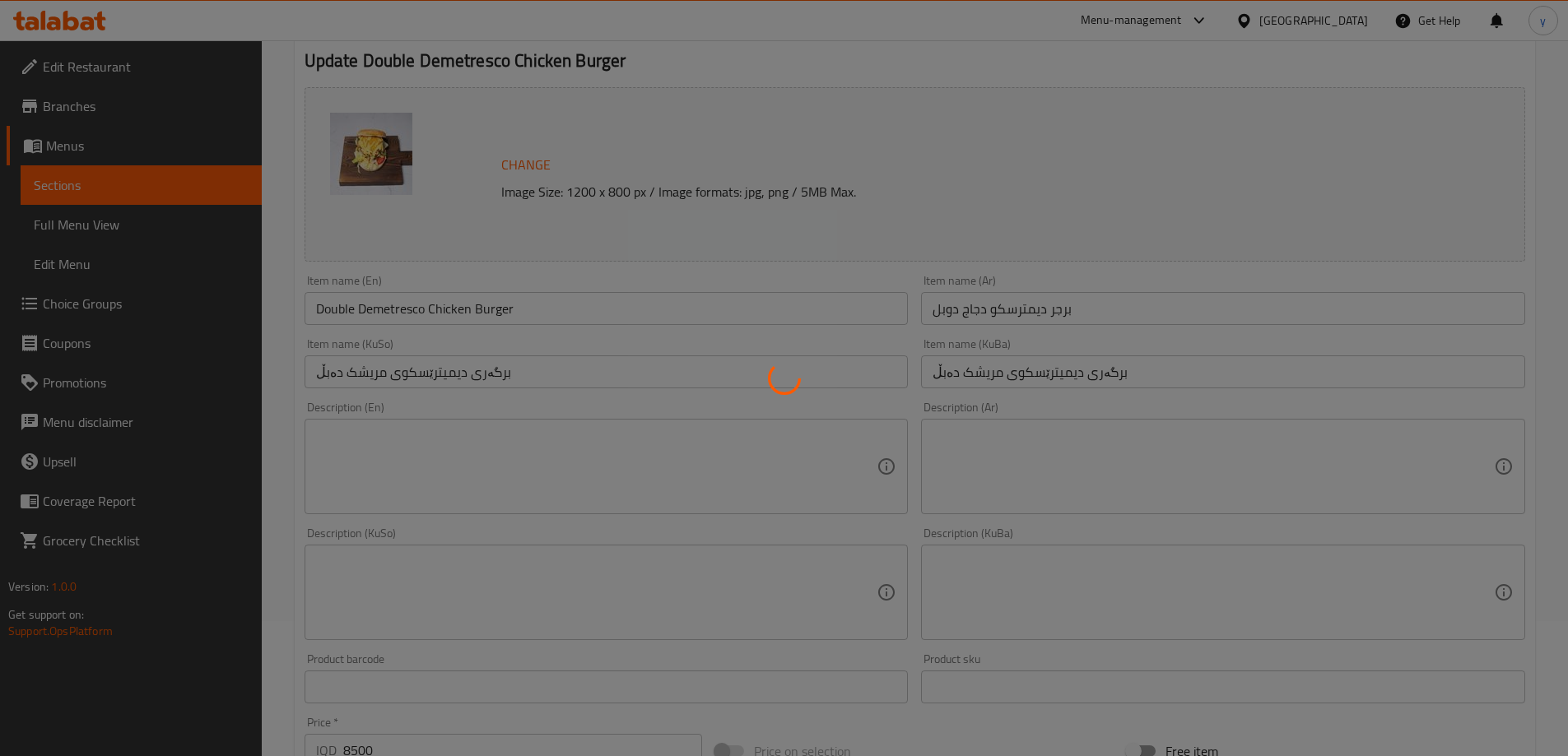
click at [434, 308] on div at bounding box center [784, 378] width 1568 height 756
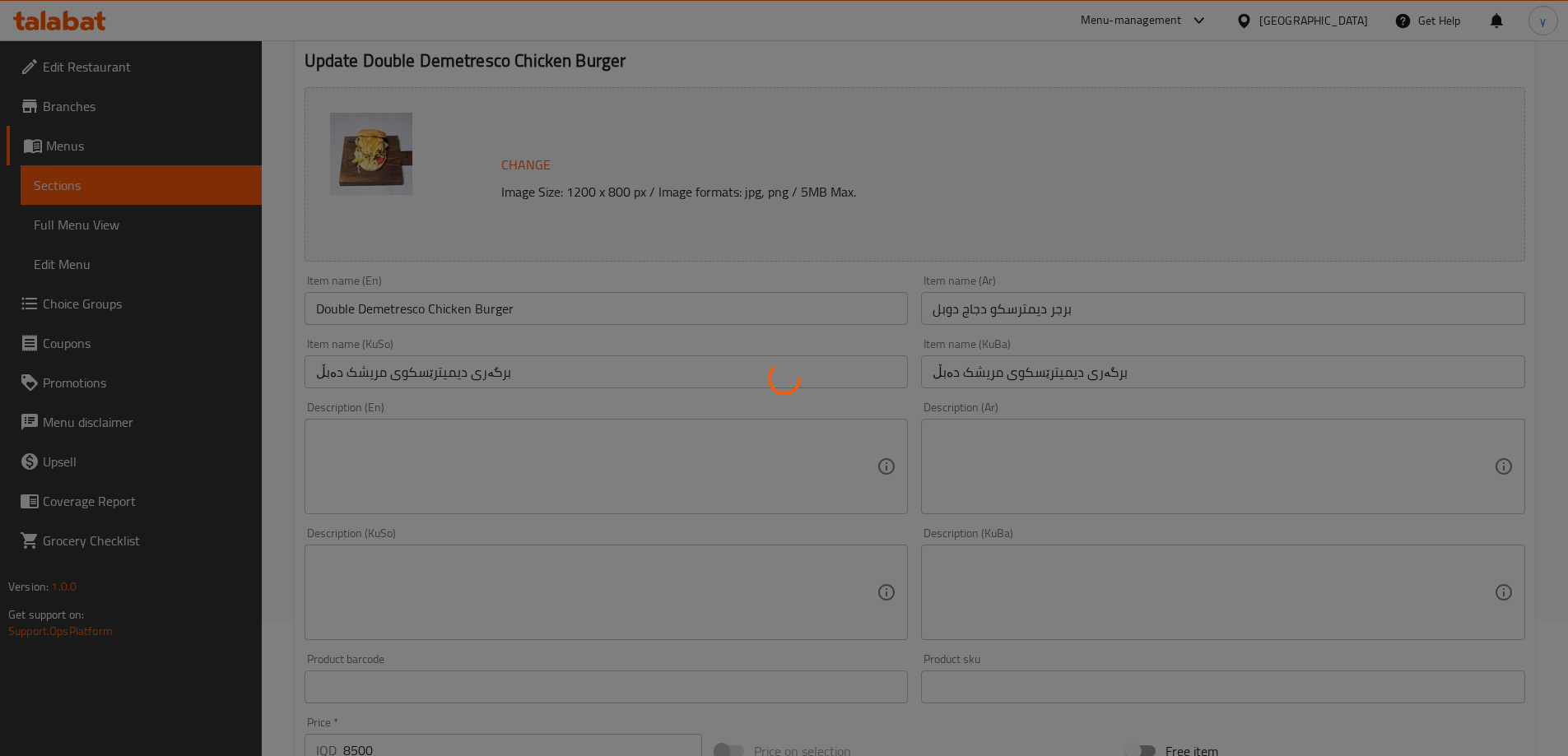
click at [670, 322] on div at bounding box center [784, 378] width 1568 height 756
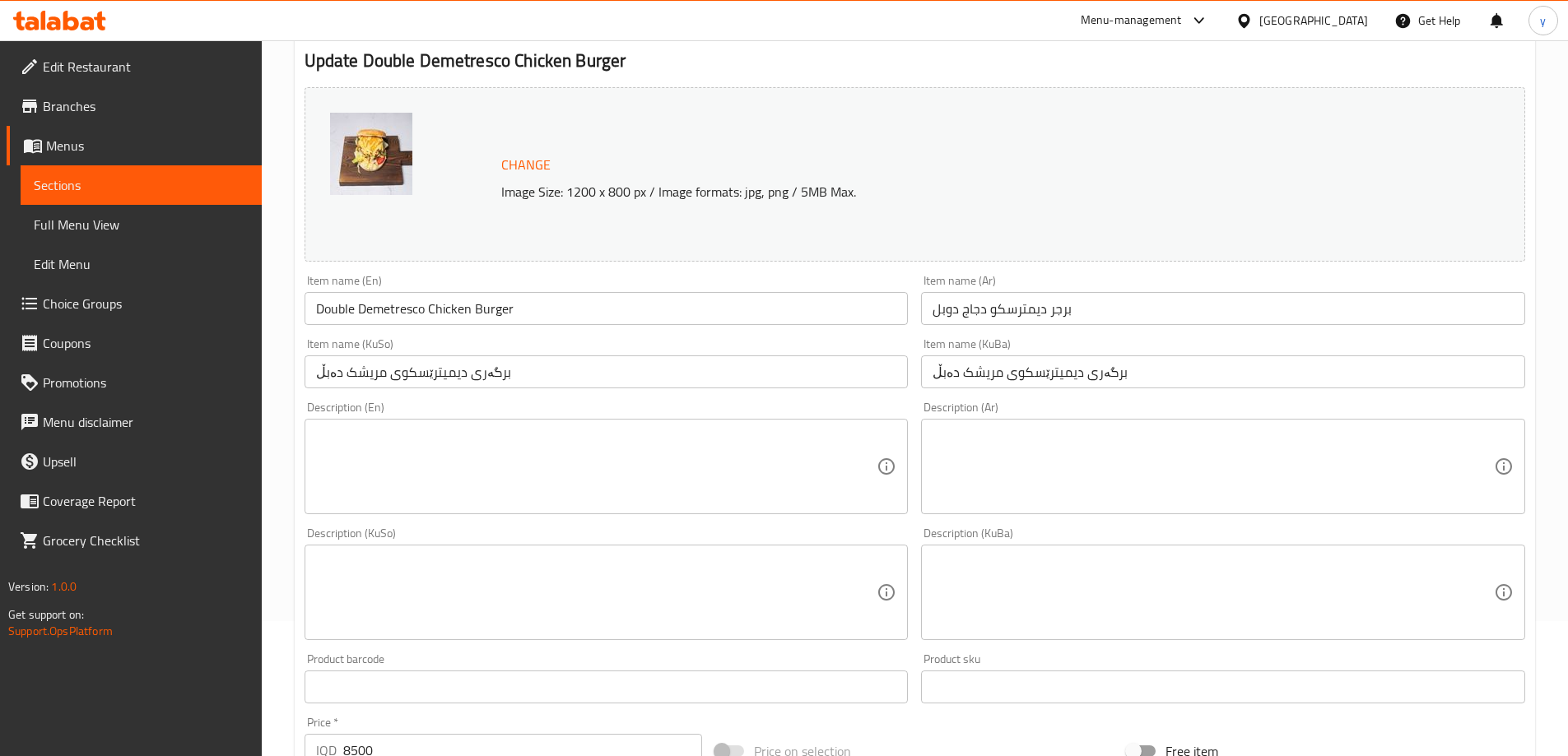
click at [392, 305] on input "Double Demetresco Chicken Burger" at bounding box center [606, 308] width 604 height 33
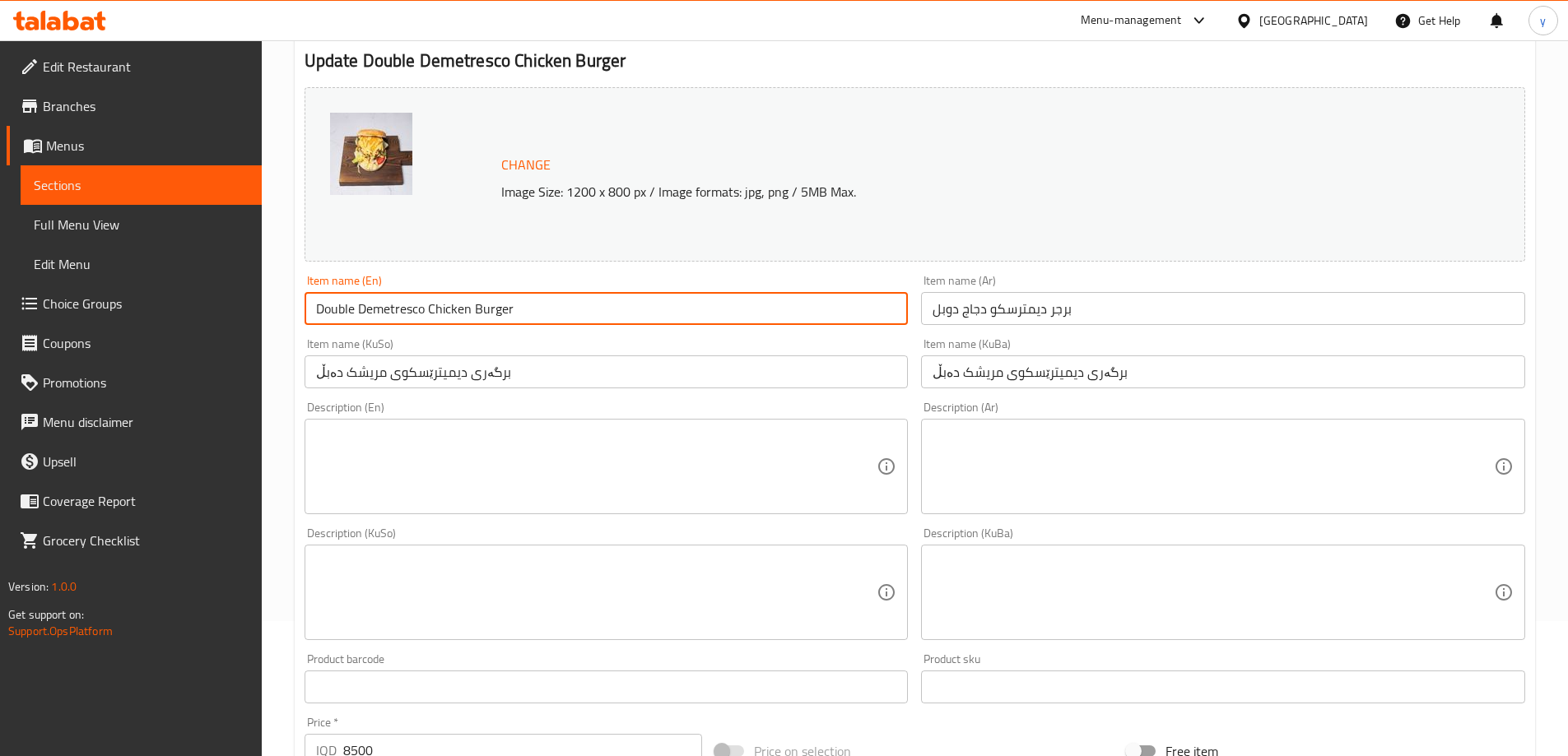
click at [392, 305] on input "Double Demetresco Chicken Burger" at bounding box center [606, 308] width 604 height 33
click at [165, 223] on span "Full Menu View" at bounding box center [141, 224] width 215 height 20
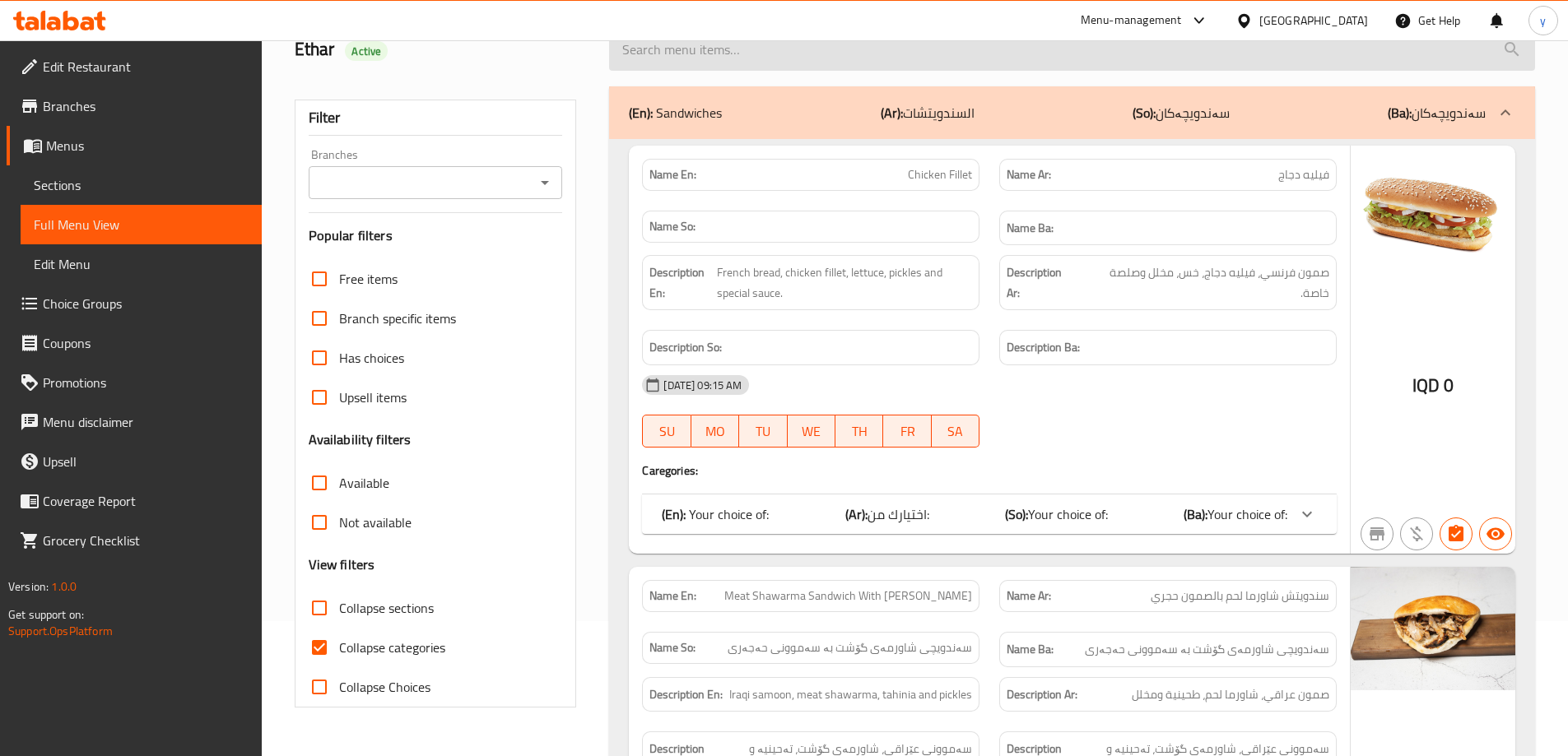
click at [759, 49] on input "search" at bounding box center [1071, 50] width 926 height 42
paste input "Double Demetresco Chicken Burger"
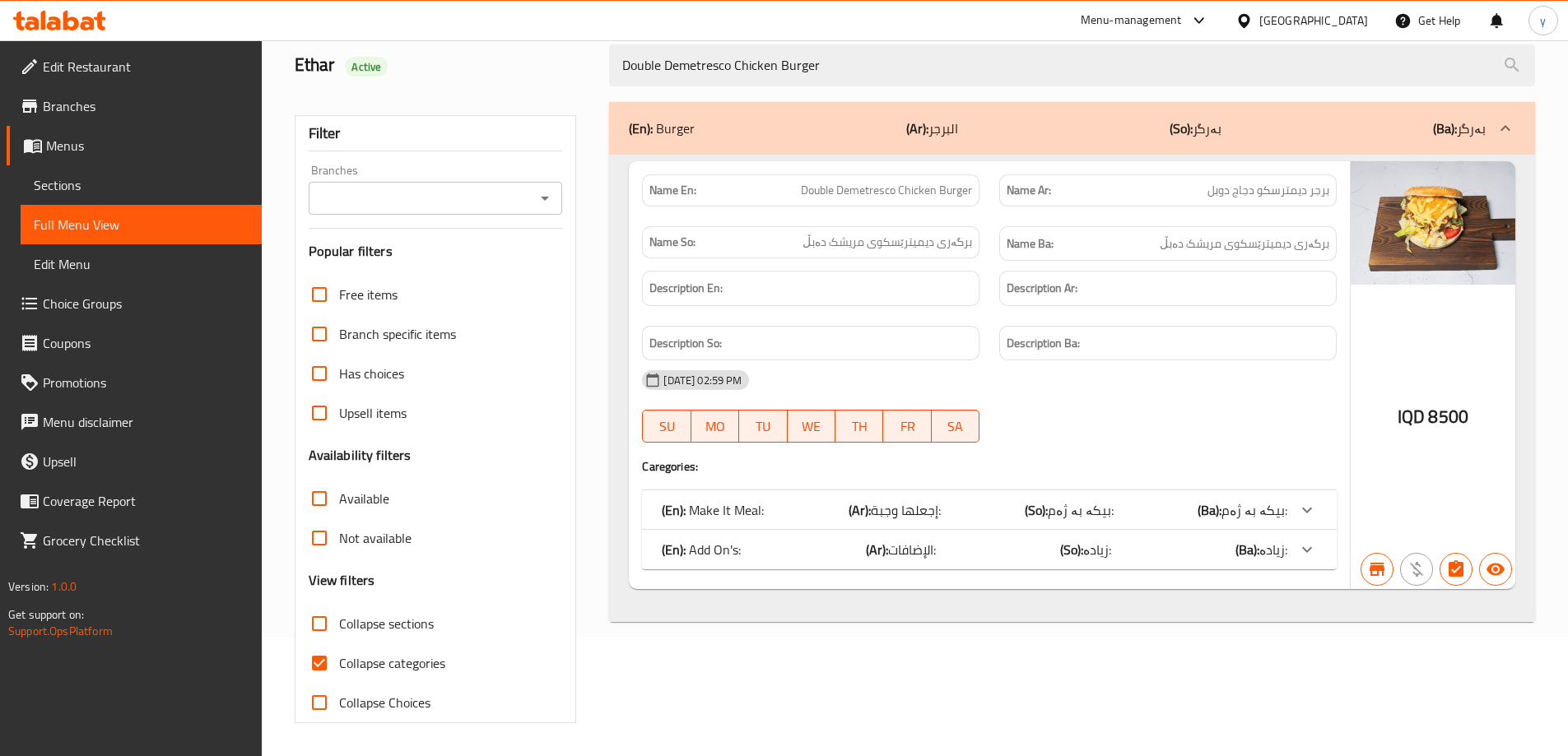
click at [538, 206] on icon "Open" at bounding box center [544, 198] width 20 height 20
type input "Double Demetresco Chicken Burger"
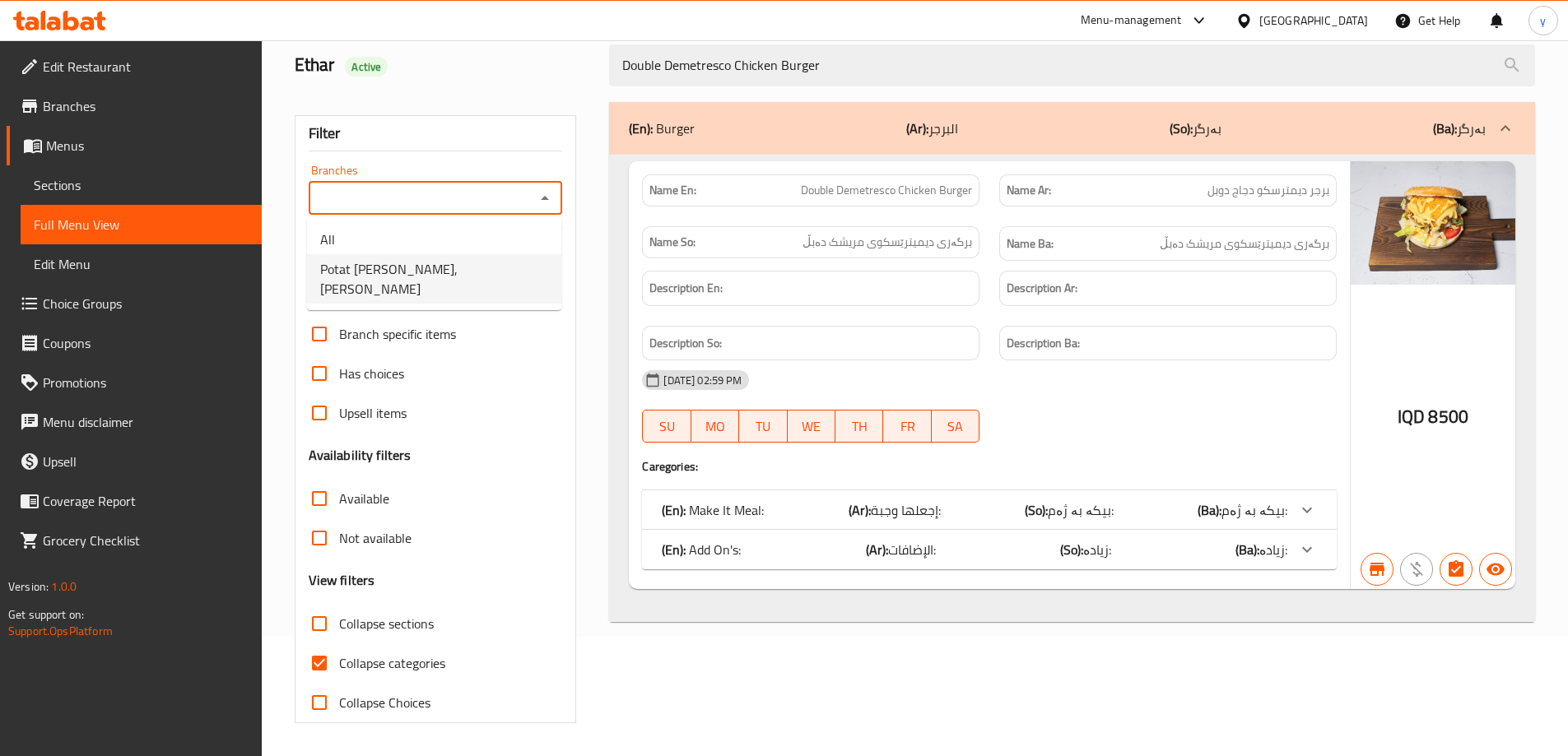
click at [460, 272] on span "Potat [PERSON_NAME], [PERSON_NAME]" at bounding box center [434, 279] width 228 height 39
type input "Potat [PERSON_NAME], [PERSON_NAME]"
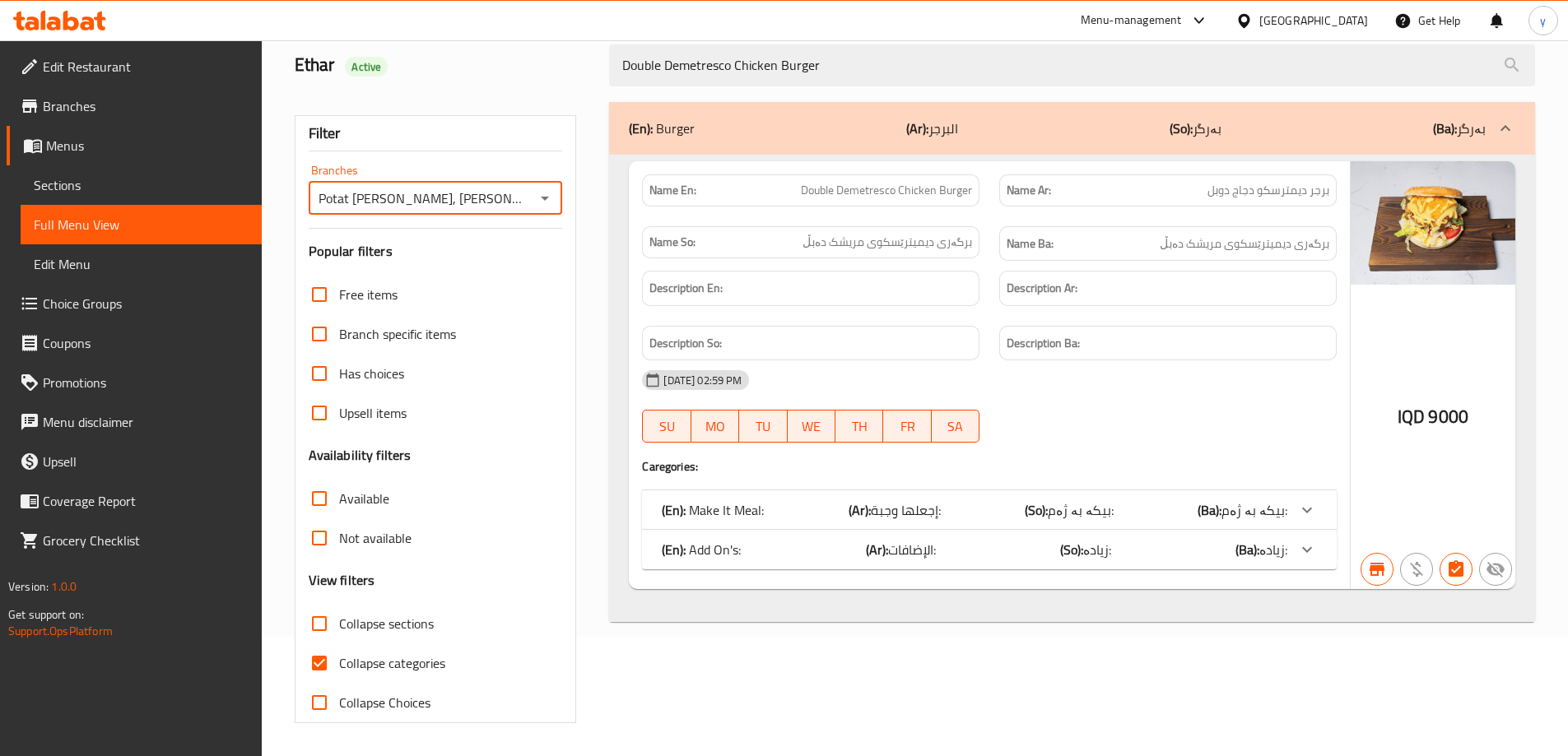
click at [318, 680] on input "Collapse categories" at bounding box center [319, 663] width 39 height 39
checkbox input "false"
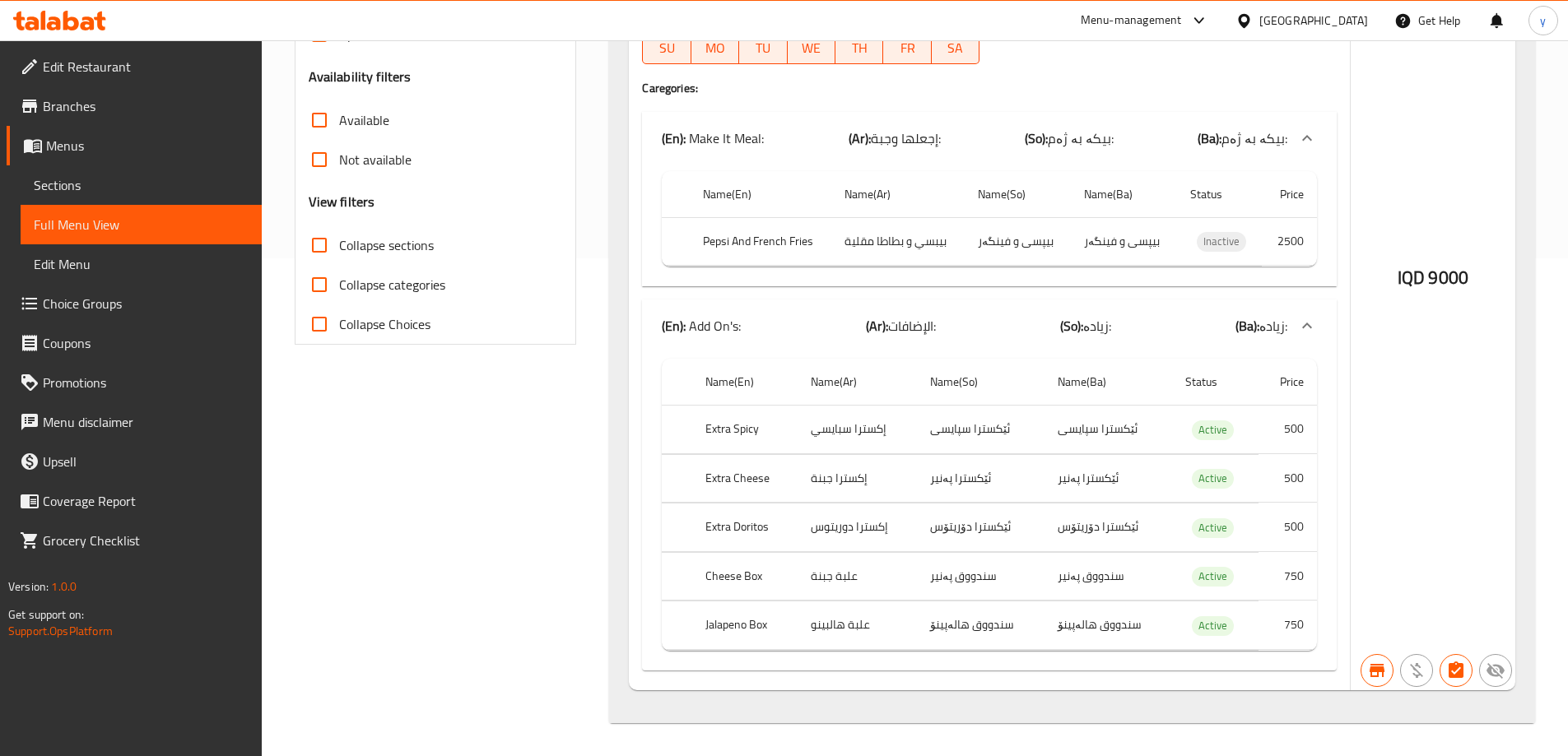
scroll to position [4, 0]
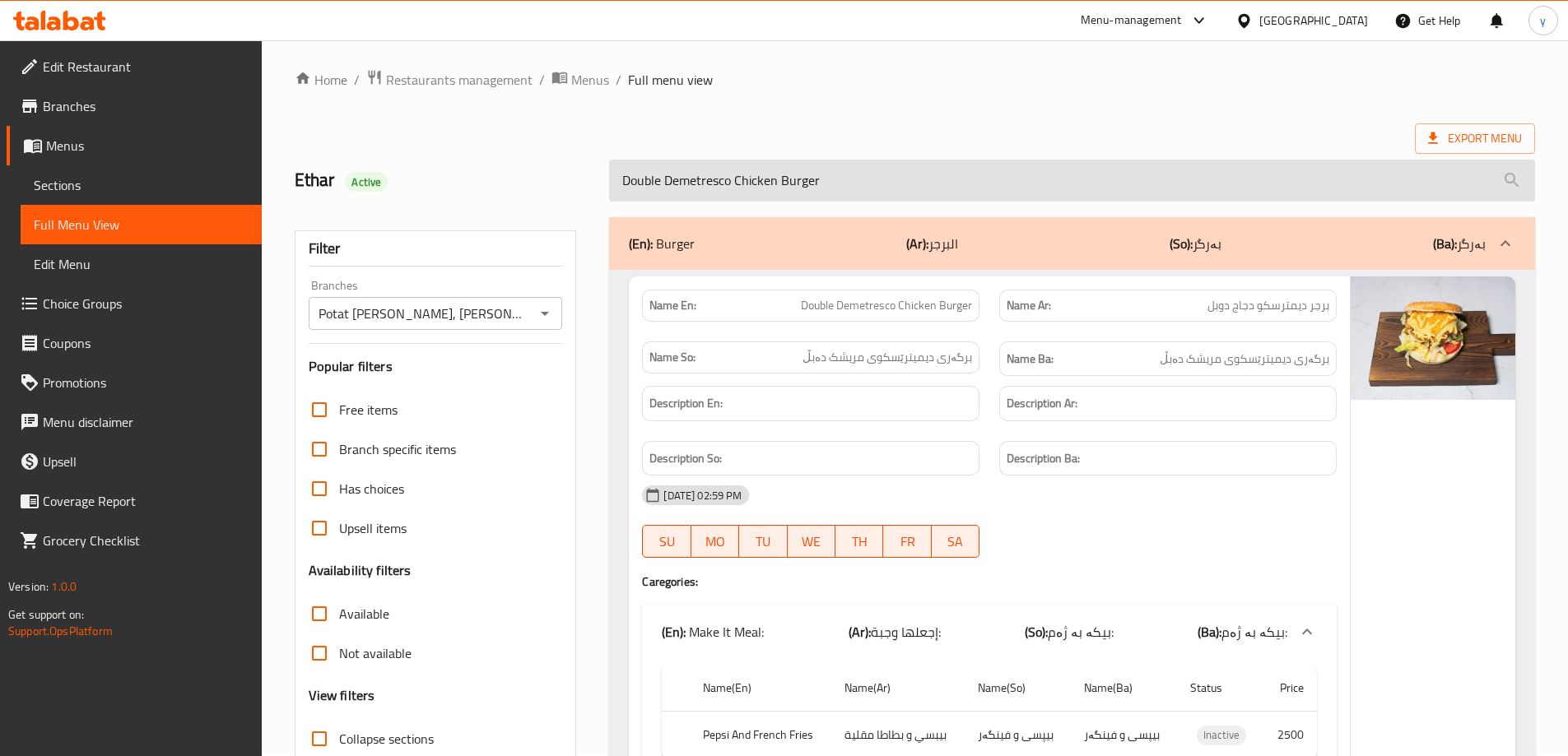
click at [744, 178] on input "Double Demetresco Chicken Burger" at bounding box center [1071, 180] width 926 height 42
paste input "Chicken Dimitrescu"
type input "Chicken Dimitrescu Burger"
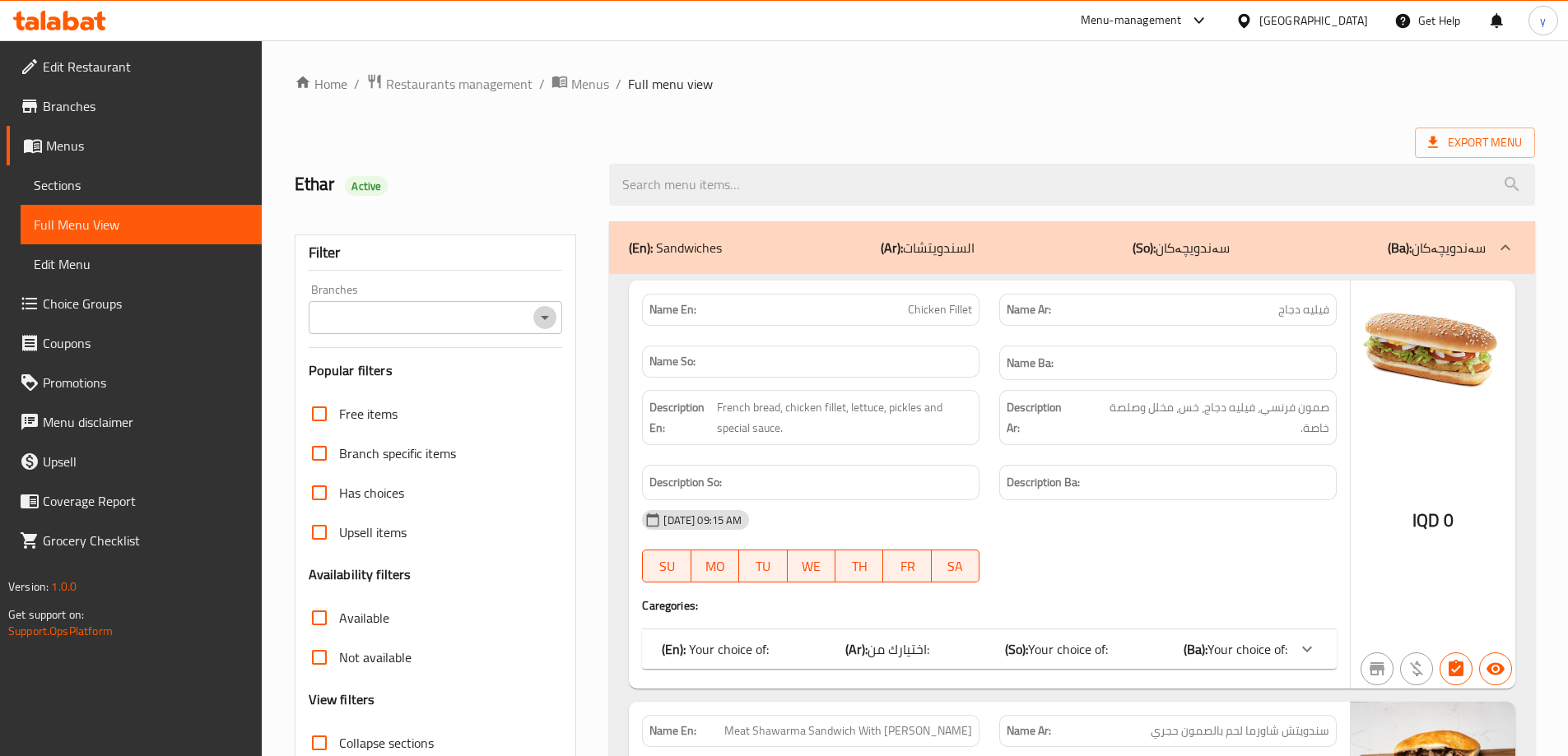
click at [549, 321] on icon "Open" at bounding box center [544, 317] width 20 height 20
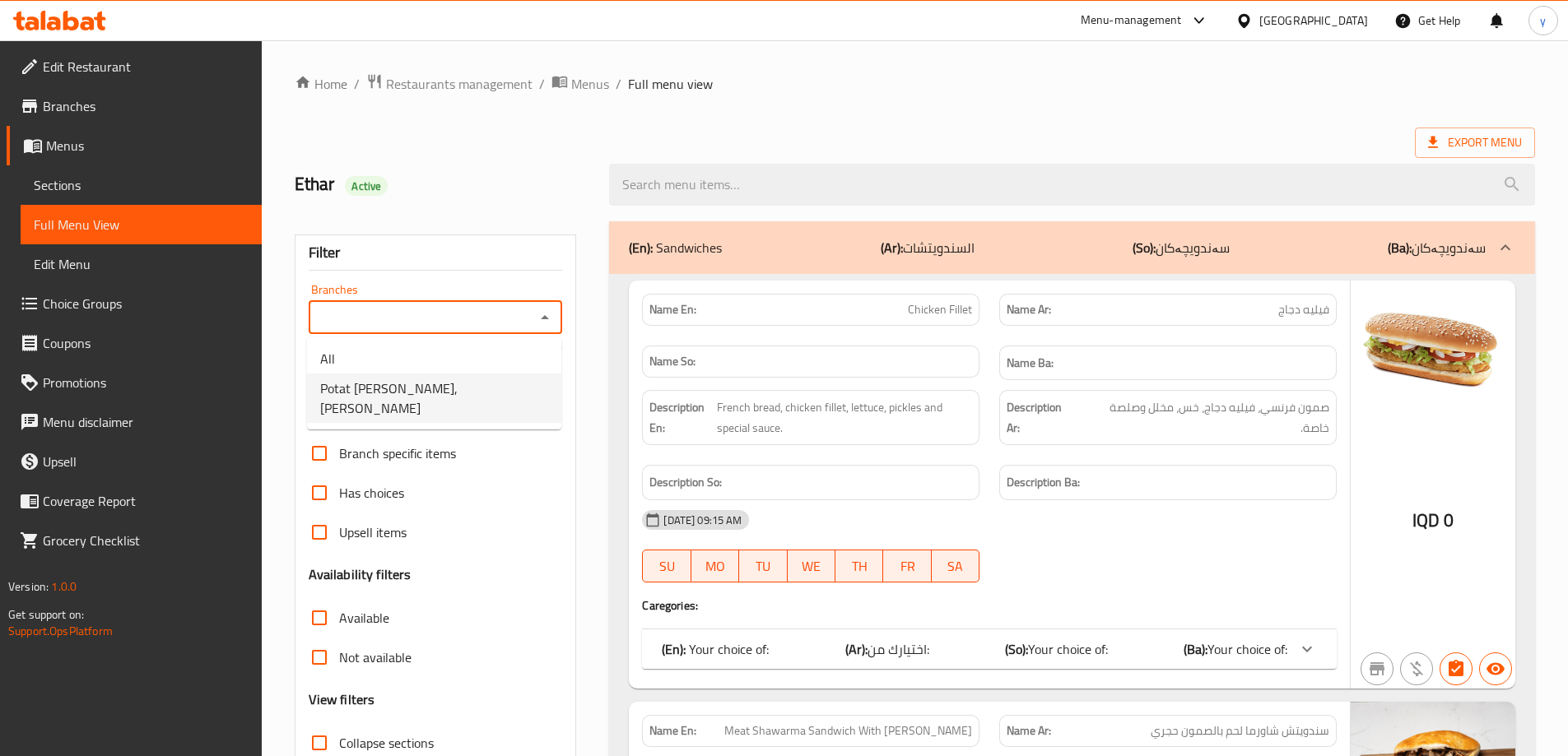
click at [508, 380] on li "Potat [PERSON_NAME], [PERSON_NAME]" at bounding box center [434, 398] width 255 height 50
type input "Potat [PERSON_NAME], [PERSON_NAME]"
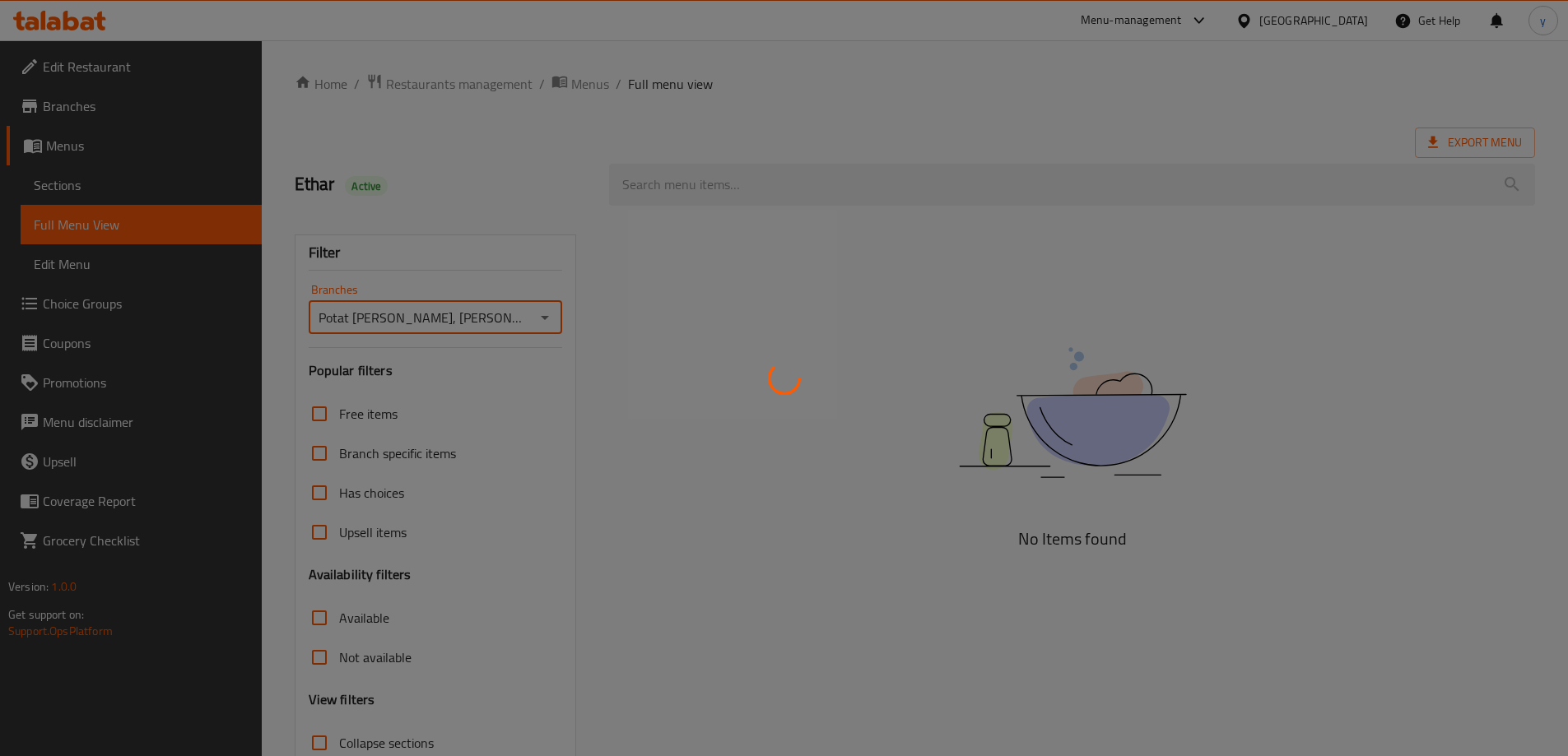
scroll to position [119, 0]
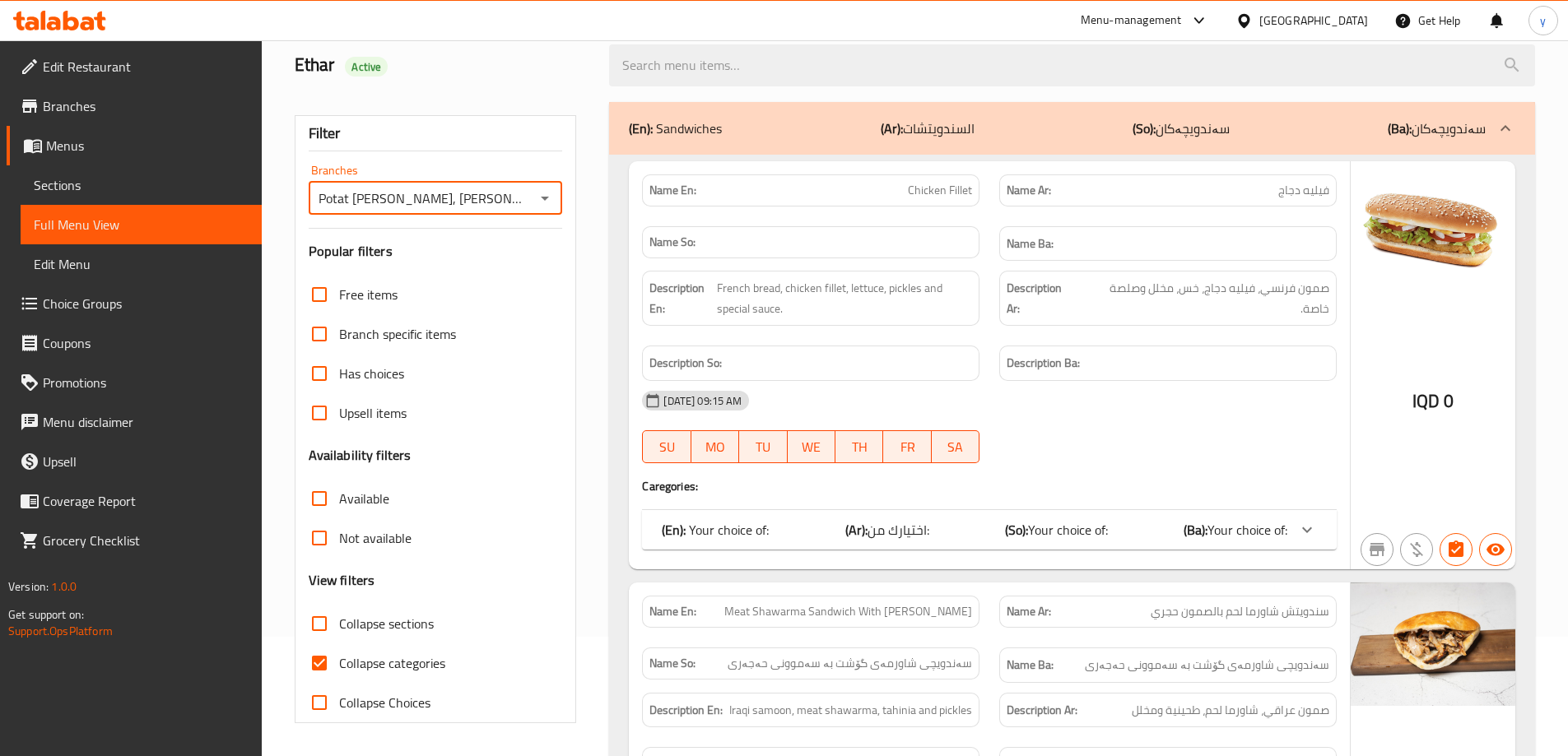
click at [333, 654] on input "Collapse categories" at bounding box center [319, 663] width 39 height 39
checkbox input "false"
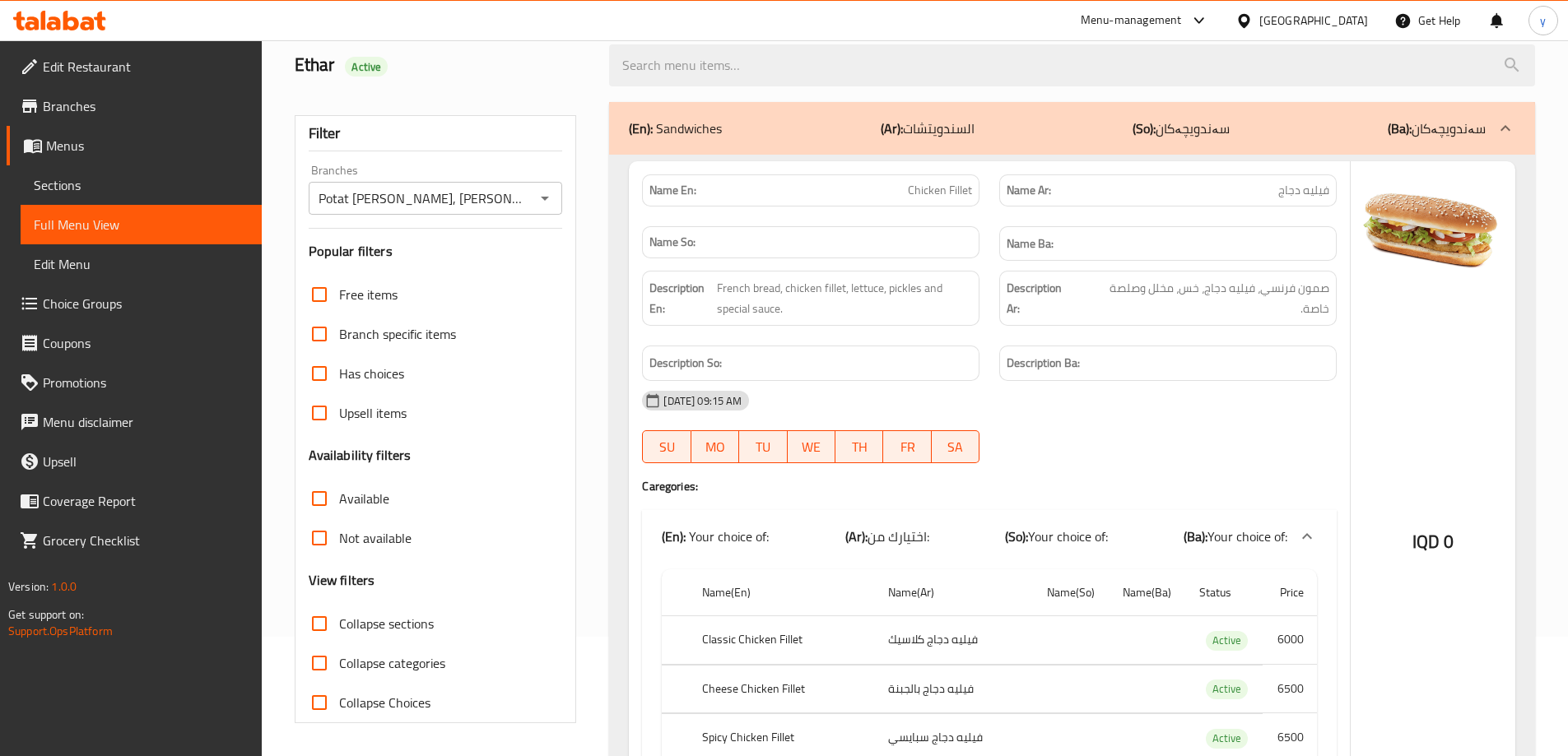
click at [758, 88] on div at bounding box center [1071, 64] width 945 height 61
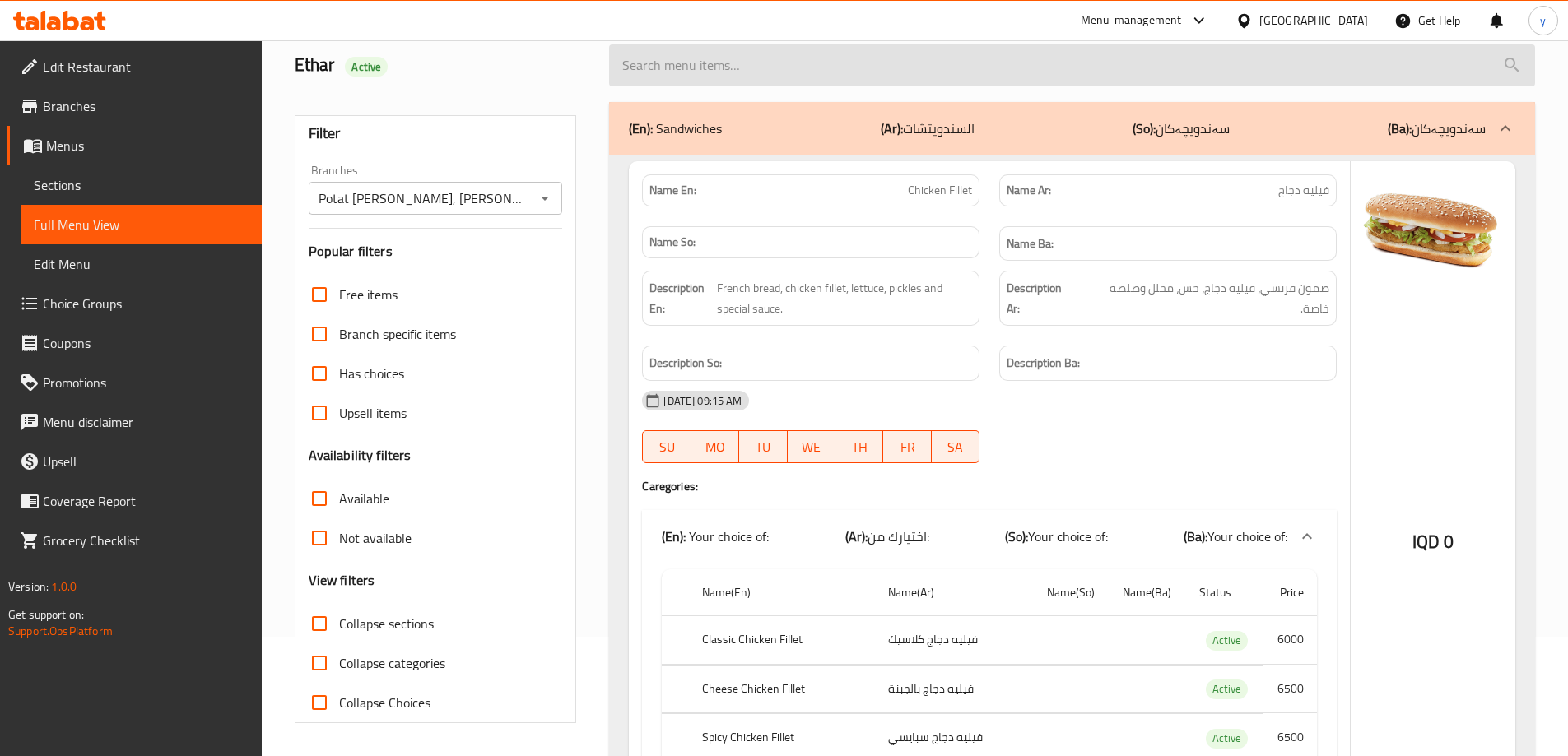
paste input "Chicken Dimitrescu Burger"
click at [757, 72] on input "search" at bounding box center [1071, 65] width 926 height 42
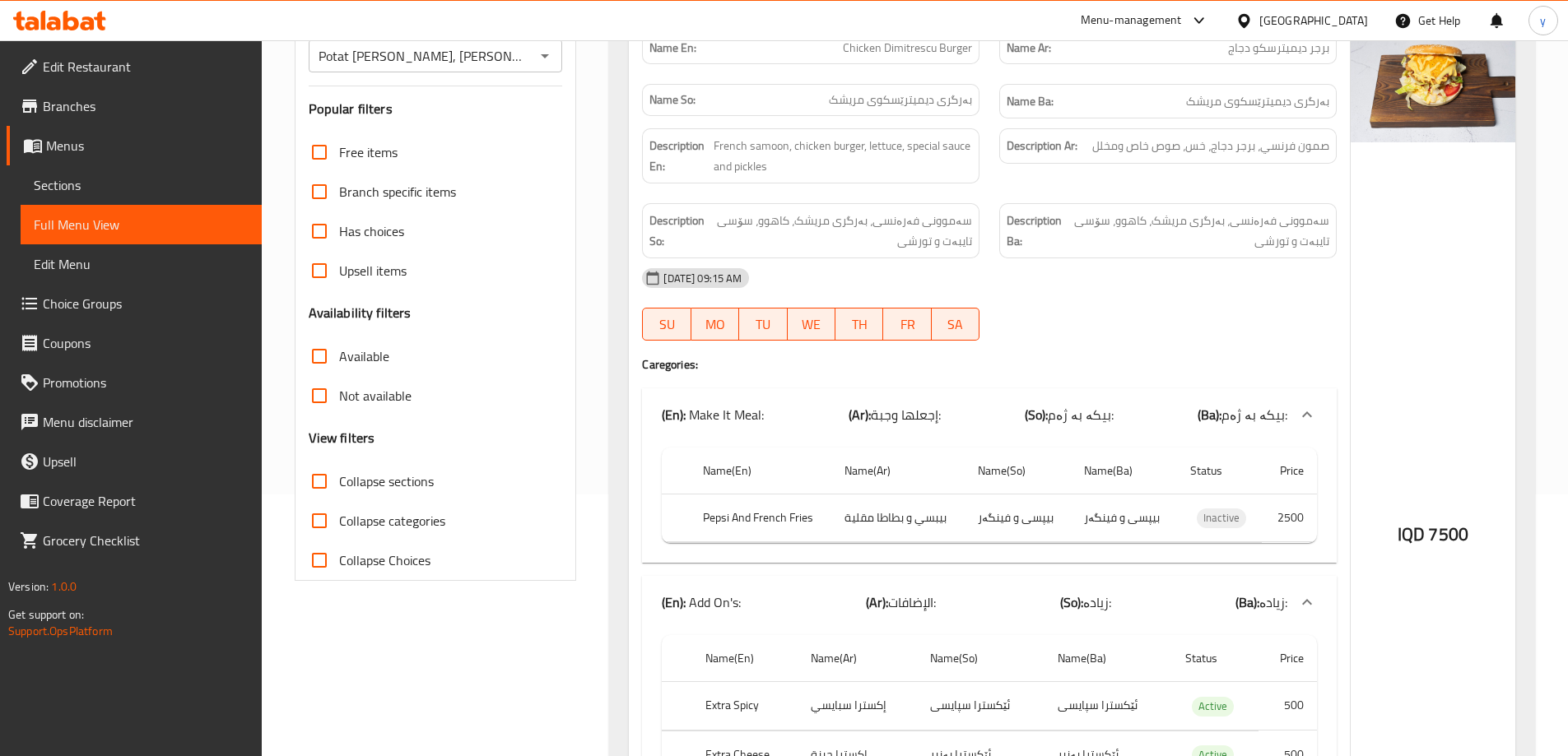
scroll to position [18, 0]
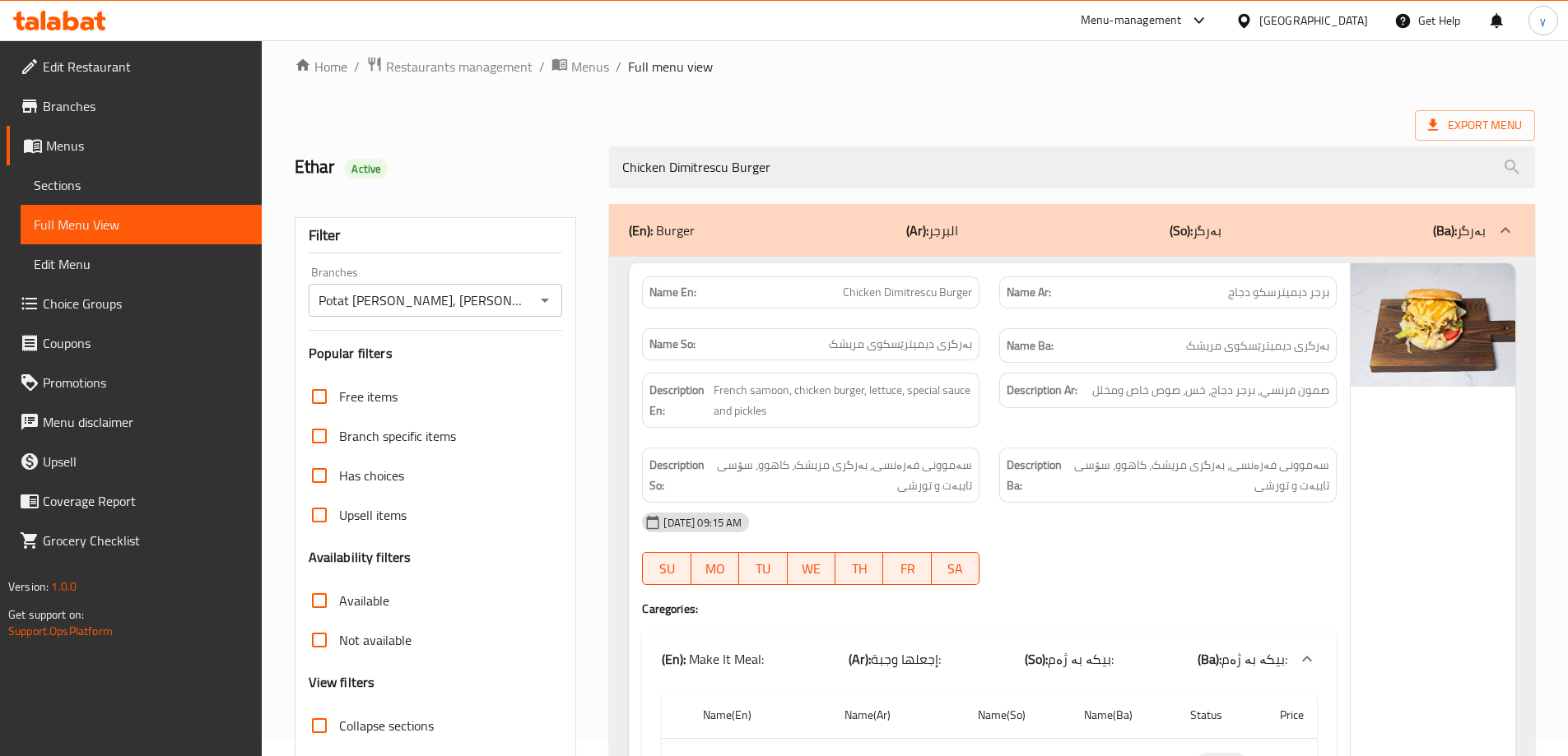
type input "Chicken Dimitrescu Burger"
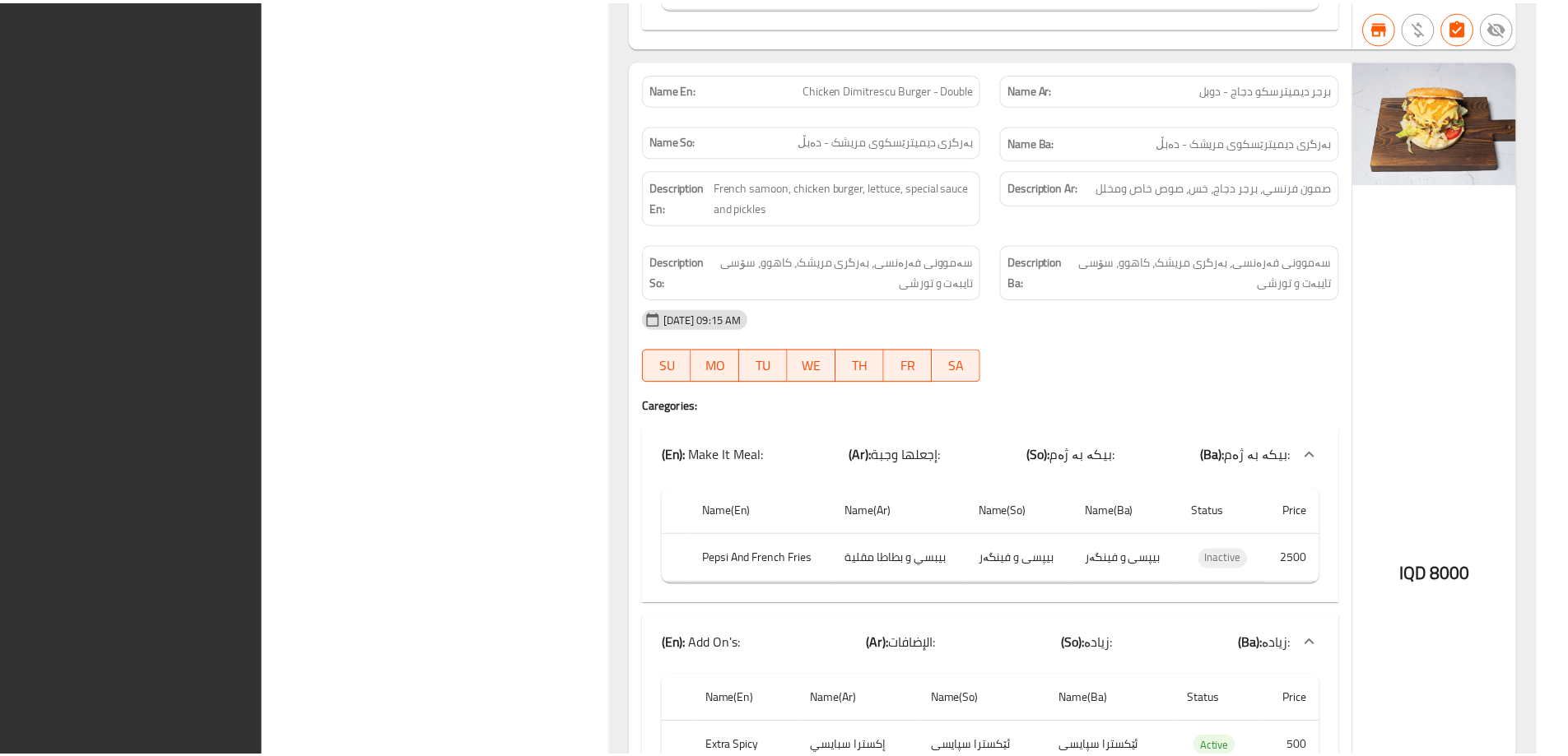
scroll to position [1498, 0]
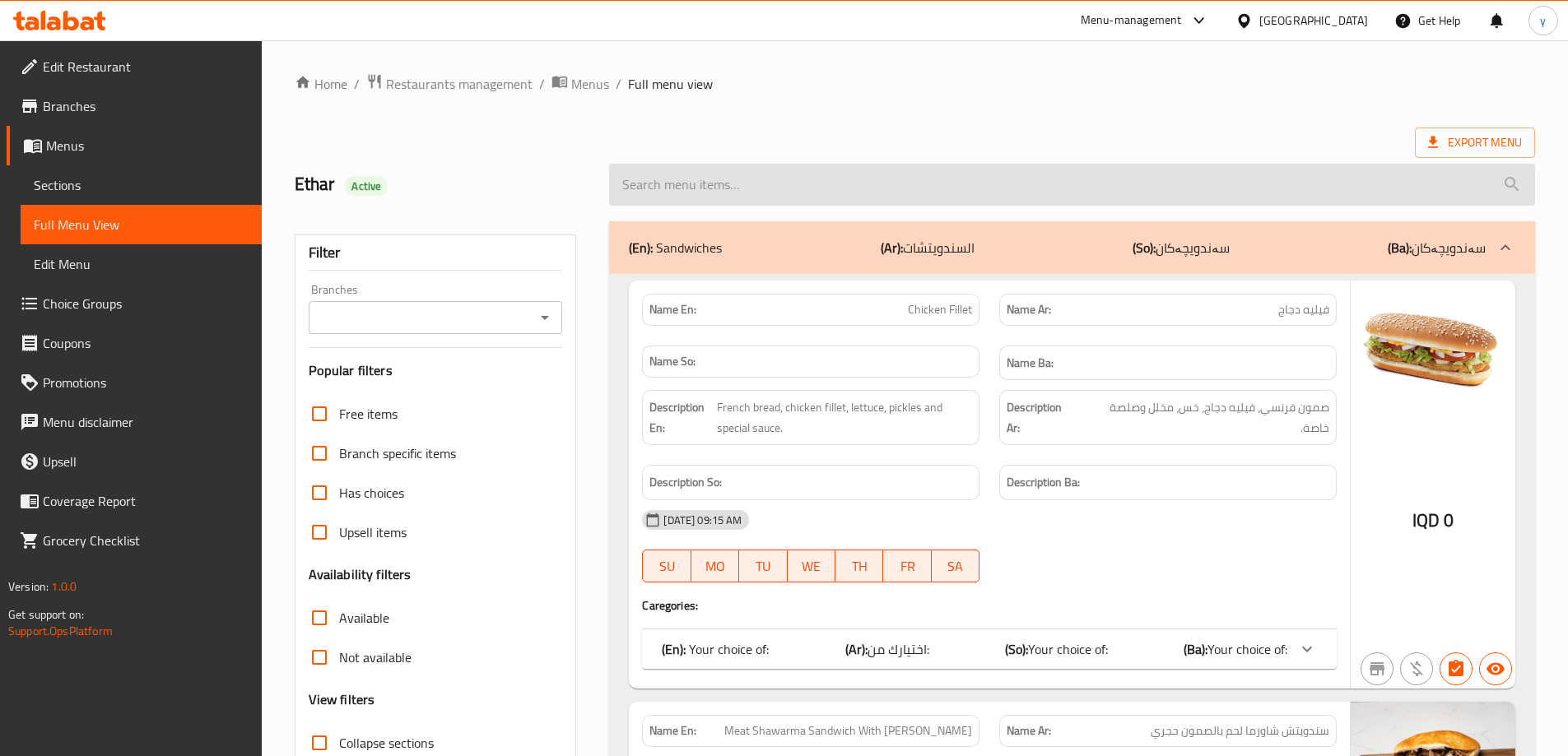
click at [1136, 203] on input "search" at bounding box center [1071, 184] width 926 height 42
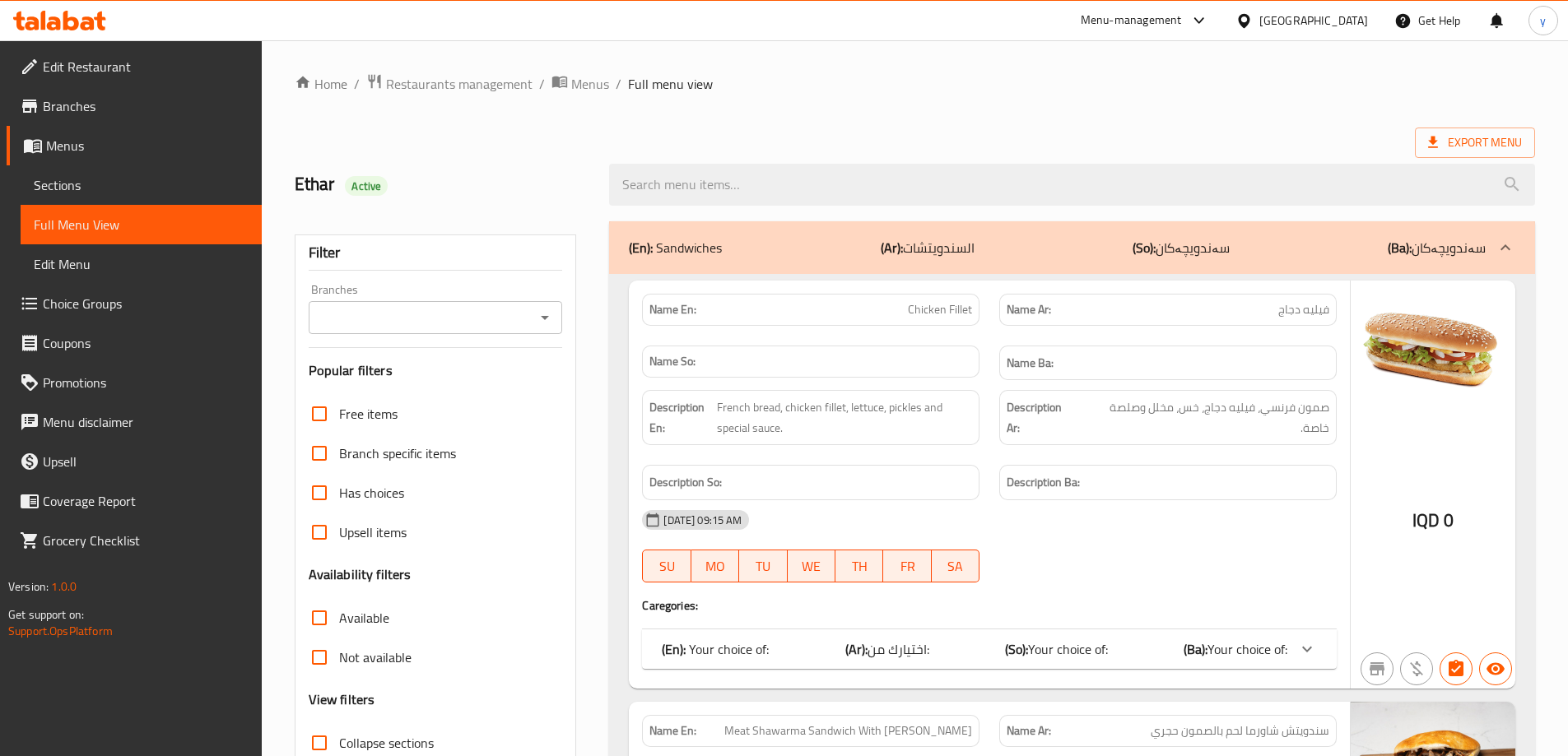
paste input "Chicken Dimitrescu"
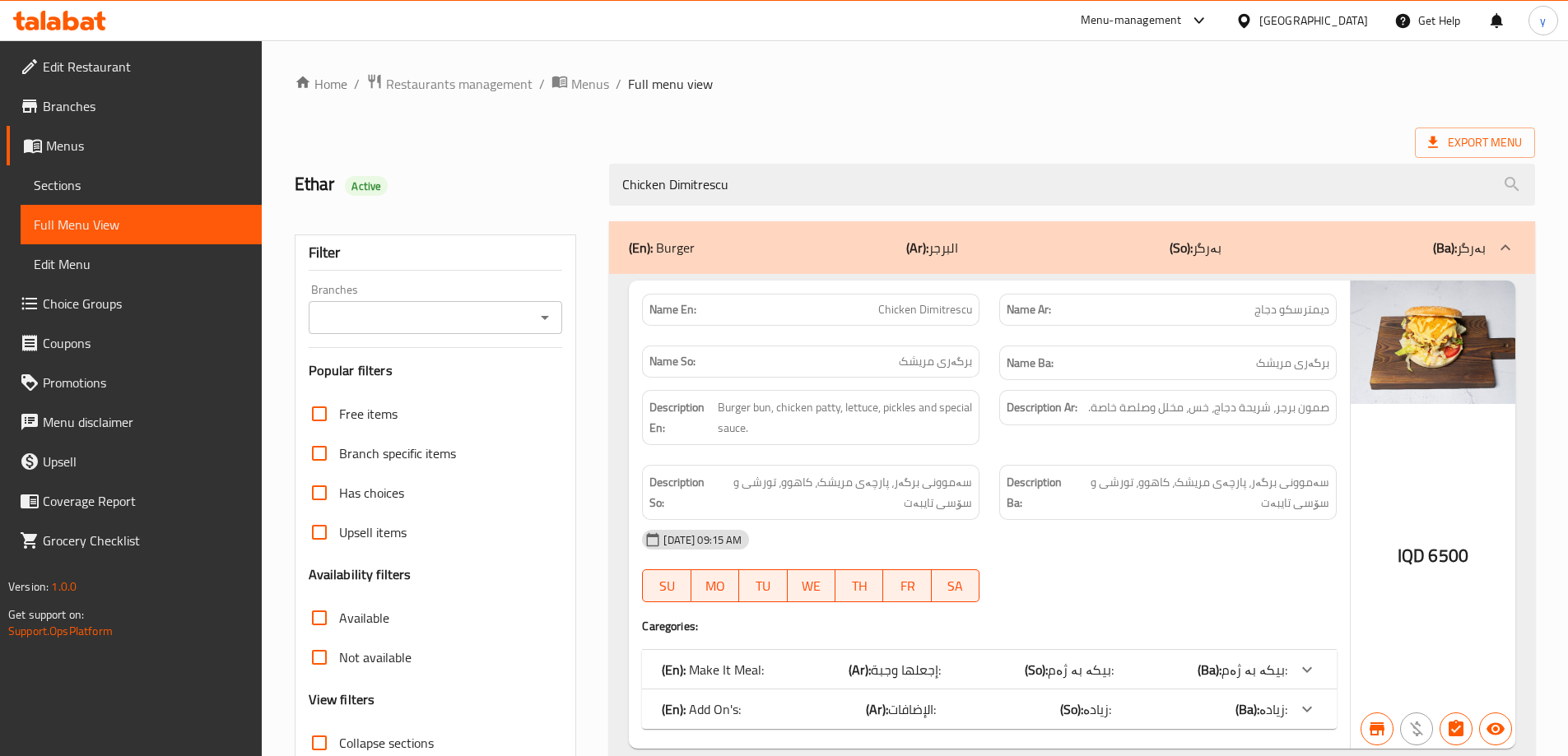
type input "Chicken Dimitrescu"
click at [541, 328] on button "Open" at bounding box center [545, 318] width 23 height 23
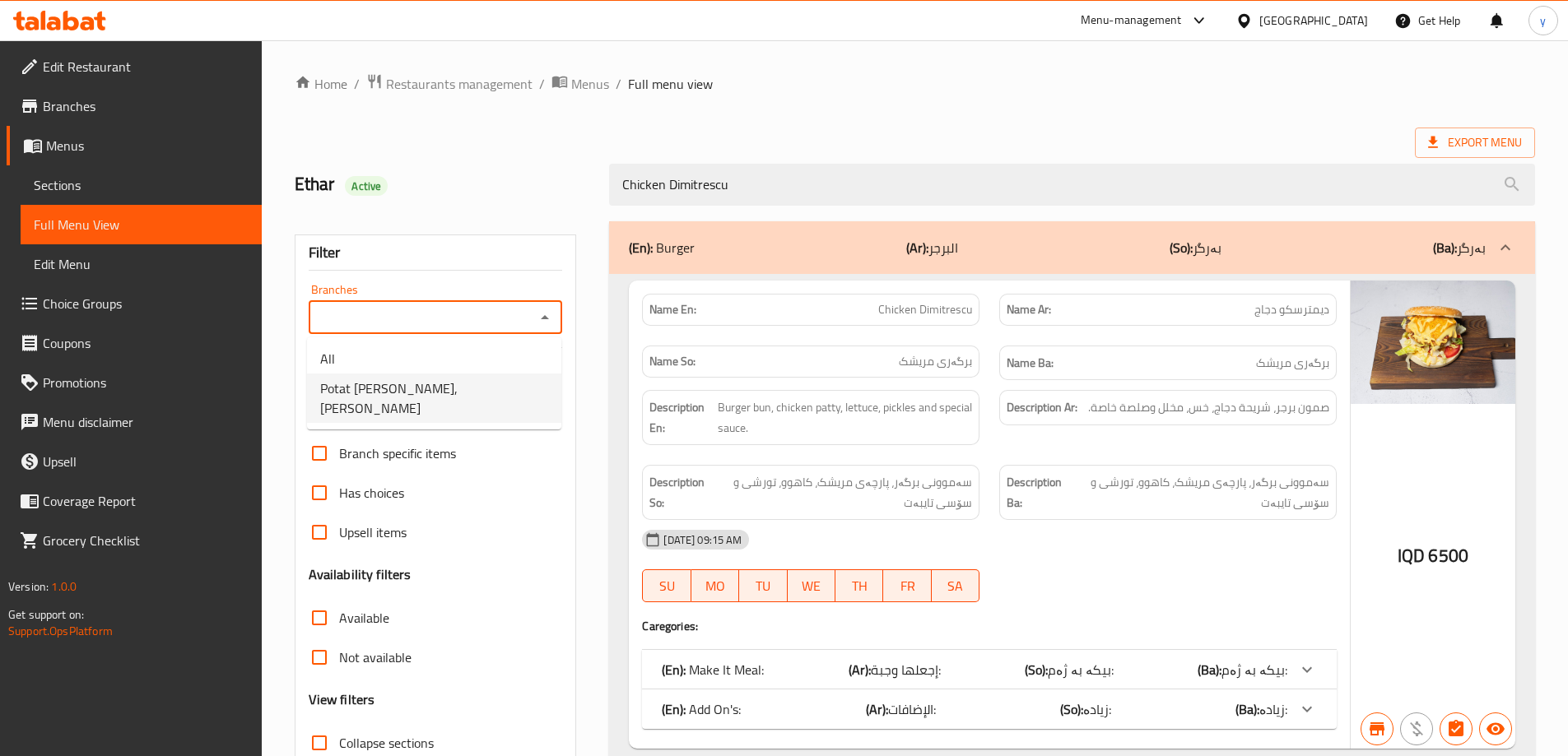
click at [480, 387] on li "Potat [PERSON_NAME], [PERSON_NAME]" at bounding box center [434, 398] width 255 height 50
type input "Potat [PERSON_NAME], [PERSON_NAME]"
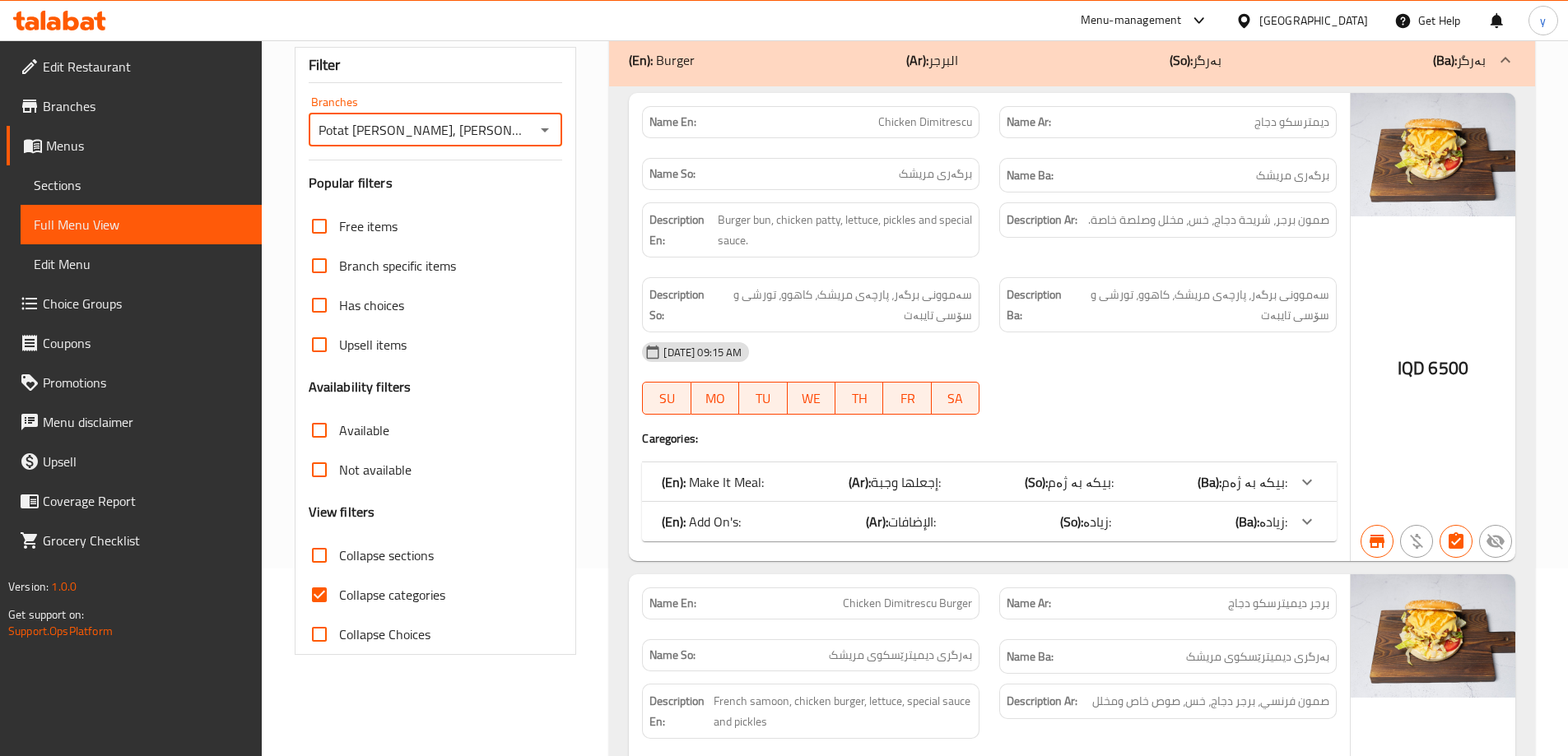
scroll to position [329, 0]
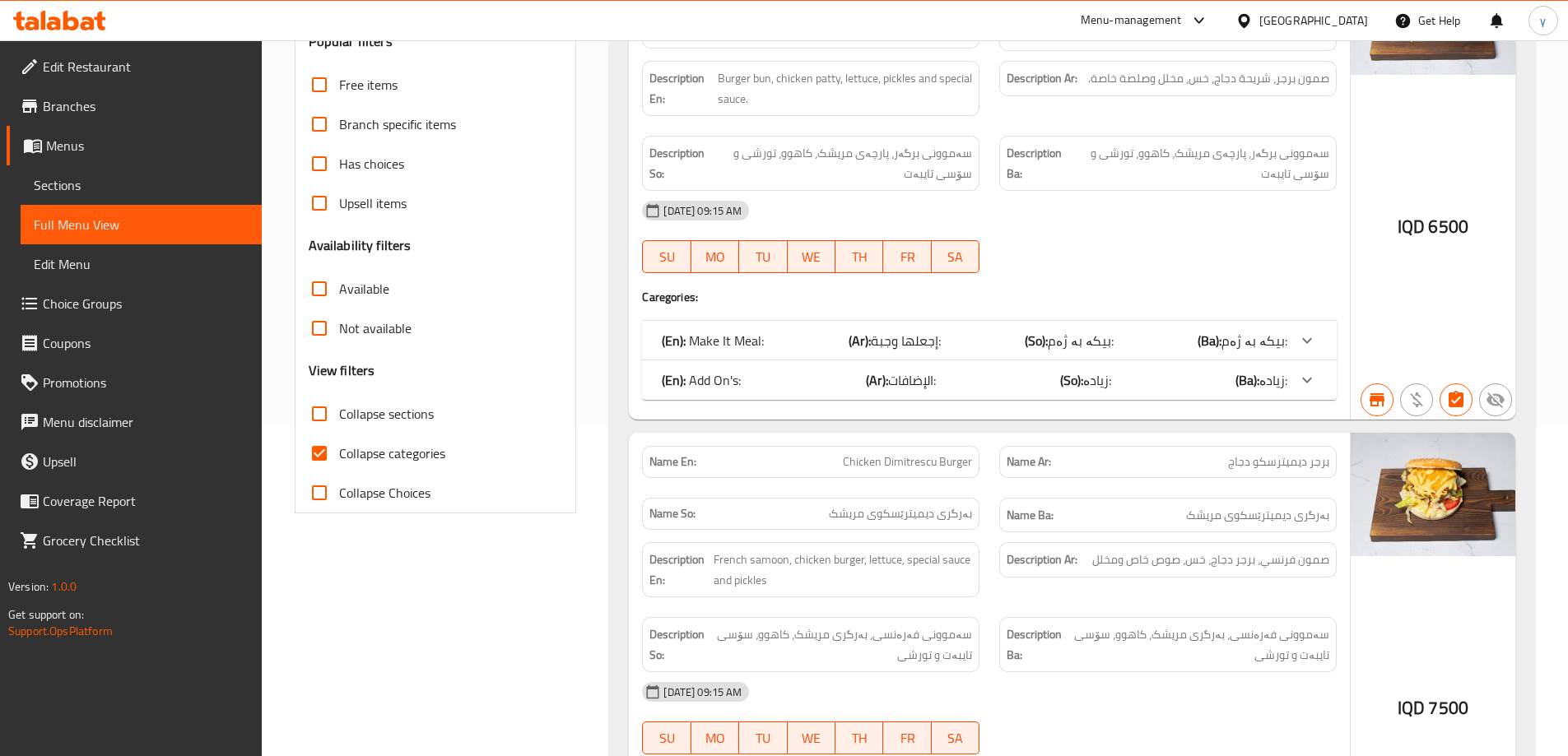
click at [324, 451] on input "Collapse categories" at bounding box center [319, 453] width 39 height 39
checkbox input "false"
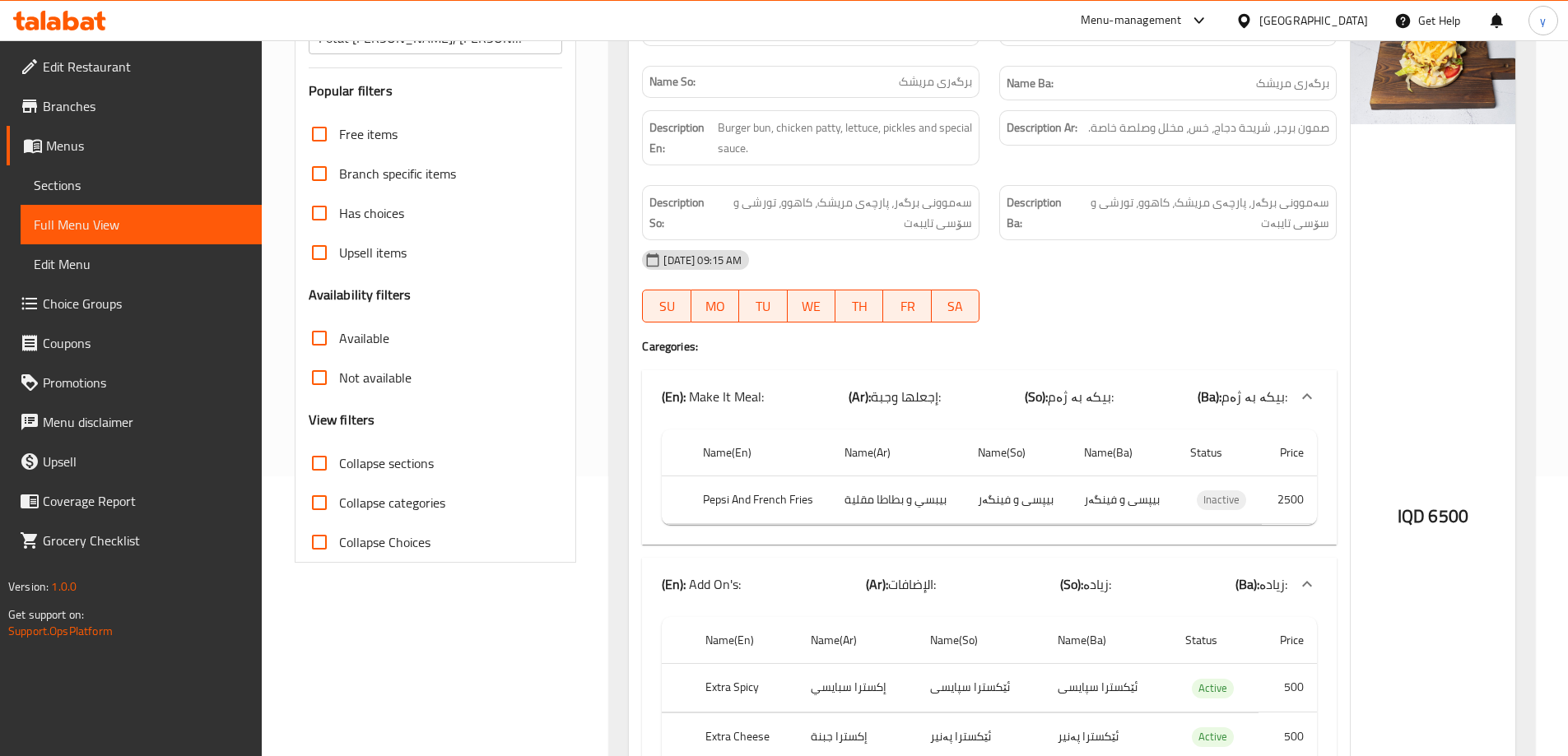
scroll to position [155, 0]
